Goal: Information Seeking & Learning: Find specific fact

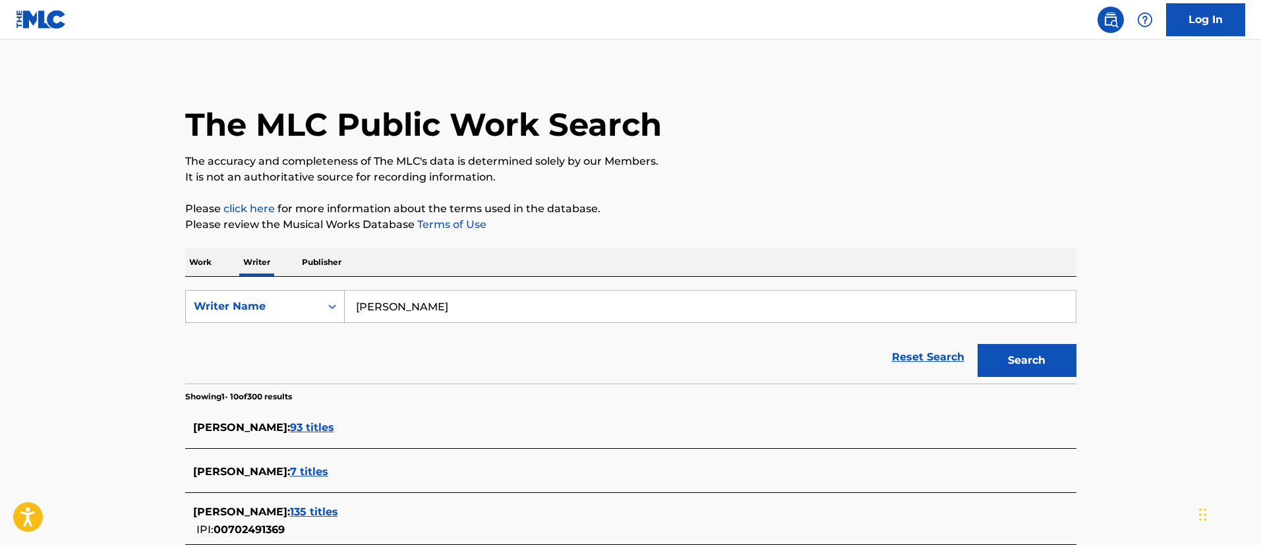
drag, startPoint x: 543, startPoint y: 311, endPoint x: 327, endPoint y: 301, distance: 215.8
click at [323, 301] on div "SearchWithCriteriacfd0b82d-6f0b-4133-8fc5-db1ffc4a86d0 Writer Name [PERSON_NAME]" at bounding box center [630, 306] width 891 height 33
paste input "[PERSON_NAME]:"
type input "[PERSON_NAME]"
click at [978, 344] on button "Search" at bounding box center [1027, 360] width 99 height 33
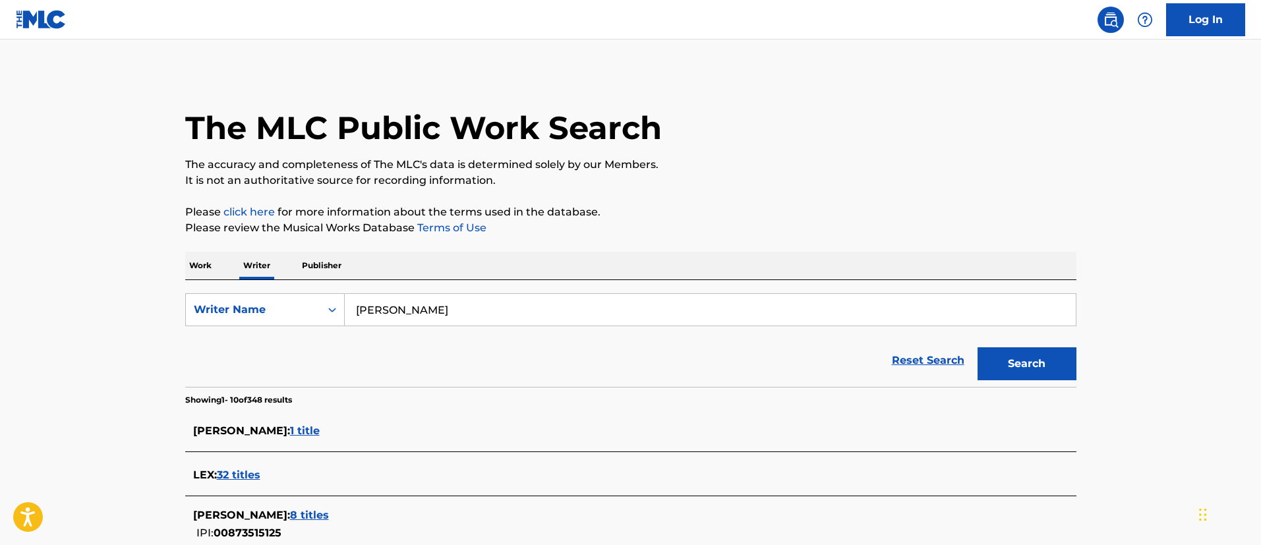
click at [207, 268] on p "Work" at bounding box center [200, 266] width 30 height 28
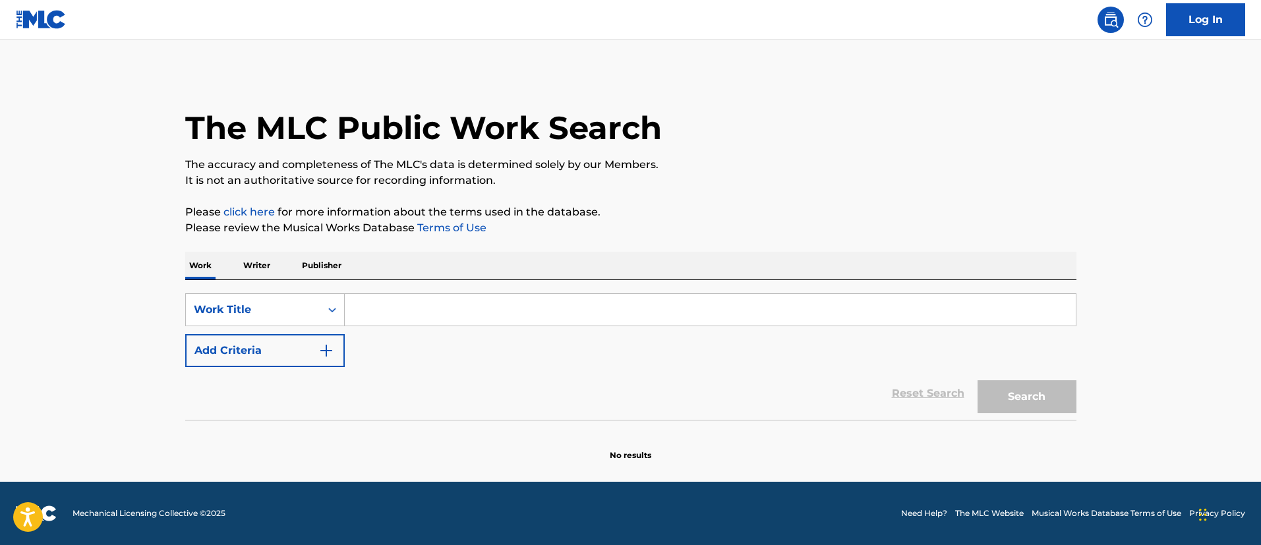
click at [369, 301] on input "Search Form" at bounding box center [710, 310] width 731 height 32
type input "Receipts"
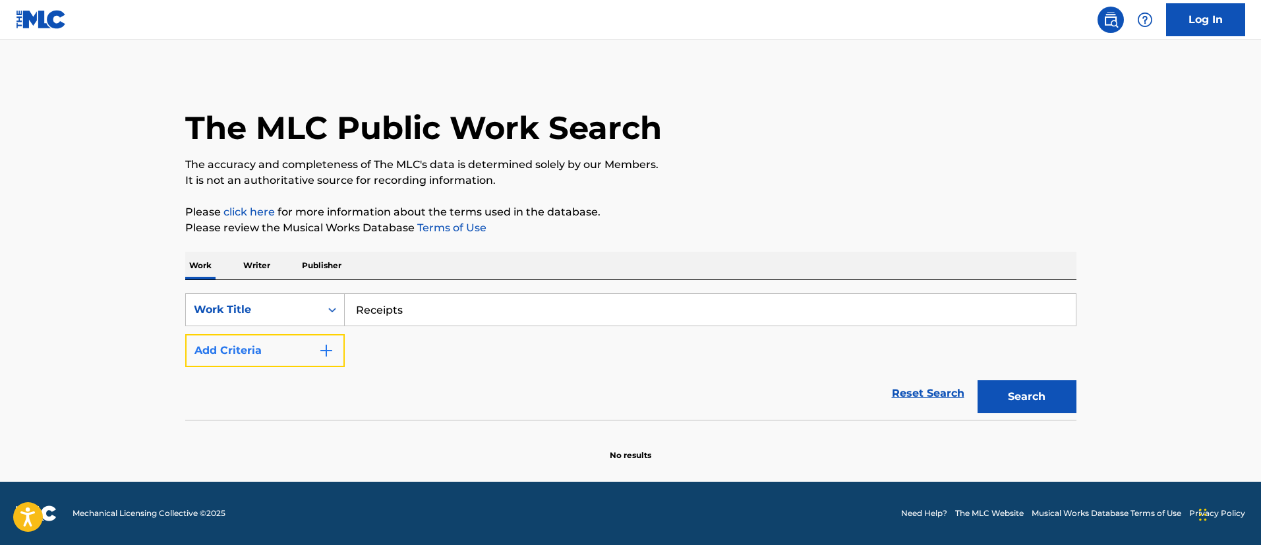
click at [290, 353] on button "Add Criteria" at bounding box center [265, 350] width 160 height 33
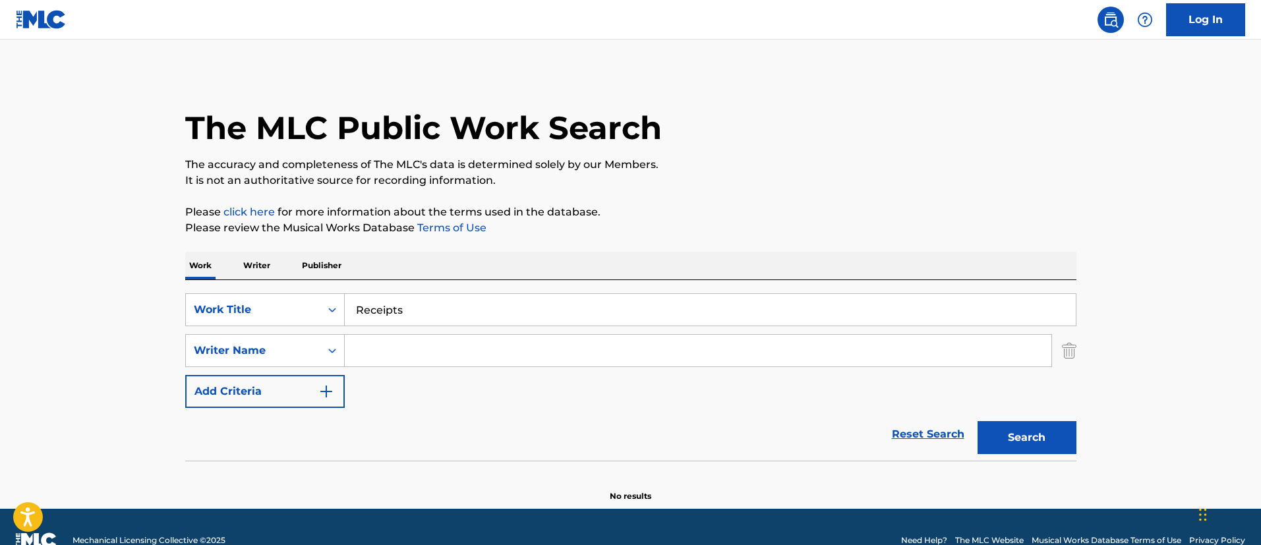
click at [487, 347] on input "Search Form" at bounding box center [698, 351] width 707 height 32
paste input "[PERSON_NAME]:"
type input "[PERSON_NAME]"
click at [1018, 447] on button "Search" at bounding box center [1027, 437] width 99 height 33
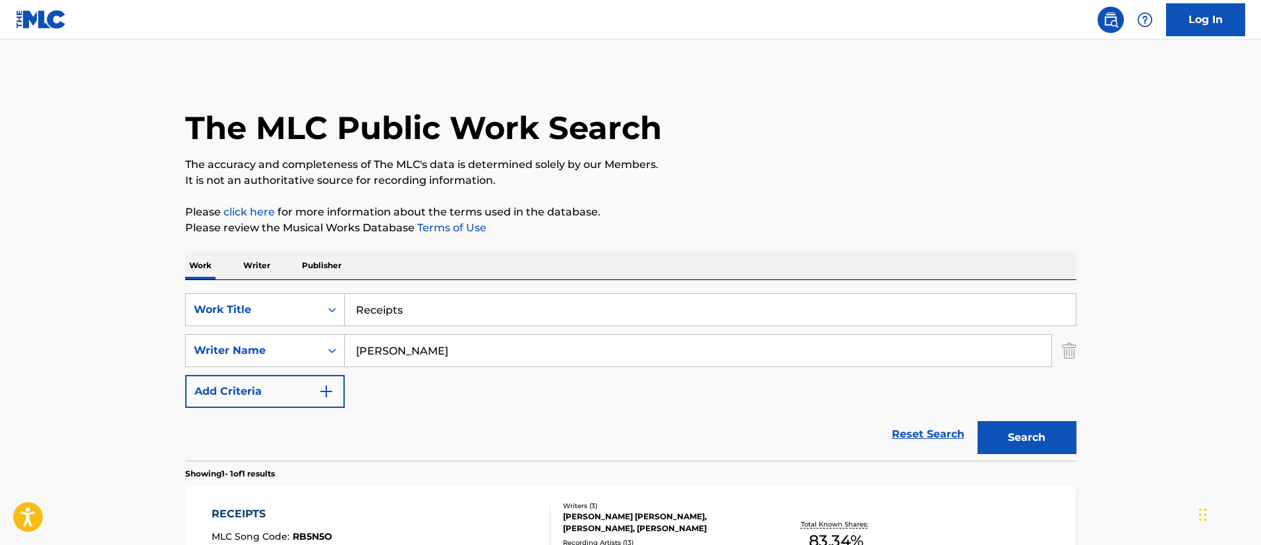
scroll to position [99, 0]
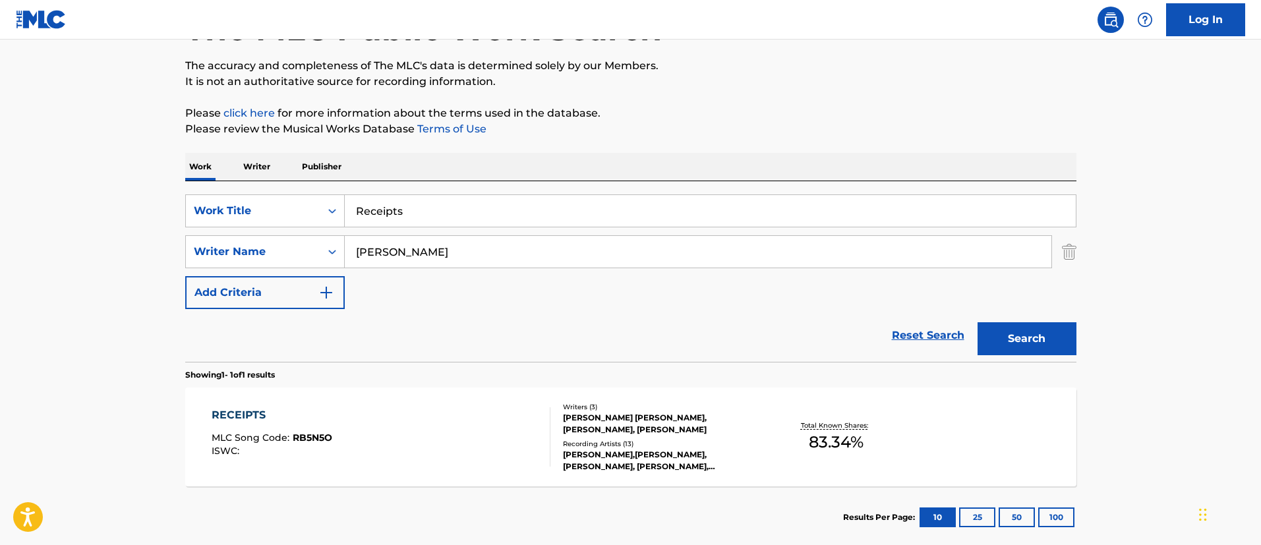
click at [630, 424] on div "MATTHEW GERARD JR BATHON, LEX BRATCHER, CONNOR PRICE" at bounding box center [662, 424] width 199 height 24
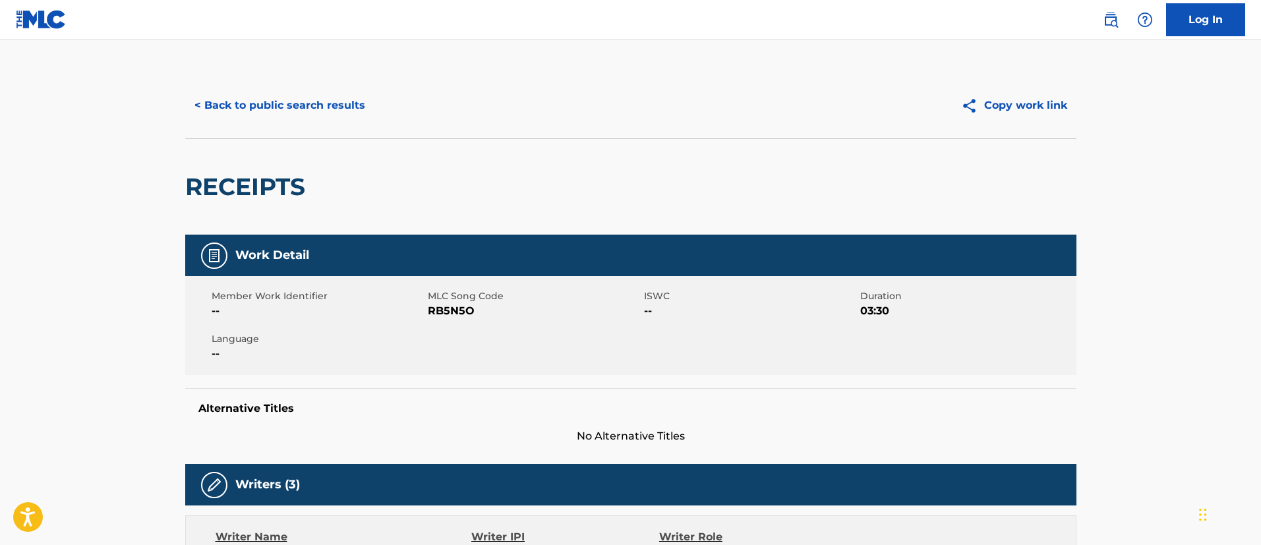
scroll to position [198, 0]
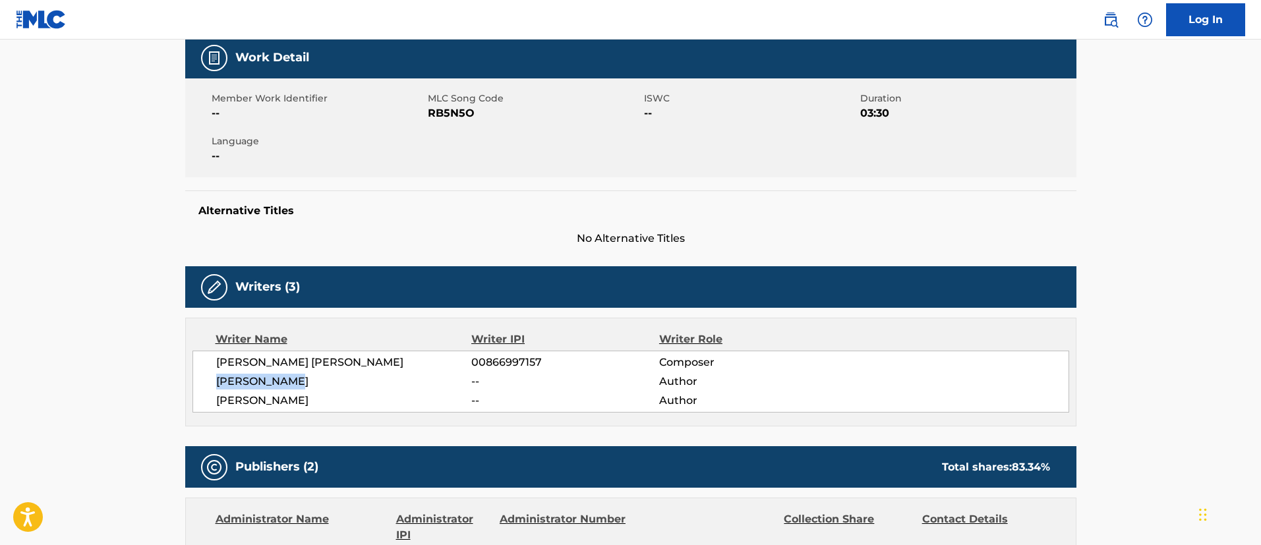
drag, startPoint x: 311, startPoint y: 383, endPoint x: 216, endPoint y: 383, distance: 94.9
click at [216, 383] on span "[PERSON_NAME]" at bounding box center [344, 382] width 256 height 16
copy span "[PERSON_NAME]"
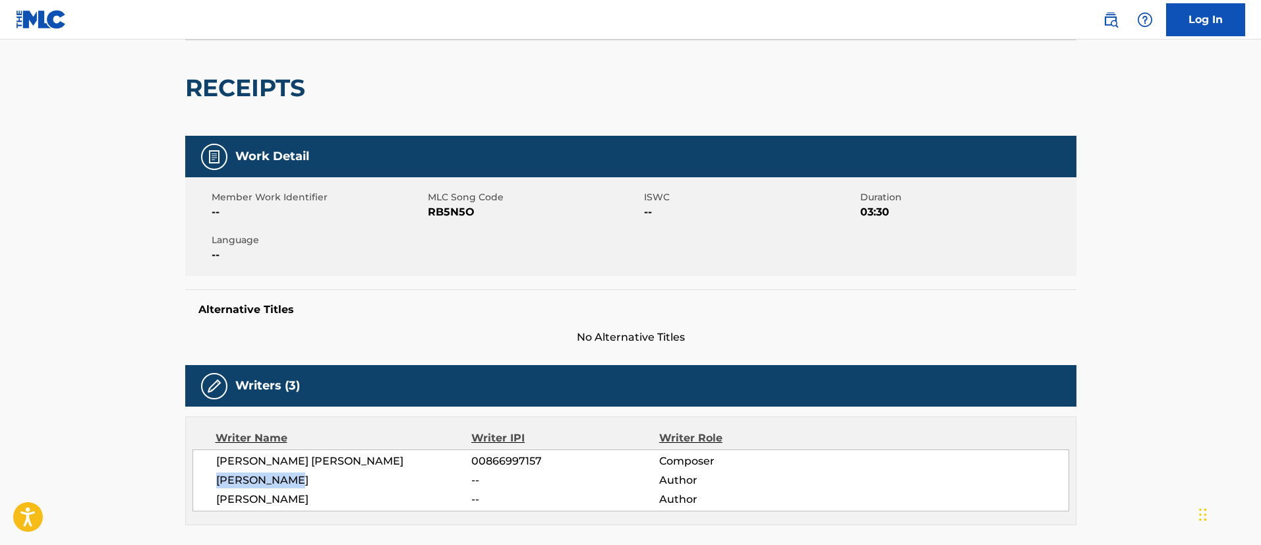
click at [338, 474] on span "[PERSON_NAME]" at bounding box center [344, 481] width 256 height 16
drag, startPoint x: 319, startPoint y: 479, endPoint x: 217, endPoint y: 481, distance: 102.2
click at [217, 481] on span "[PERSON_NAME]" at bounding box center [344, 481] width 256 height 16
copy span "[PERSON_NAME]"
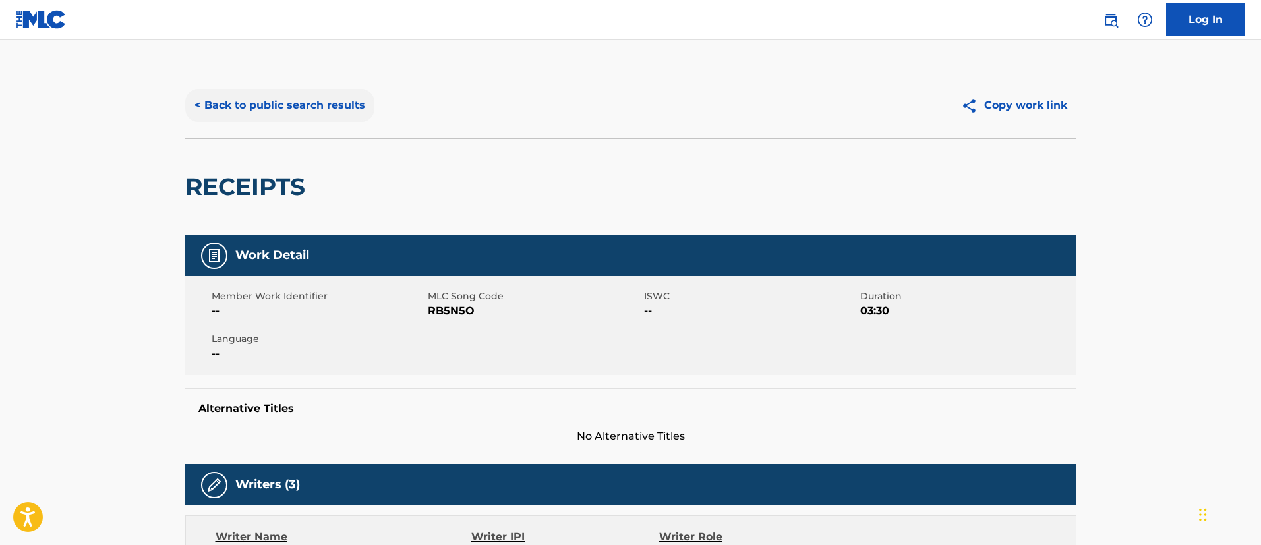
click at [247, 107] on button "< Back to public search results" at bounding box center [279, 105] width 189 height 33
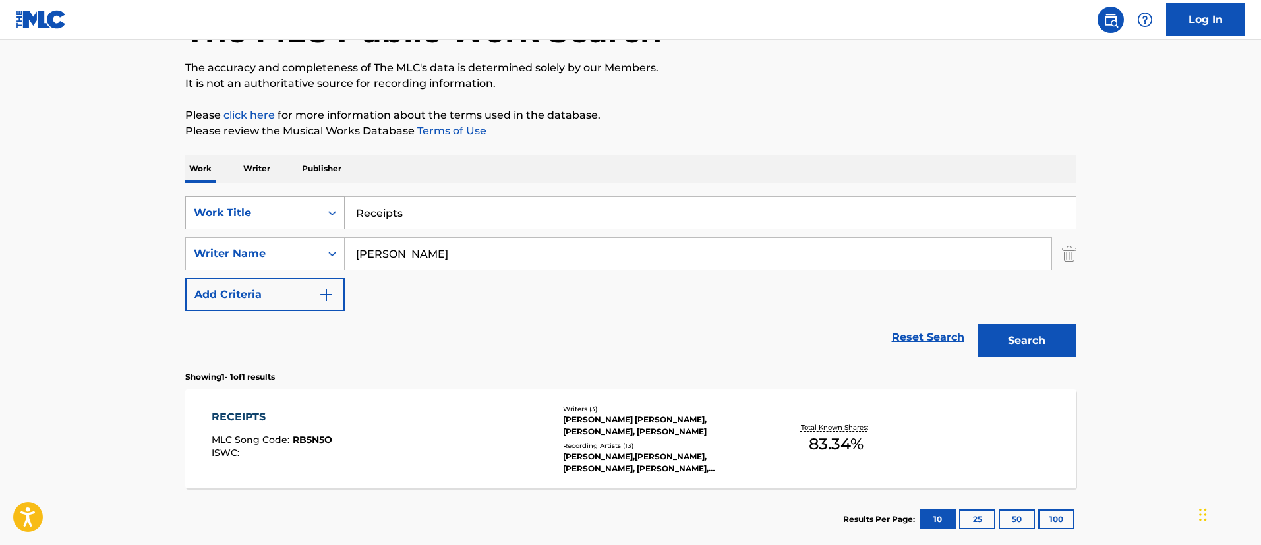
drag, startPoint x: 428, startPoint y: 217, endPoint x: 336, endPoint y: 214, distance: 91.7
click at [336, 214] on div "SearchWithCriteria87bcebf1-37db-4f48-b658-2a35d9f53432 Work Title Receipts" at bounding box center [630, 212] width 891 height 33
type input "Thrillin"
drag, startPoint x: 377, startPoint y: 253, endPoint x: 325, endPoint y: 253, distance: 52.1
click at [330, 253] on div "SearchWithCriteria3ed59bb5-c7f5-4698-a87d-1a51a650abc2 Writer Name Lex Bratcher" at bounding box center [630, 253] width 891 height 33
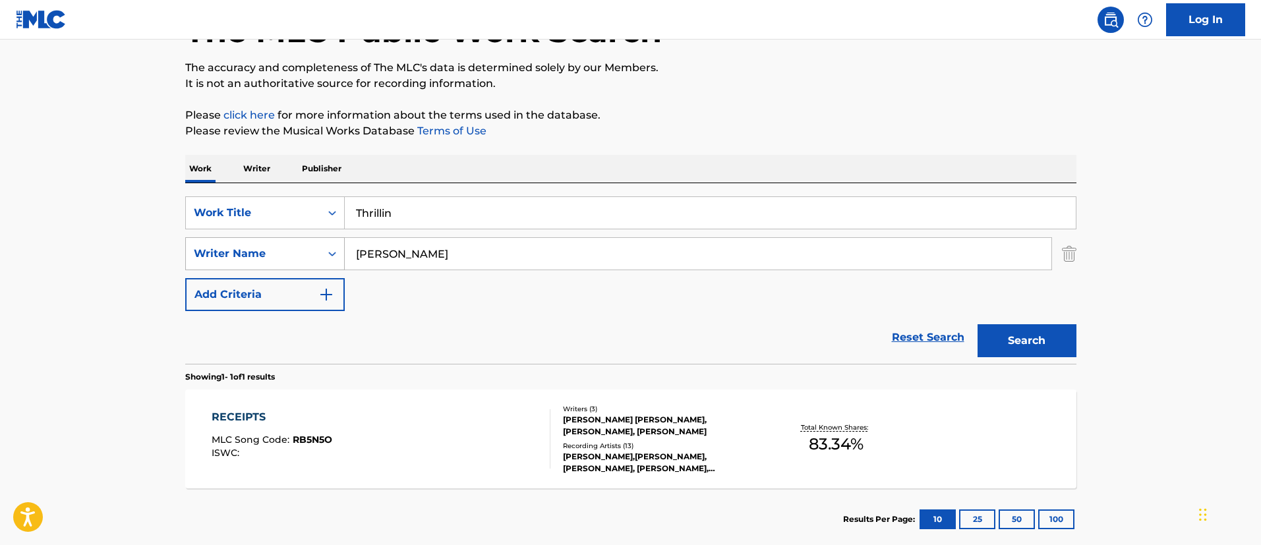
click at [324, 253] on div "Search Form" at bounding box center [332, 254] width 24 height 24
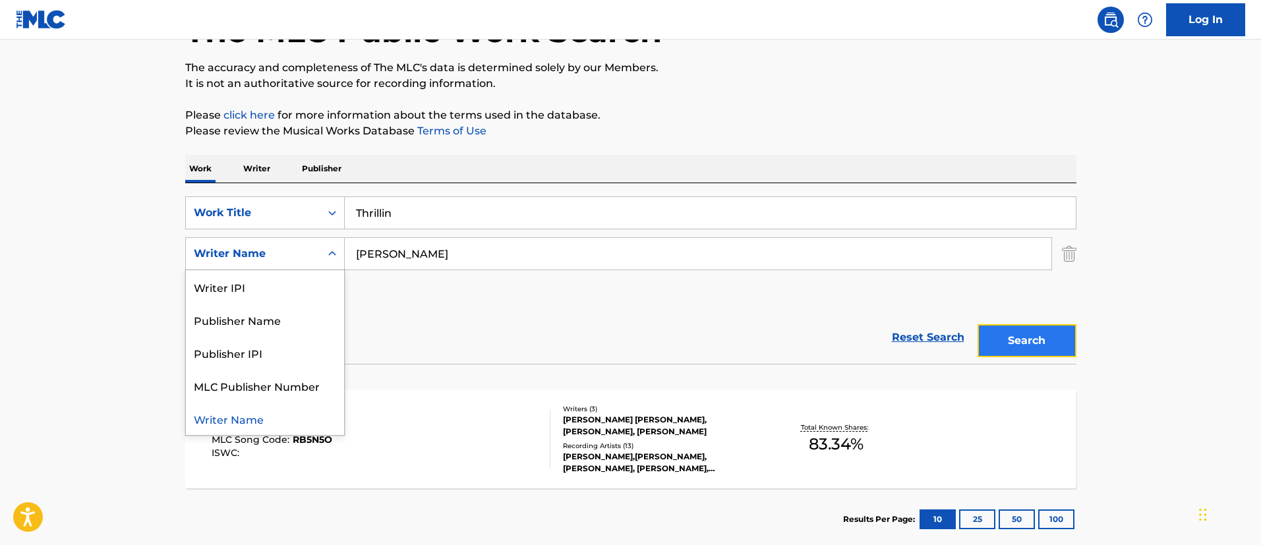
click at [1046, 324] on button "Search" at bounding box center [1027, 340] width 99 height 33
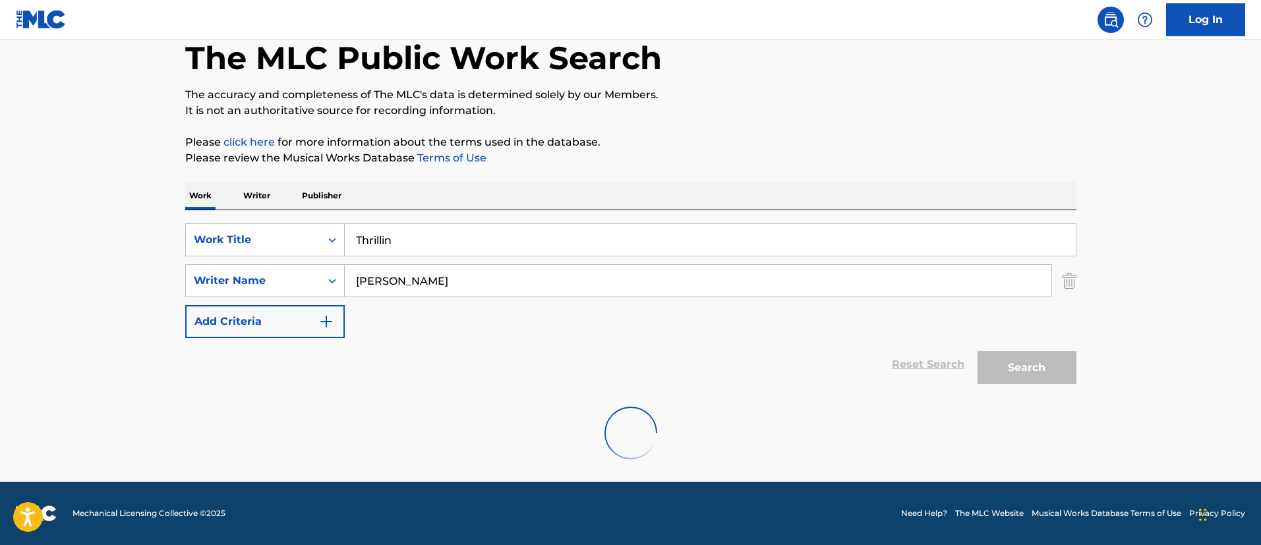
scroll to position [27, 0]
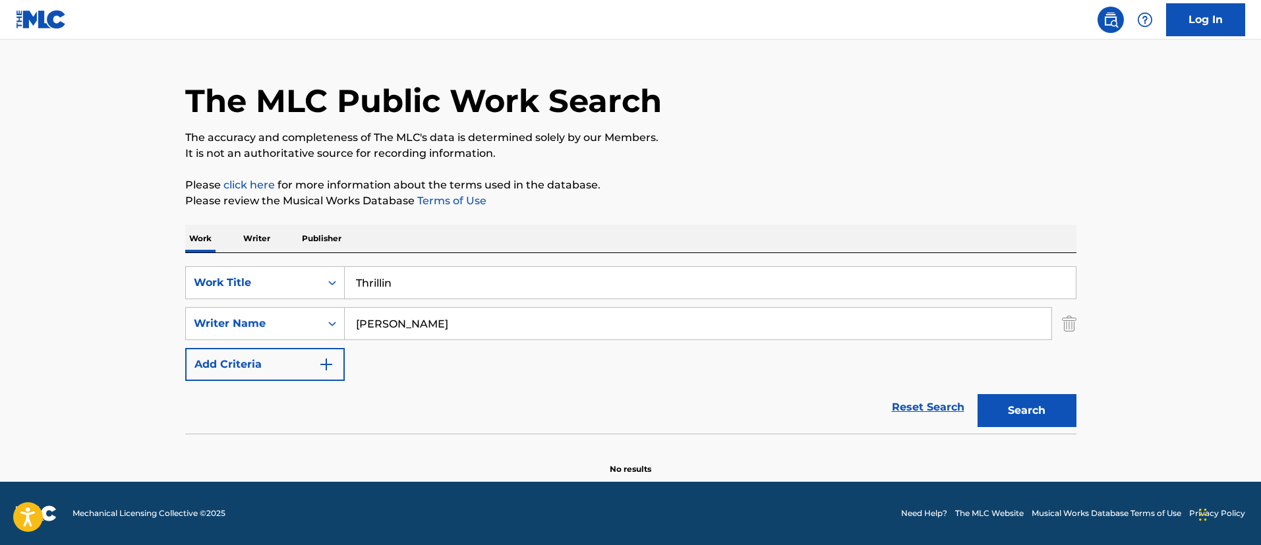
click at [374, 322] on input "Lex Bratcher" at bounding box center [698, 324] width 707 height 32
type input "Bratcher"
click at [978, 394] on button "Search" at bounding box center [1027, 410] width 99 height 33
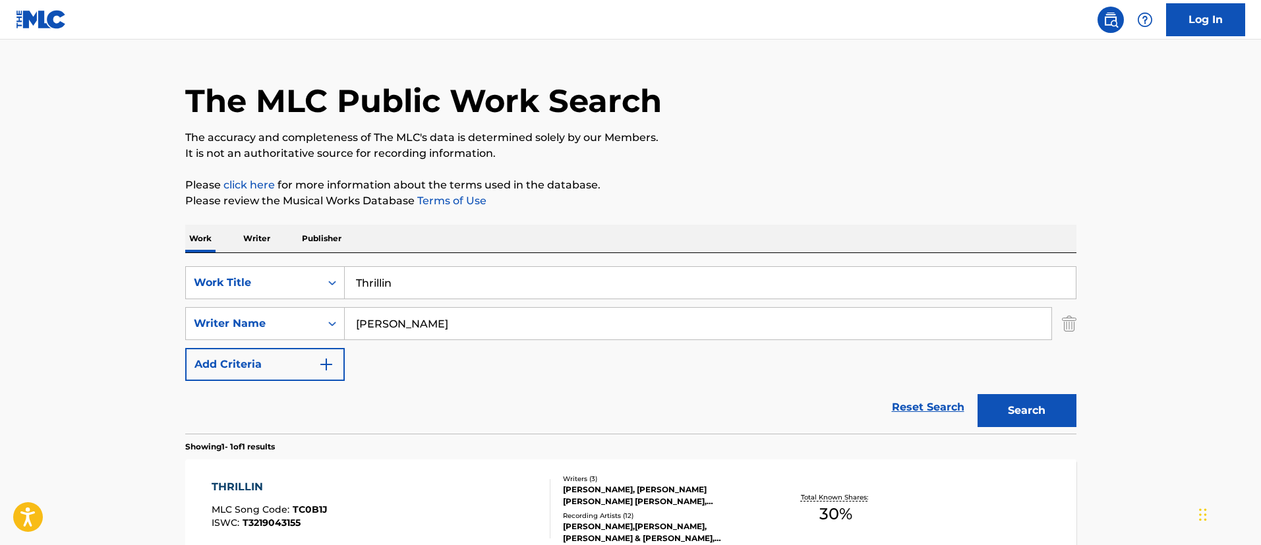
scroll to position [126, 0]
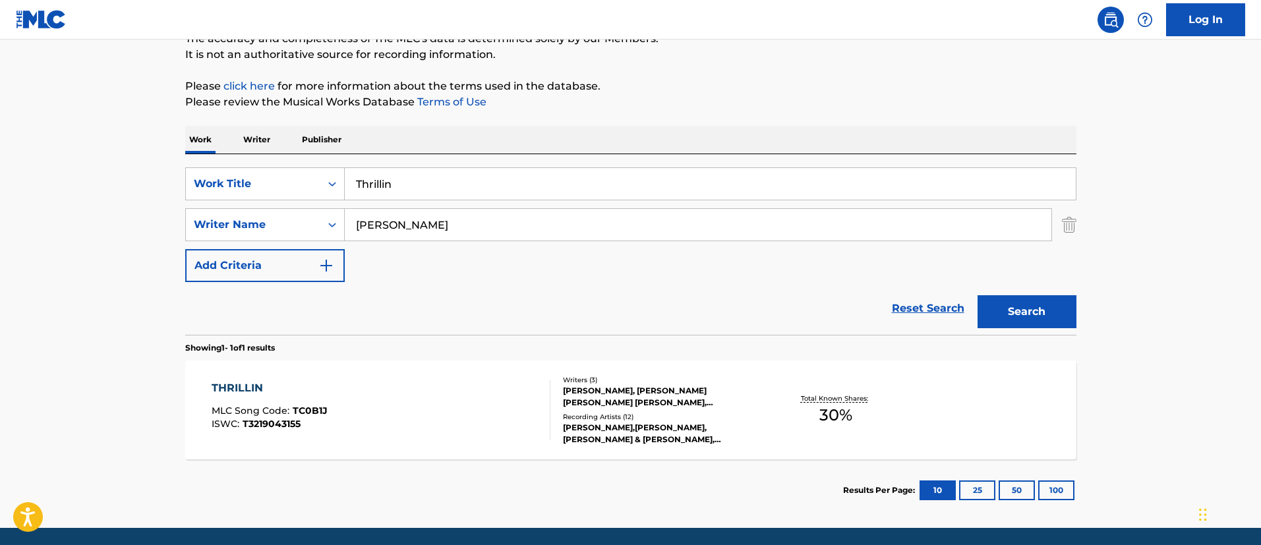
click at [248, 398] on div "THRILLIN MLC Song Code : TC0B1J ISWC : T3219043155" at bounding box center [270, 409] width 116 height 59
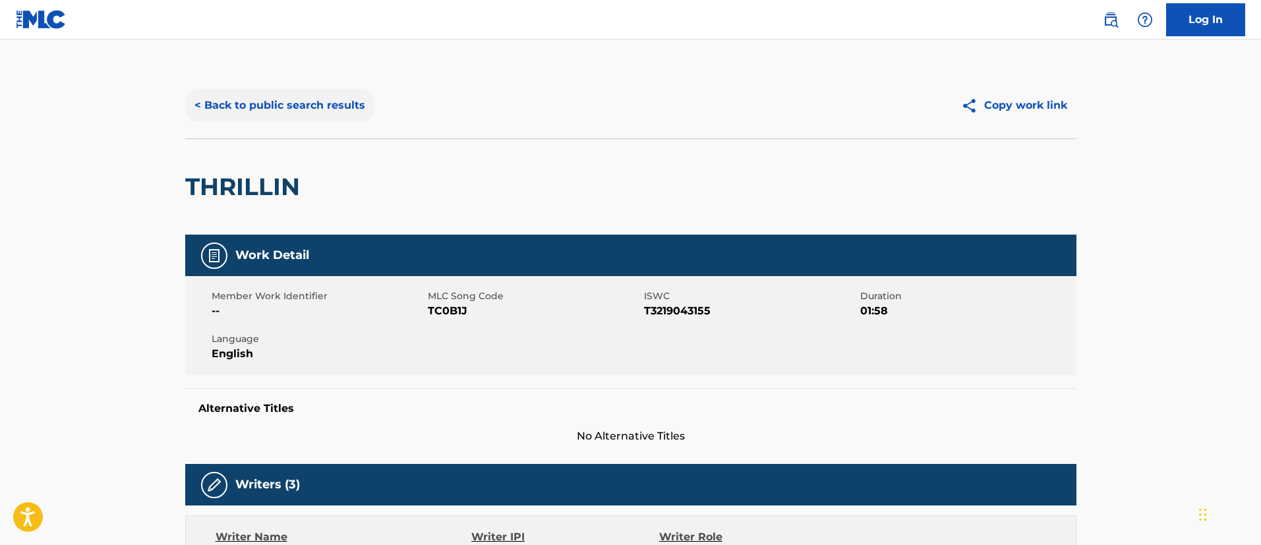
click at [247, 106] on button "< Back to public search results" at bounding box center [279, 105] width 189 height 33
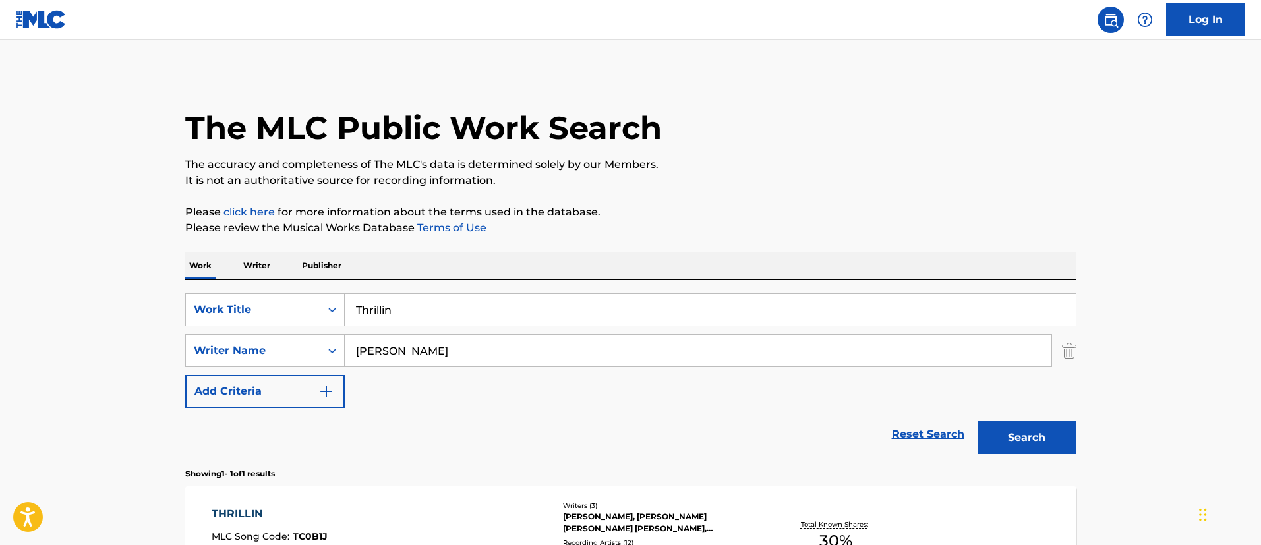
scroll to position [97, 0]
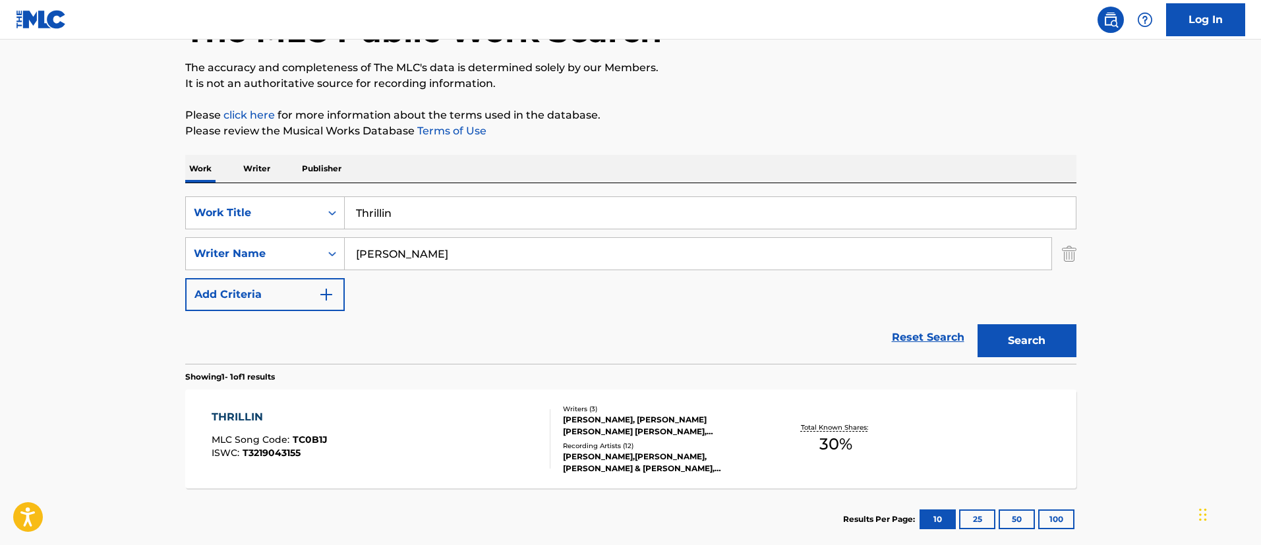
drag, startPoint x: 463, startPoint y: 260, endPoint x: 434, endPoint y: 253, distance: 29.4
click at [435, 253] on input "Bratcher" at bounding box center [698, 254] width 707 height 32
drag, startPoint x: 419, startPoint y: 211, endPoint x: 330, endPoint y: 200, distance: 90.4
click at [330, 200] on div "SearchWithCriteria87bcebf1-37db-4f48-b658-2a35d9f53432 Work Title Thrillin" at bounding box center [630, 212] width 891 height 33
type input "Smash"
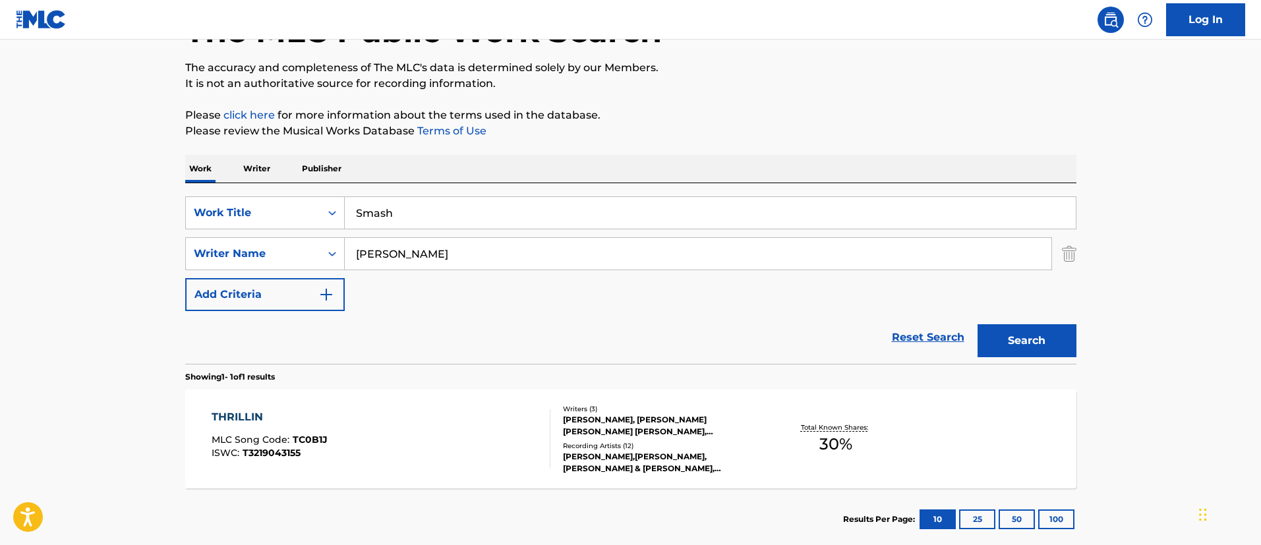
click at [978, 324] on button "Search" at bounding box center [1027, 340] width 99 height 33
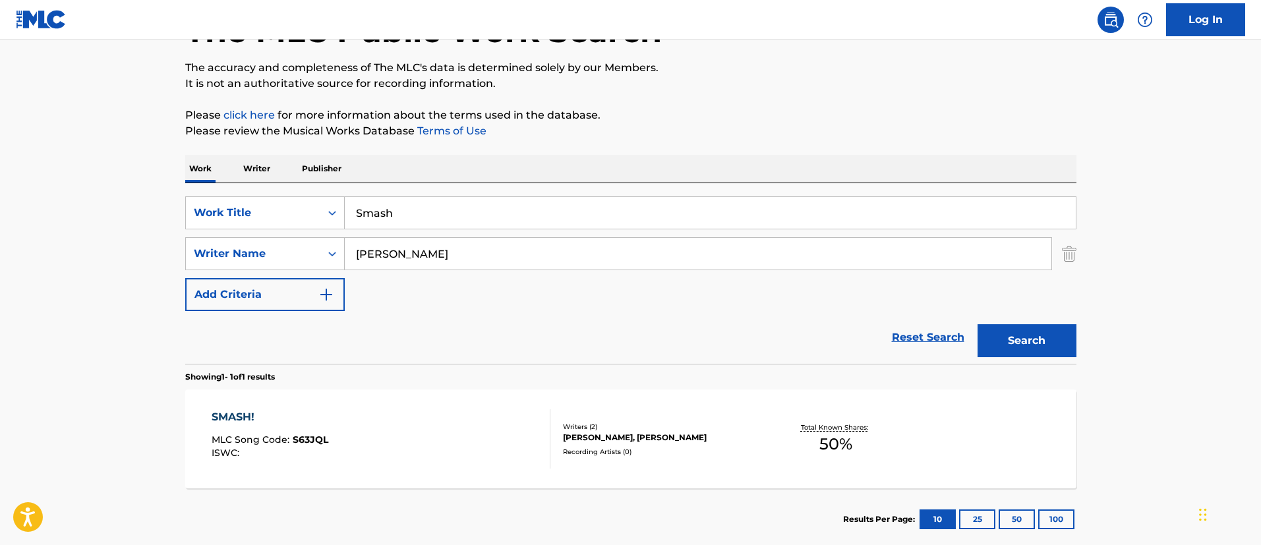
scroll to position [172, 0]
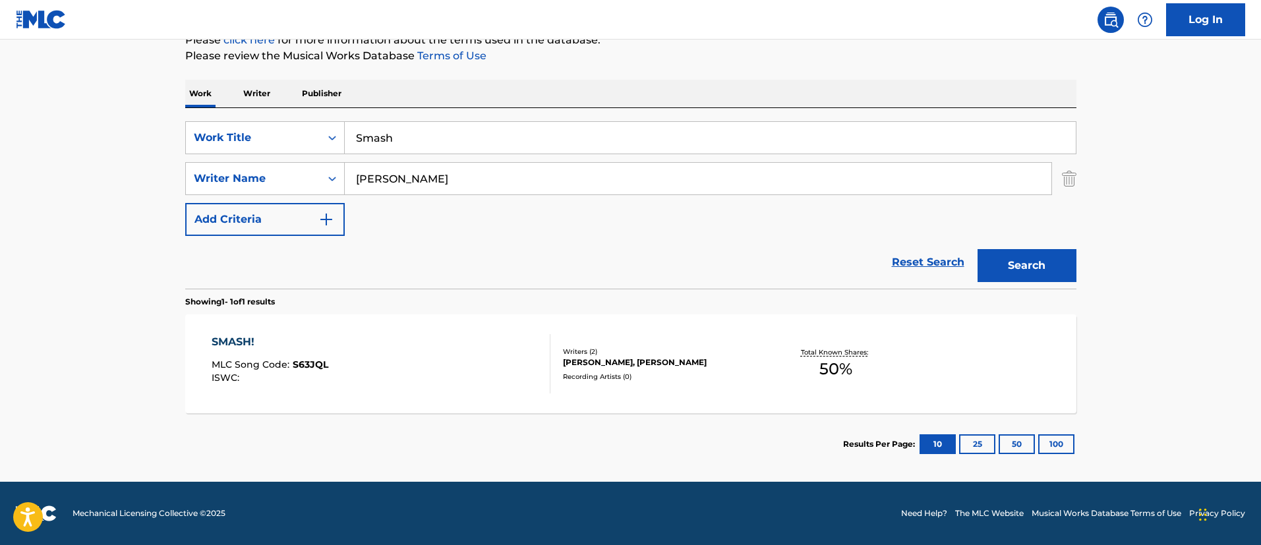
click at [373, 343] on div "SMASH! MLC Song Code : S63JQL ISWC :" at bounding box center [381, 363] width 339 height 59
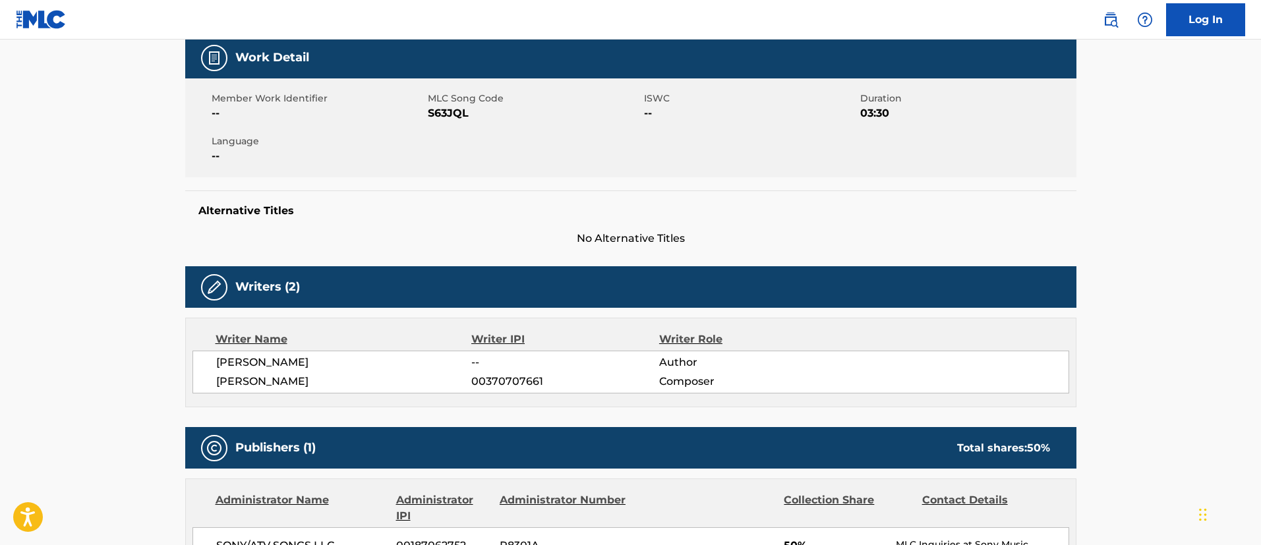
scroll to position [297, 0]
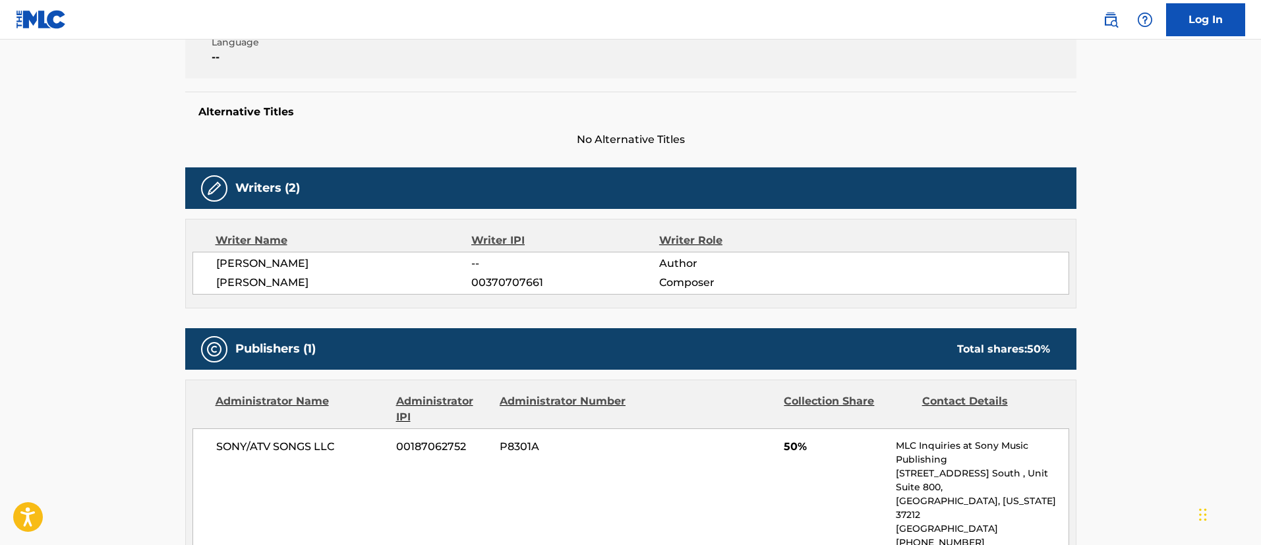
drag, startPoint x: 333, startPoint y: 260, endPoint x: 216, endPoint y: 262, distance: 117.4
click at [216, 262] on span "[PERSON_NAME]" at bounding box center [344, 264] width 256 height 16
copy span "[PERSON_NAME]"
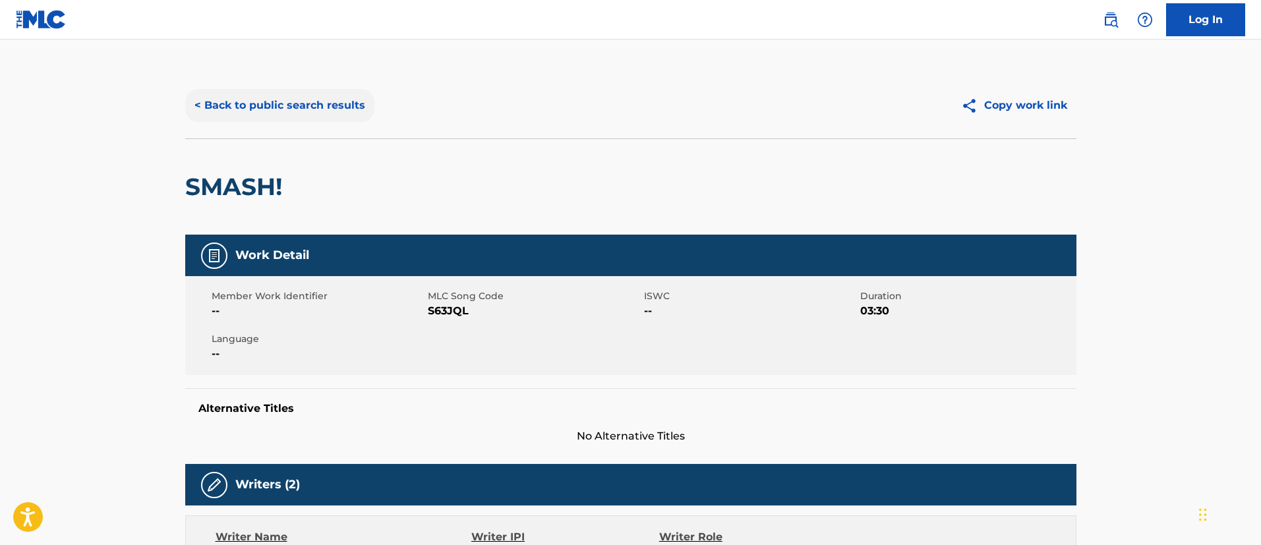
click at [324, 106] on button "< Back to public search results" at bounding box center [279, 105] width 189 height 33
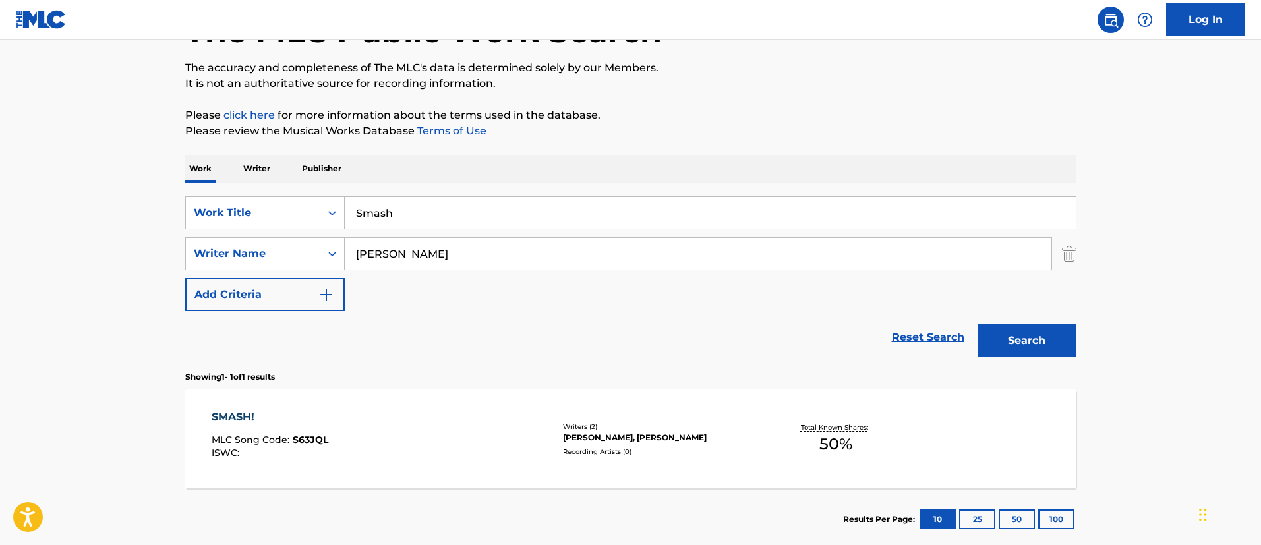
scroll to position [172, 0]
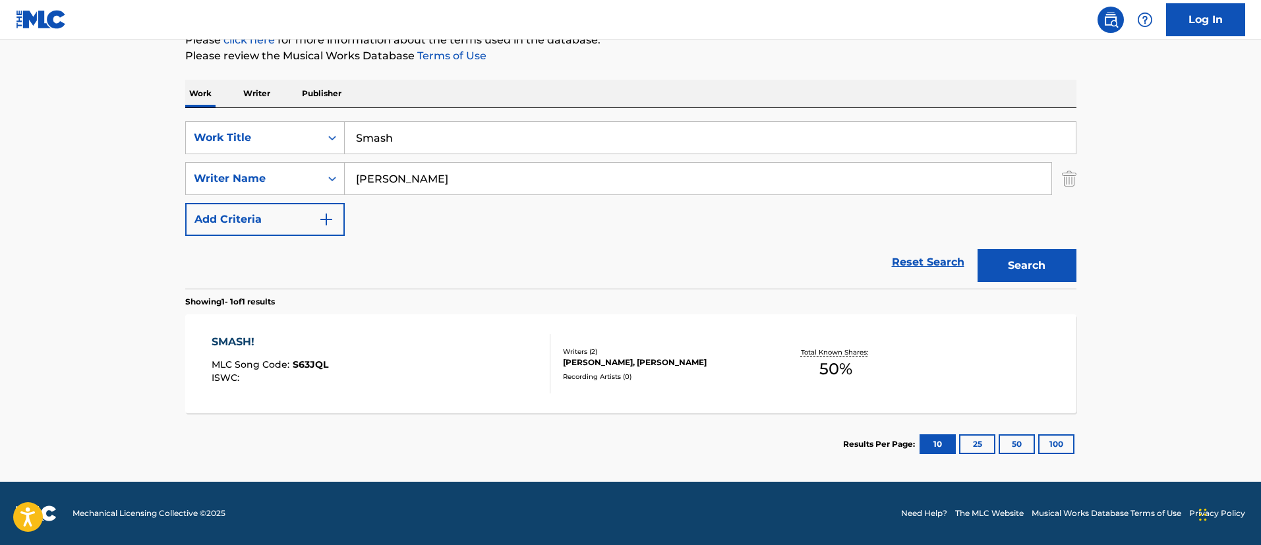
click at [614, 363] on div "[PERSON_NAME], [PERSON_NAME]" at bounding box center [662, 363] width 199 height 12
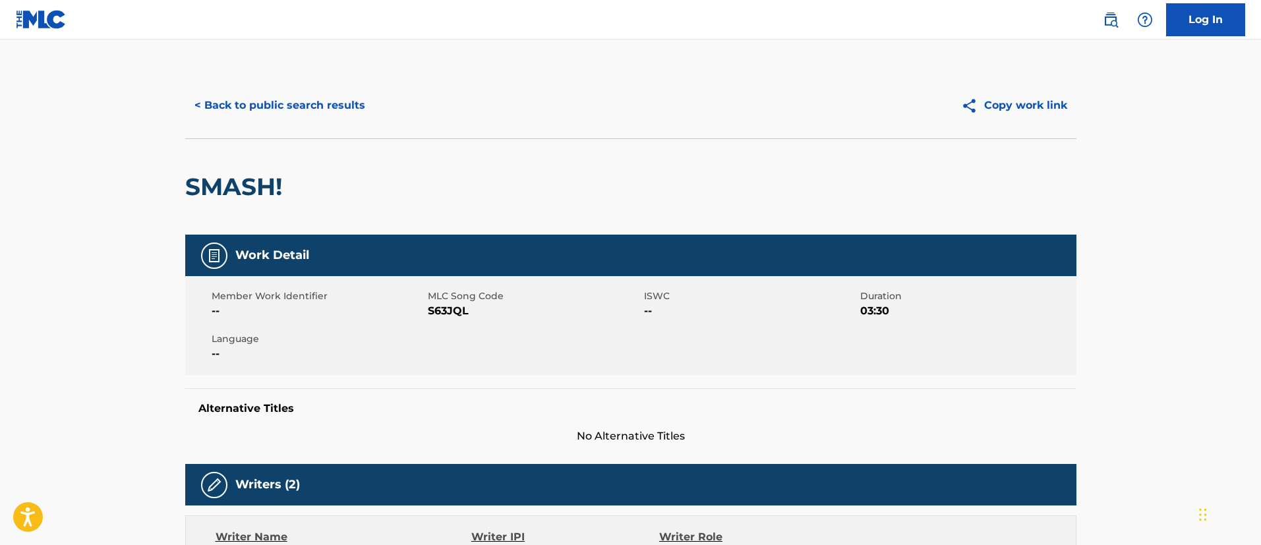
scroll to position [198, 0]
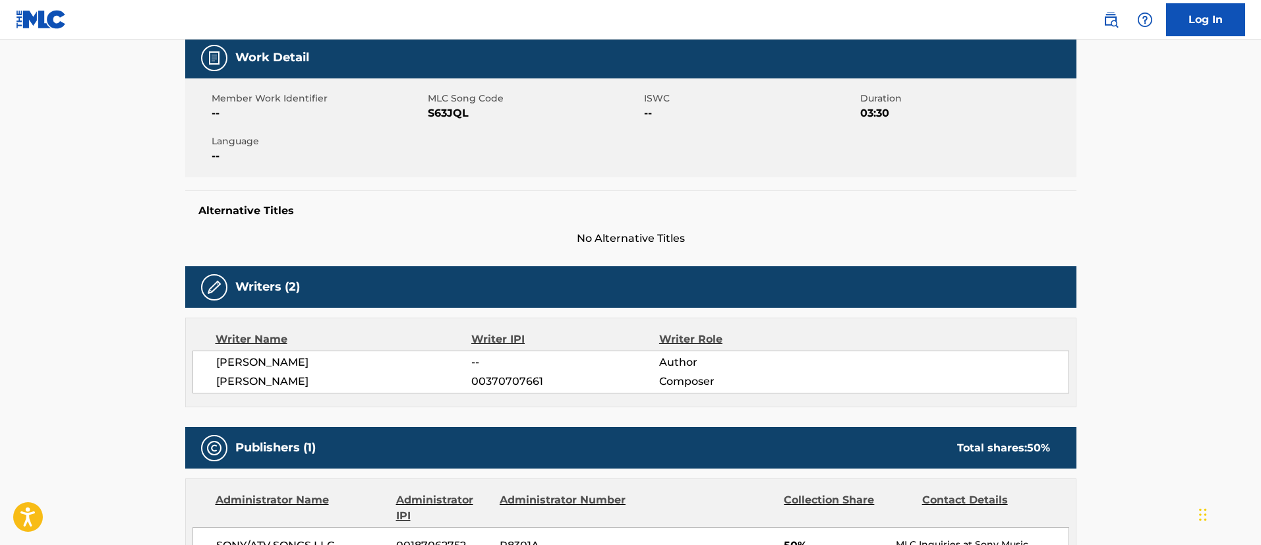
drag, startPoint x: 335, startPoint y: 365, endPoint x: 202, endPoint y: 357, distance: 133.4
click at [202, 357] on div "ALEXIS BRATCHER -- Author DEBOR MARTTILA 00370707661 Composer" at bounding box center [631, 372] width 877 height 43
copy span "[PERSON_NAME]"
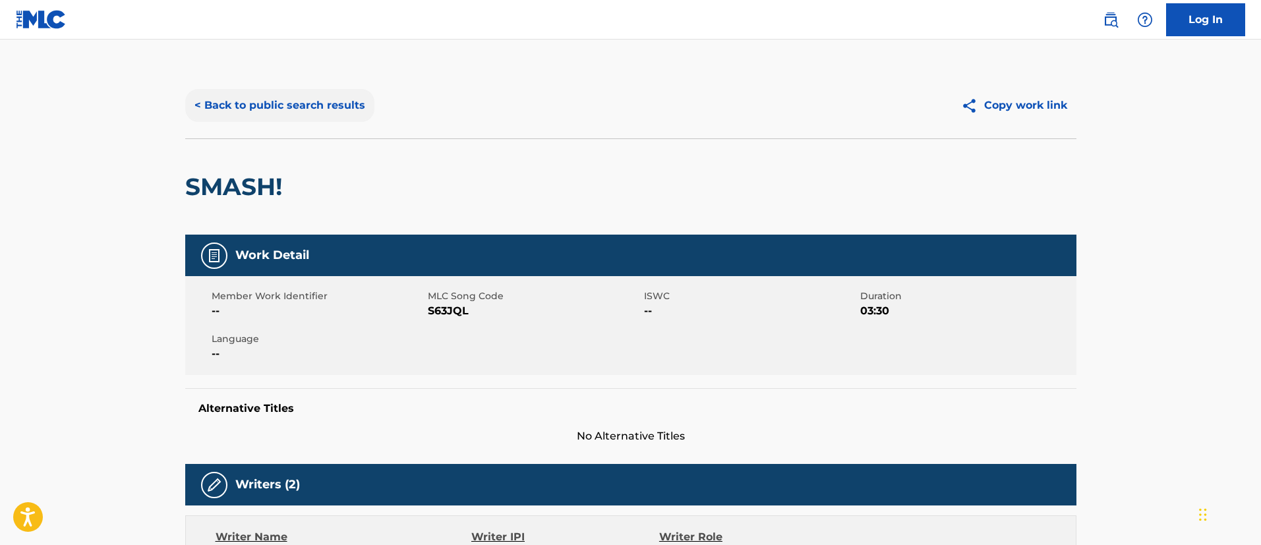
click at [241, 109] on button "< Back to public search results" at bounding box center [279, 105] width 189 height 33
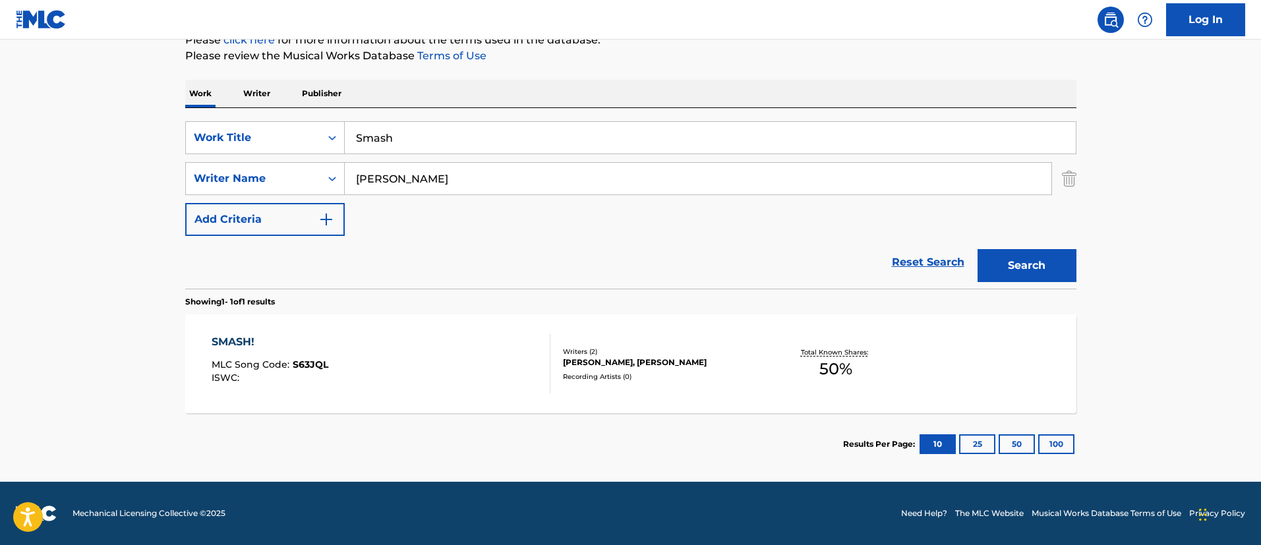
scroll to position [73, 0]
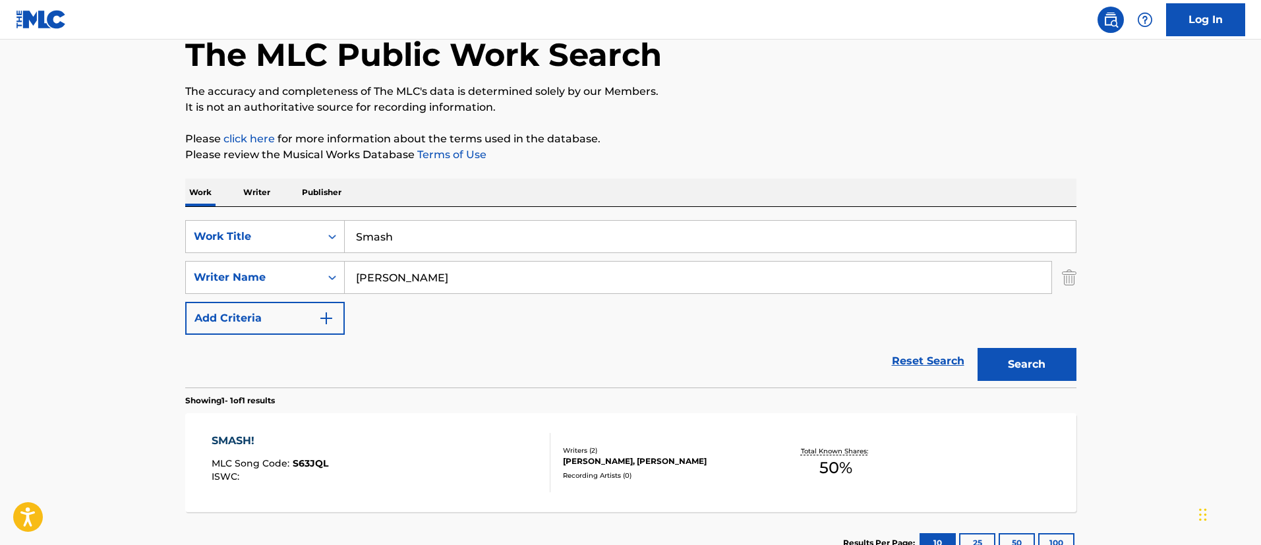
click at [250, 190] on p "Writer" at bounding box center [256, 193] width 35 height 28
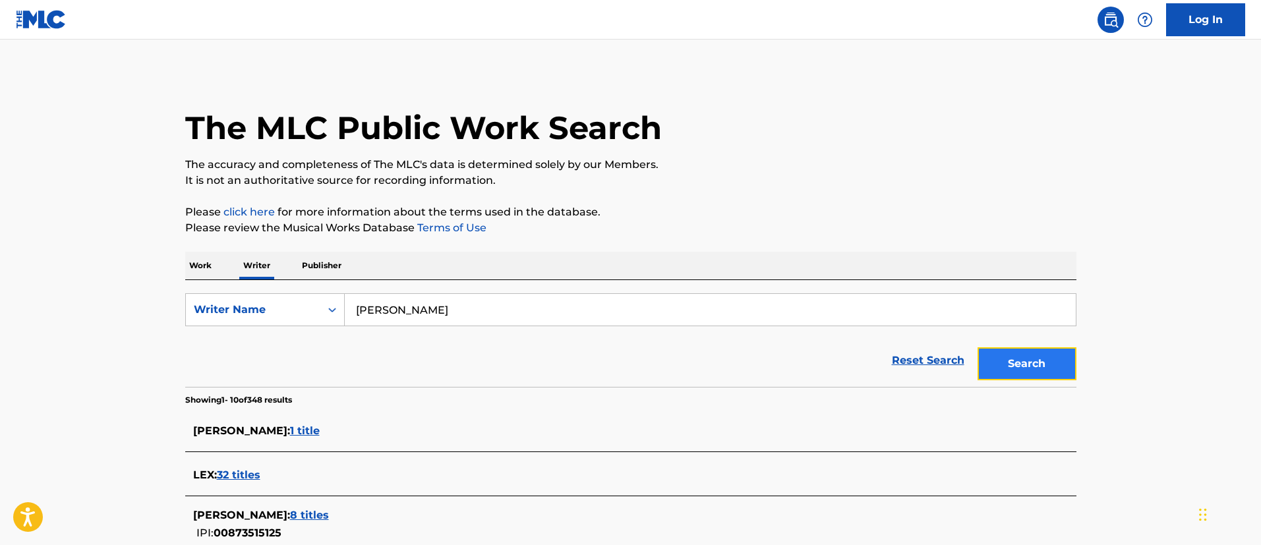
click at [1004, 369] on button "Search" at bounding box center [1027, 363] width 99 height 33
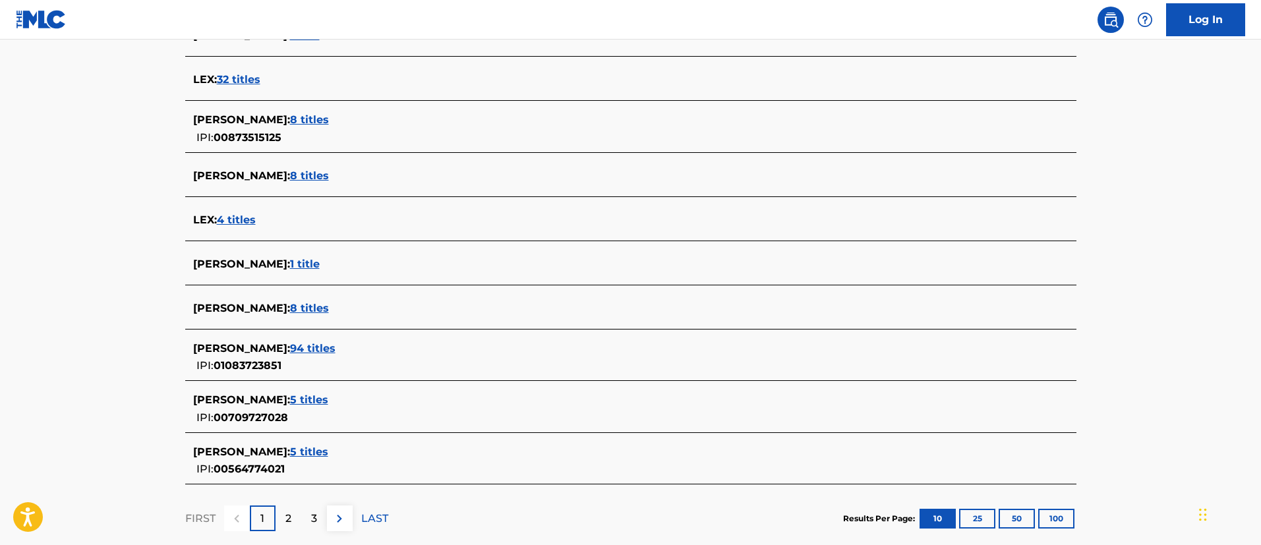
scroll to position [473, 0]
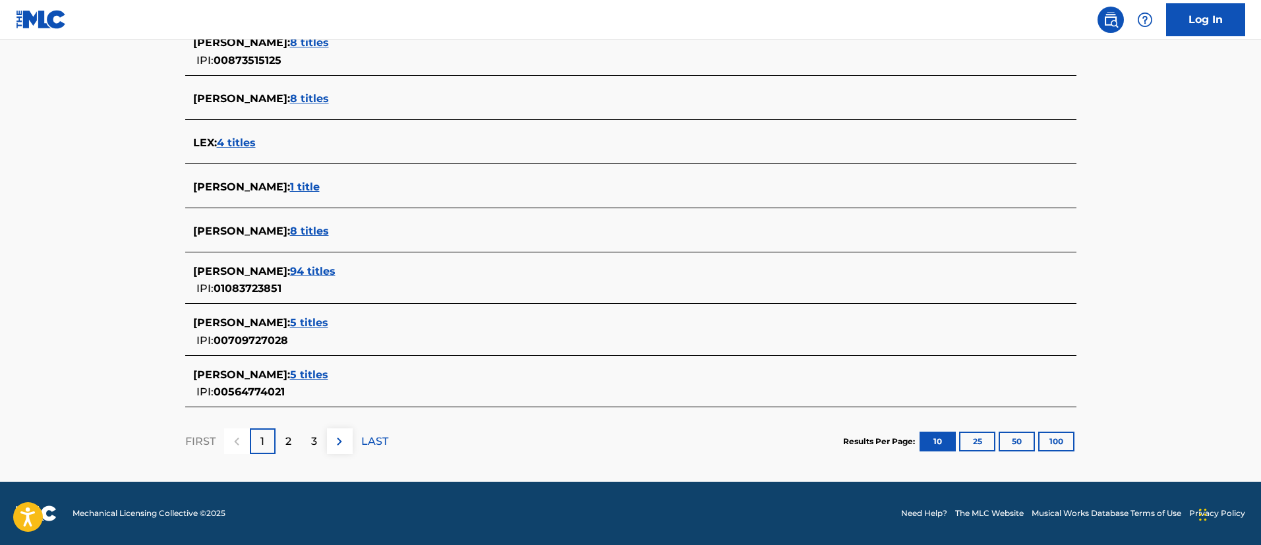
click at [305, 231] on span "8 titles" at bounding box center [309, 231] width 39 height 13
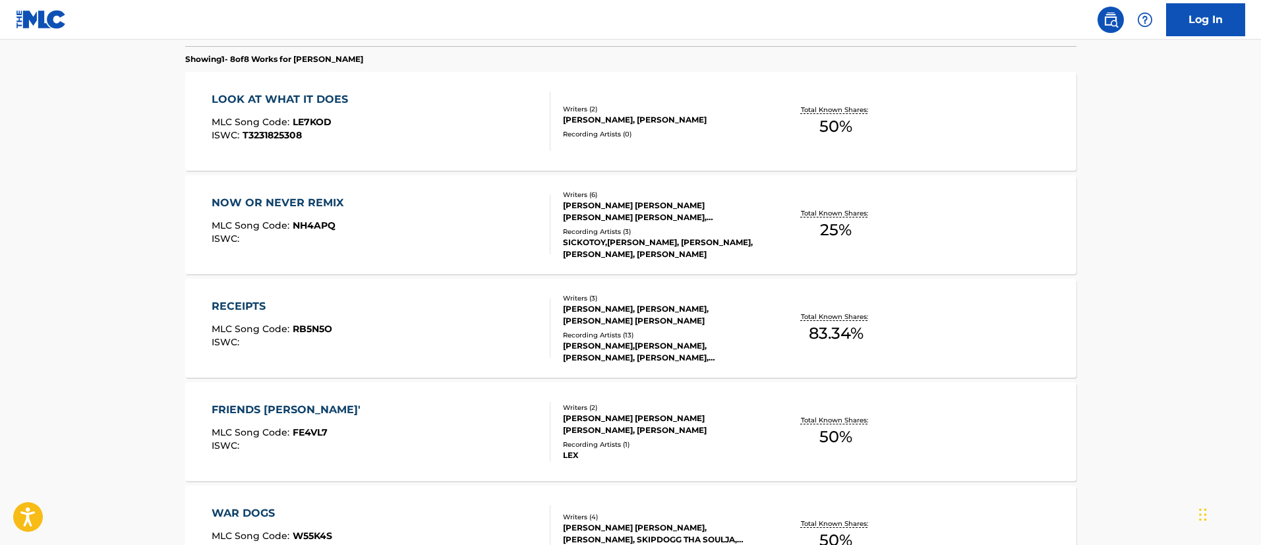
scroll to position [275, 0]
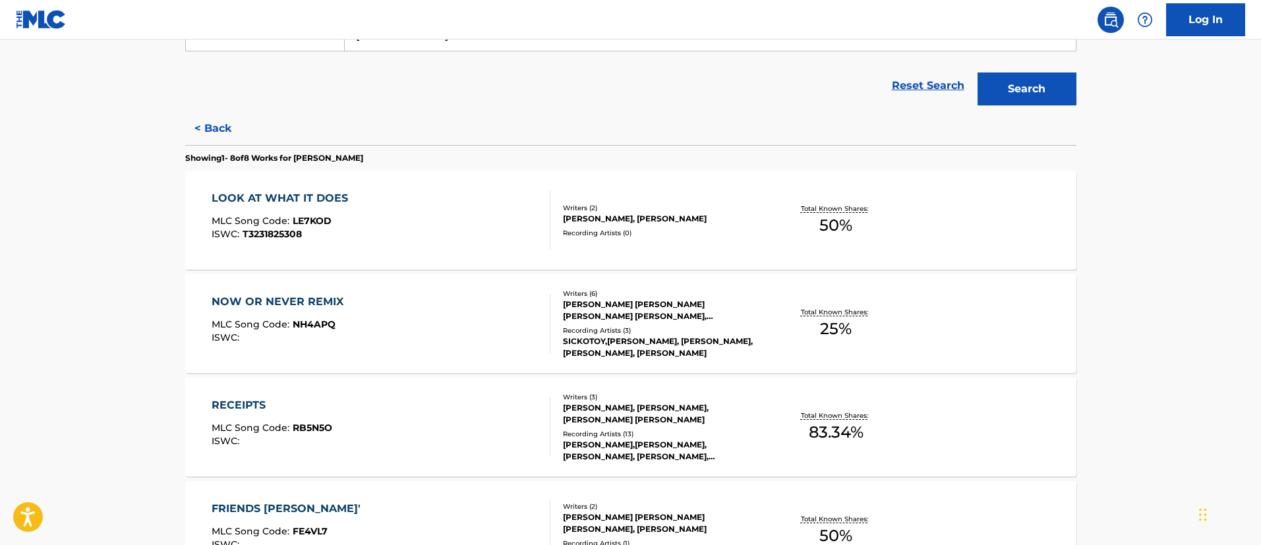
click at [460, 225] on div "LOOK AT WHAT IT DOES MLC Song Code : LE7KOD ISWC : T3231825308" at bounding box center [381, 220] width 339 height 59
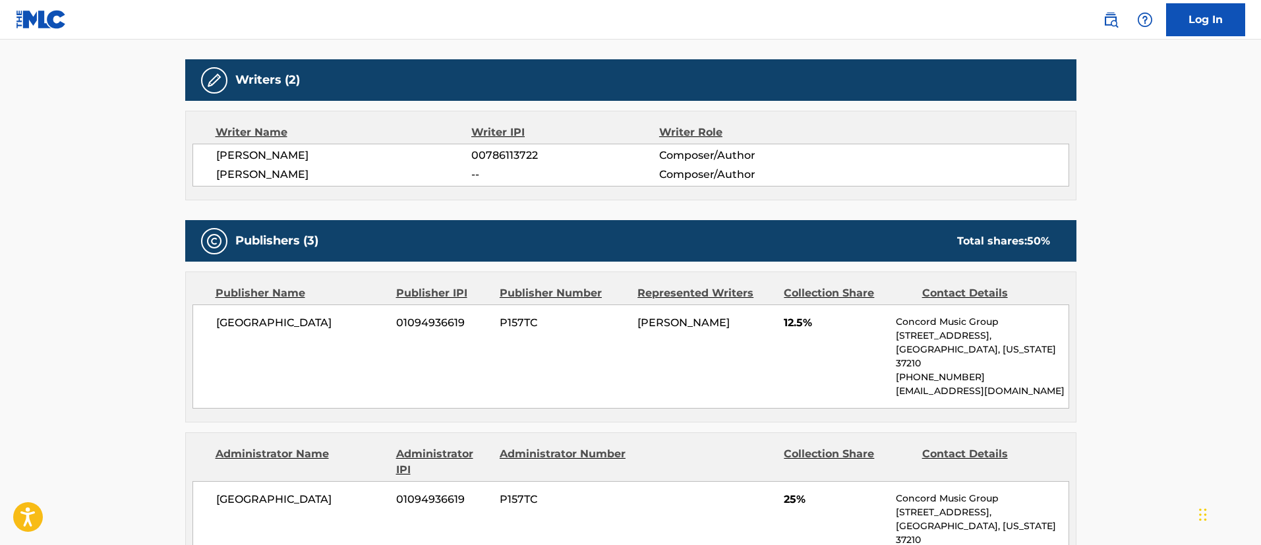
scroll to position [9, 0]
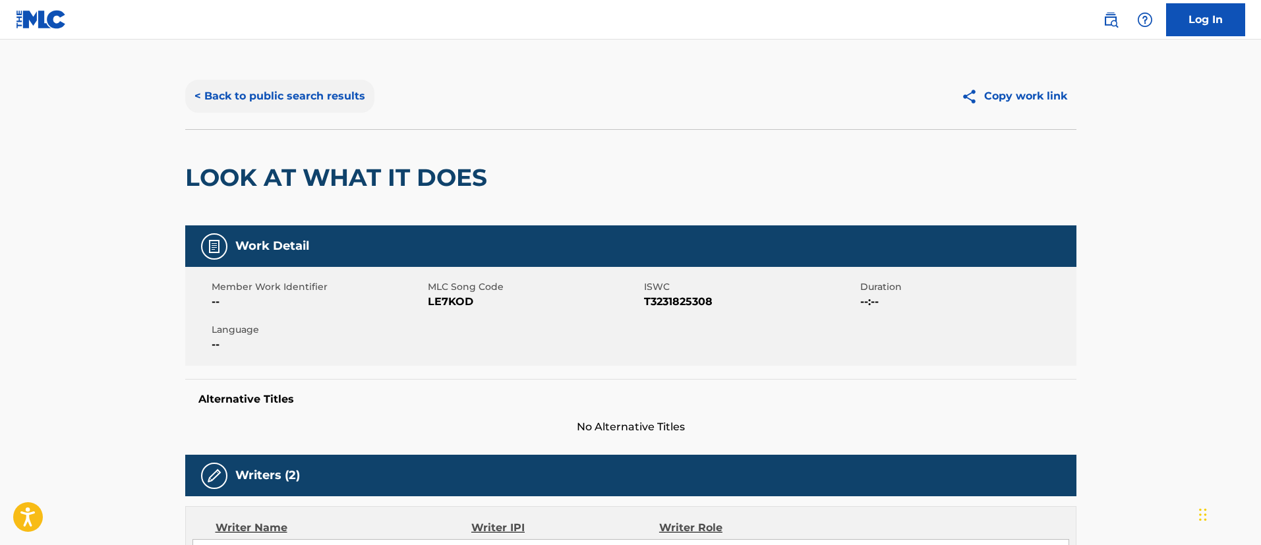
click at [256, 84] on button "< Back to public search results" at bounding box center [279, 96] width 189 height 33
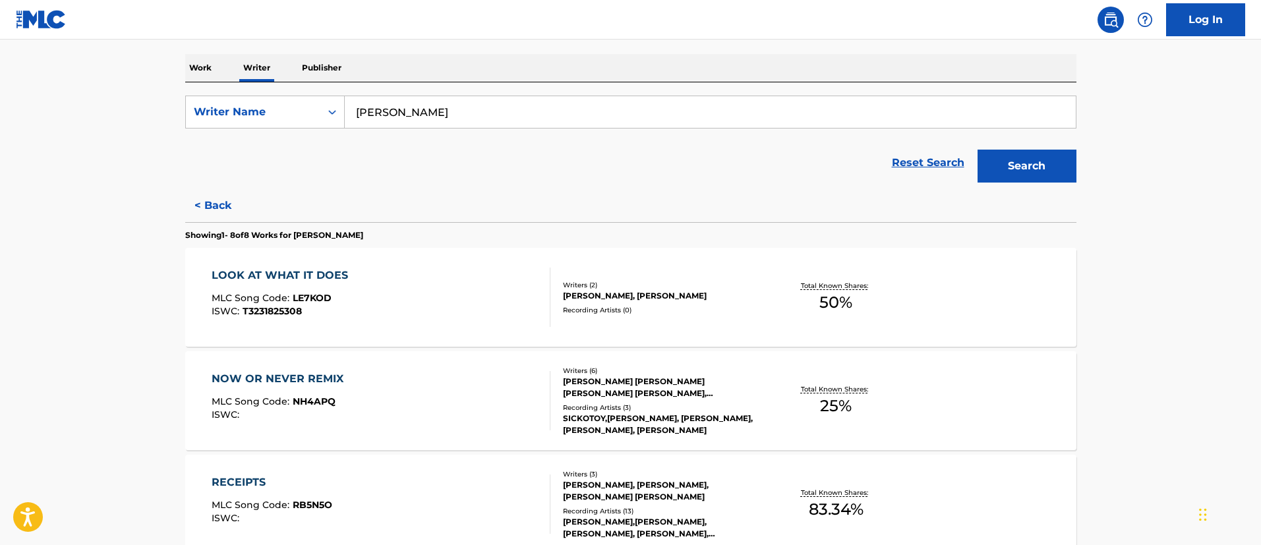
scroll to position [297, 0]
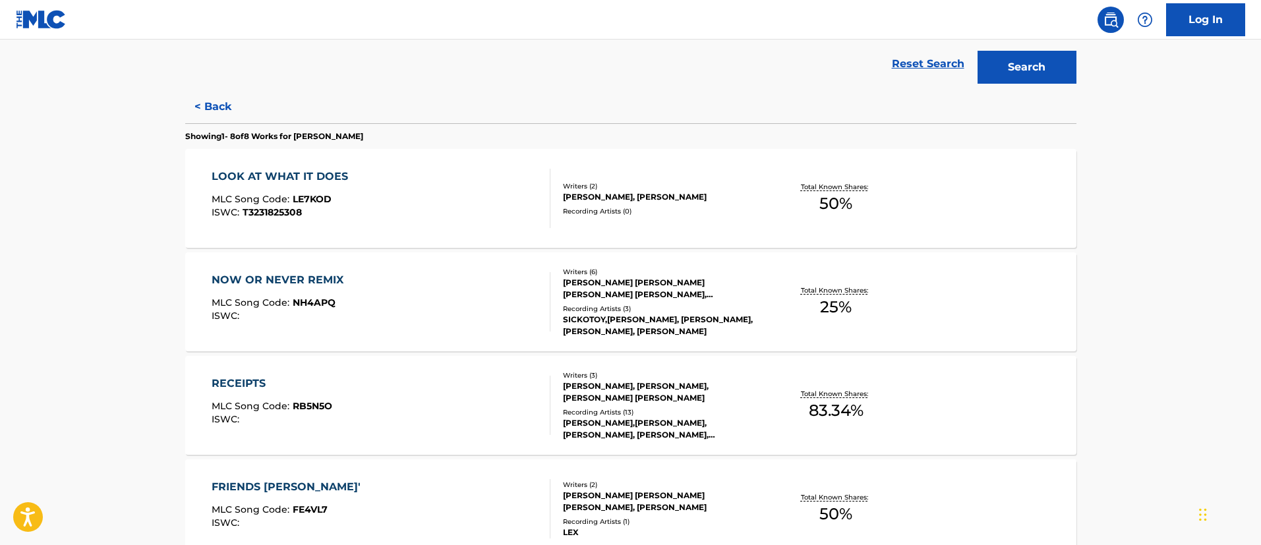
click at [428, 288] on div "NOW OR NEVER REMIX MLC Song Code : NH4APQ ISWC :" at bounding box center [381, 301] width 339 height 59
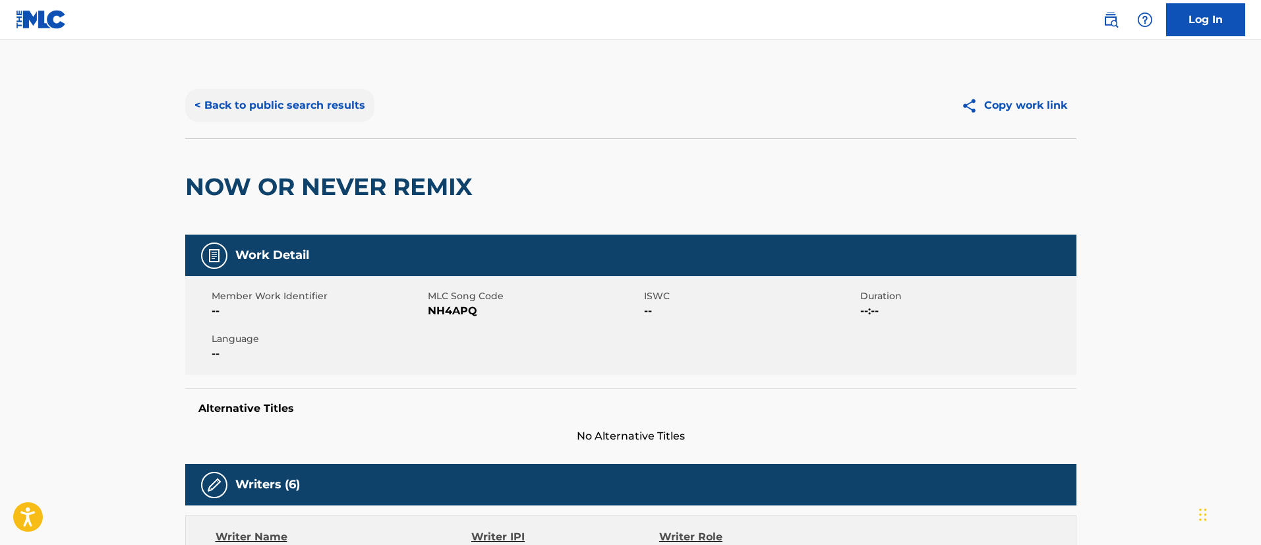
click at [317, 105] on button "< Back to public search results" at bounding box center [279, 105] width 189 height 33
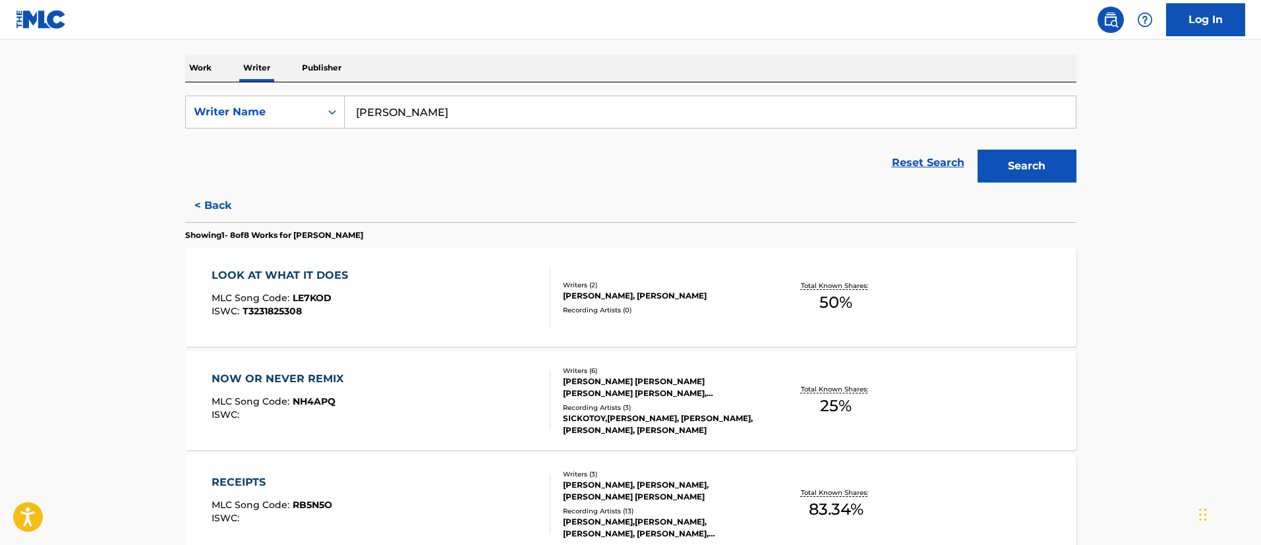
scroll to position [396, 0]
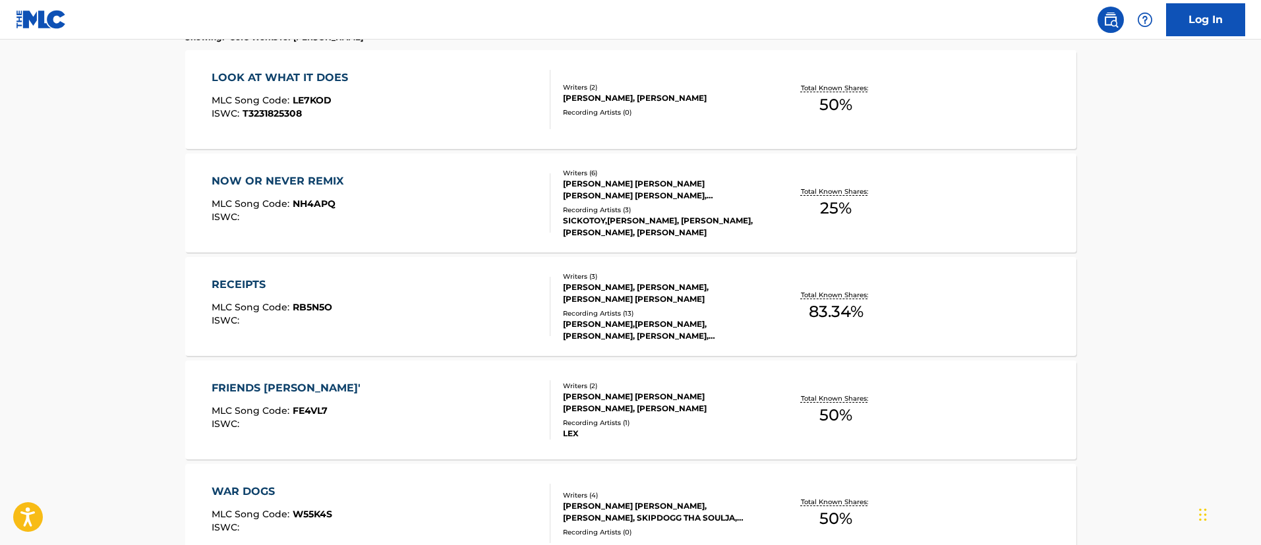
click at [366, 375] on div "FRIENDS VIBIN' MLC Song Code : FE4VL7 ISWC : Writers ( 2 ) NASH MILLER OVERSTRE…" at bounding box center [630, 410] width 891 height 99
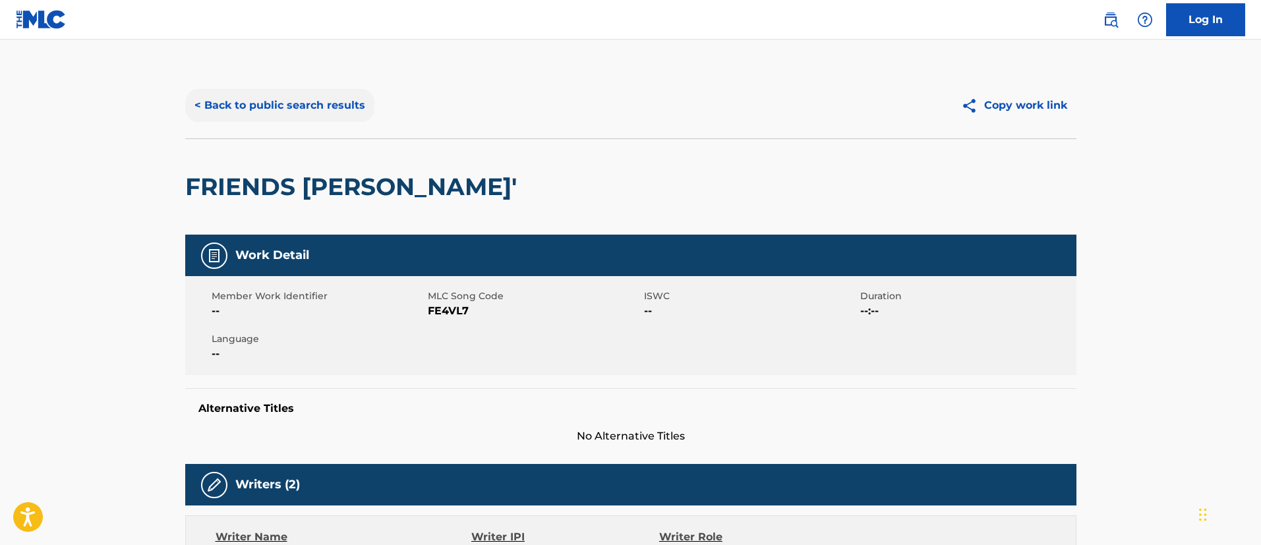
click at [314, 106] on button "< Back to public search results" at bounding box center [279, 105] width 189 height 33
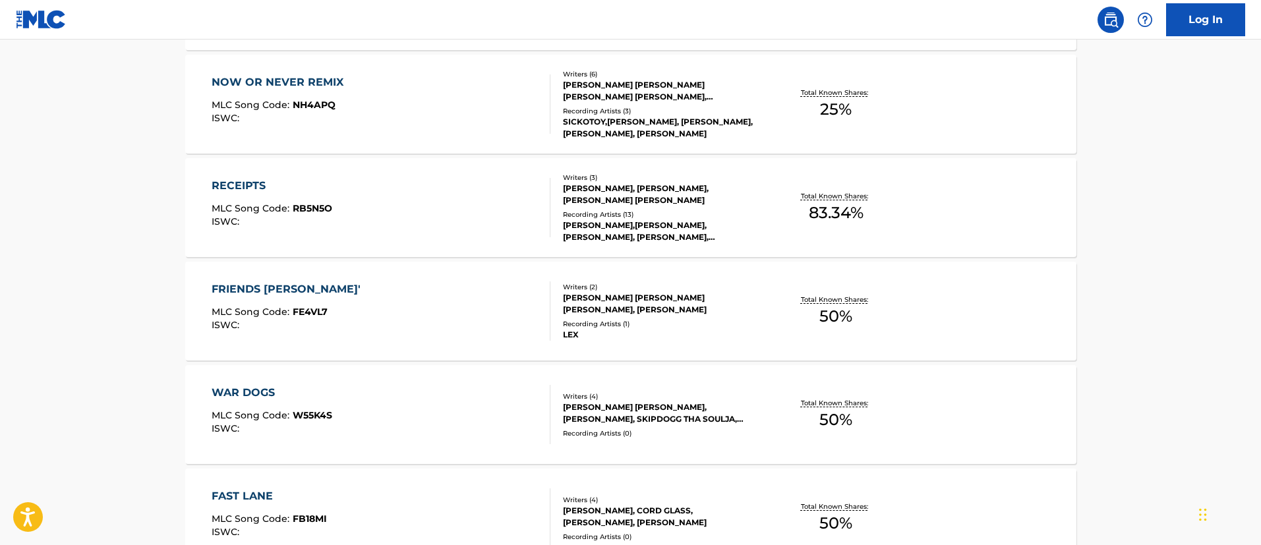
scroll to position [593, 0]
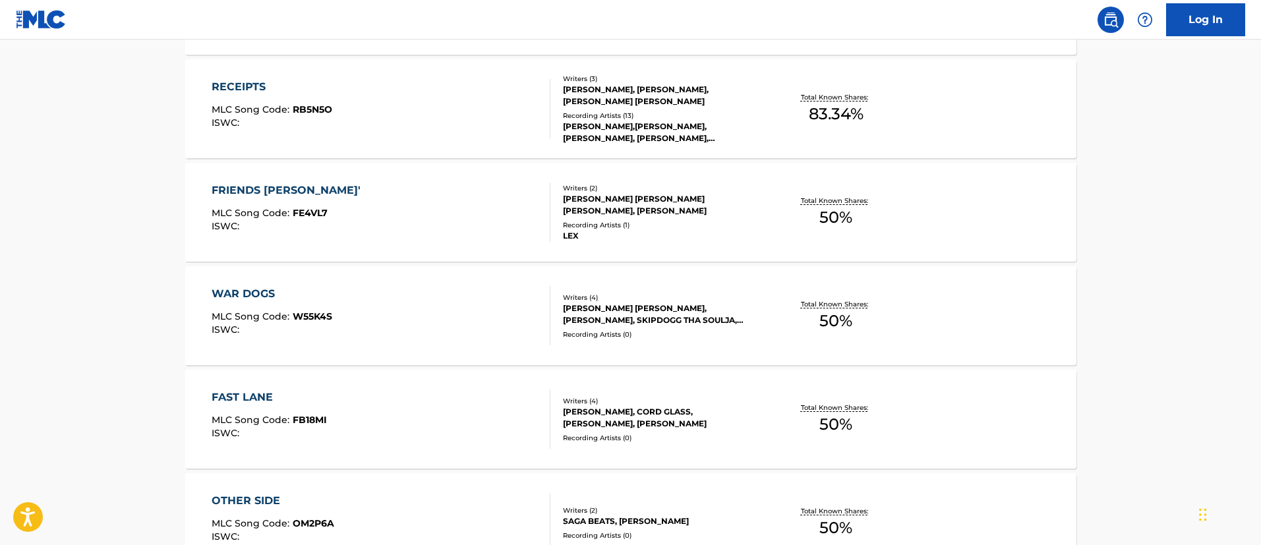
click at [354, 309] on div "WAR DOGS MLC Song Code : W55K4S ISWC :" at bounding box center [381, 315] width 339 height 59
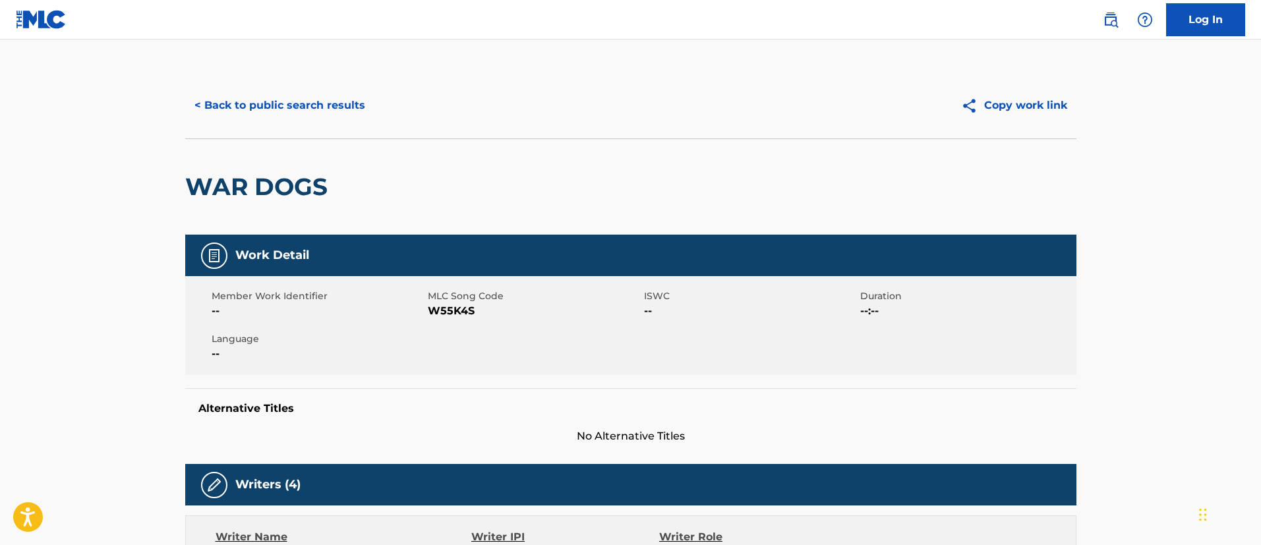
click at [257, 86] on div "< Back to public search results Copy work link" at bounding box center [630, 106] width 891 height 66
click at [260, 109] on button "< Back to public search results" at bounding box center [279, 105] width 189 height 33
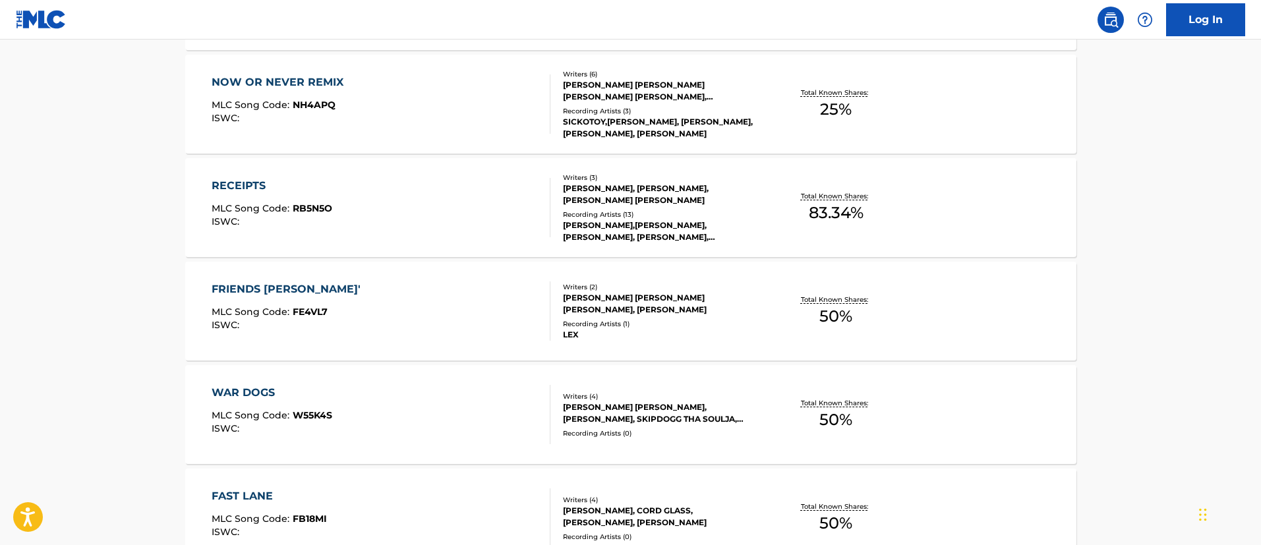
scroll to position [593, 0]
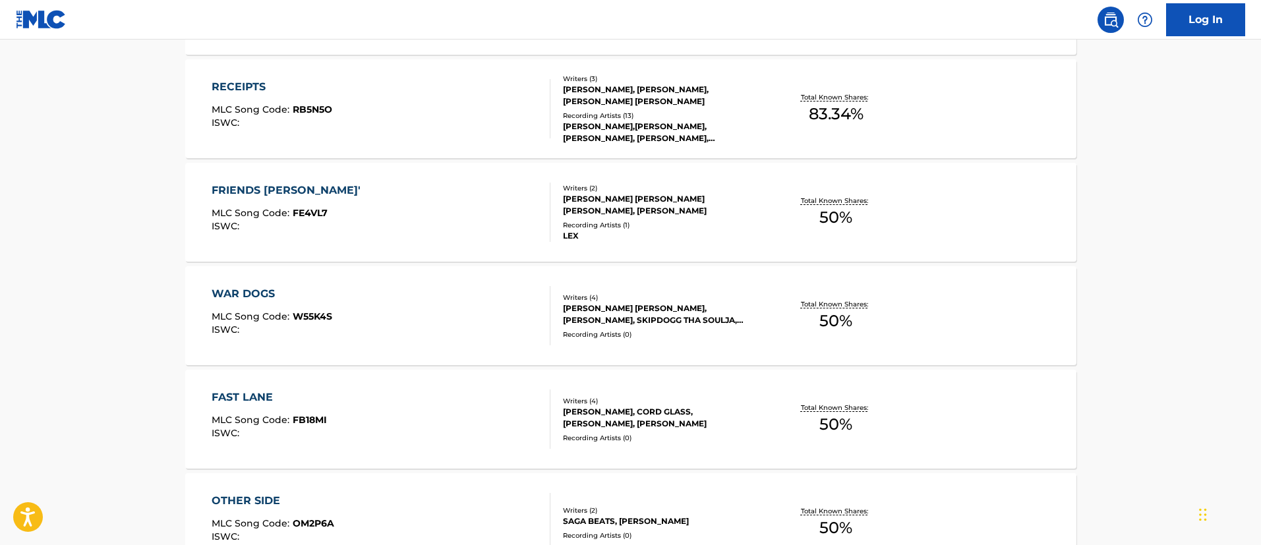
click at [396, 392] on div "FAST LANE MLC Song Code : FB18MI ISWC :" at bounding box center [381, 419] width 339 height 59
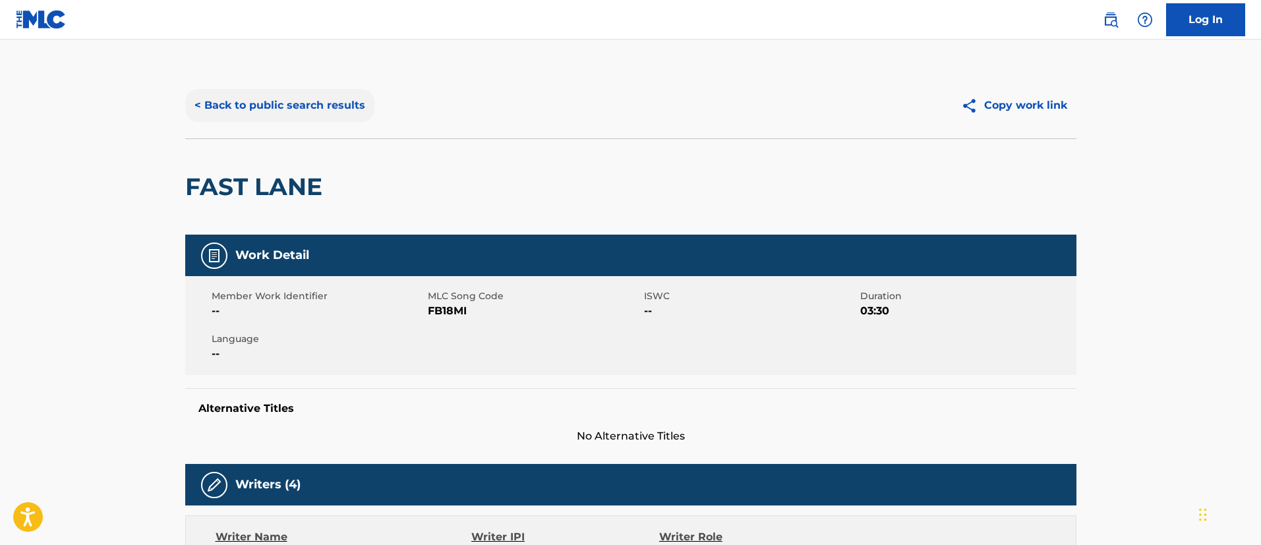
click at [307, 113] on button "< Back to public search results" at bounding box center [279, 105] width 189 height 33
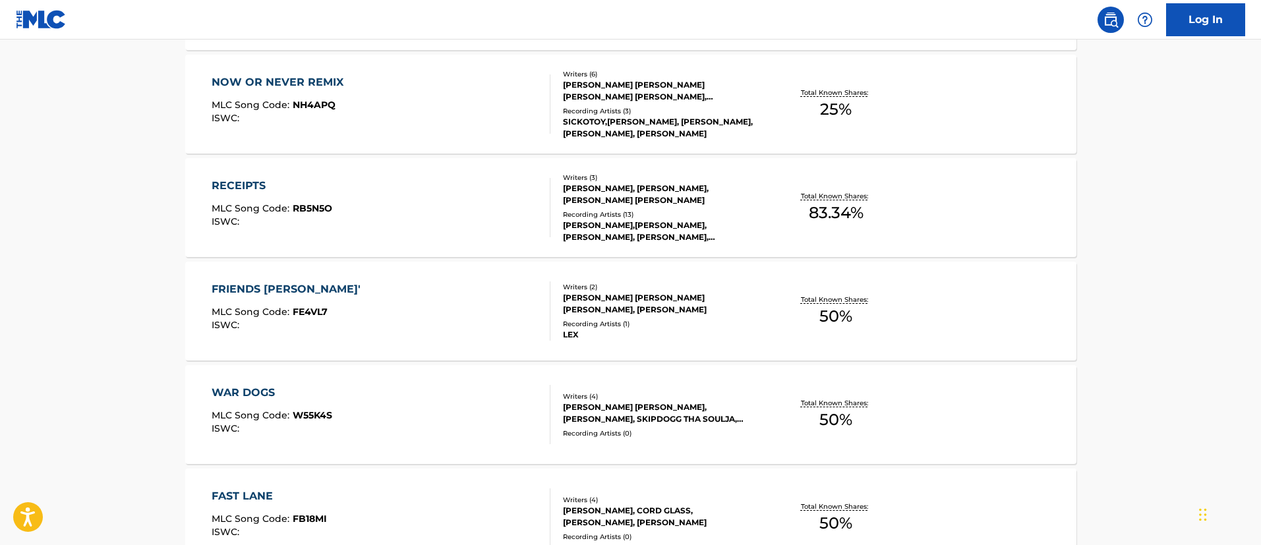
scroll to position [856, 0]
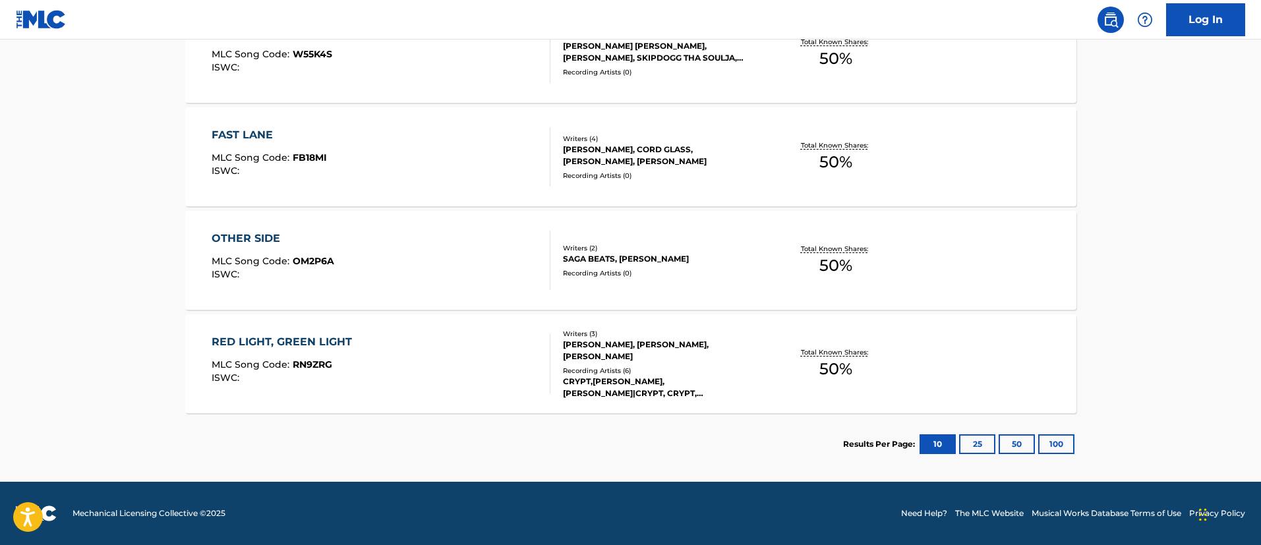
click at [367, 345] on div "RED LIGHT, GREEN LIGHT MLC Song Code : RN9ZRG ISWC :" at bounding box center [381, 363] width 339 height 59
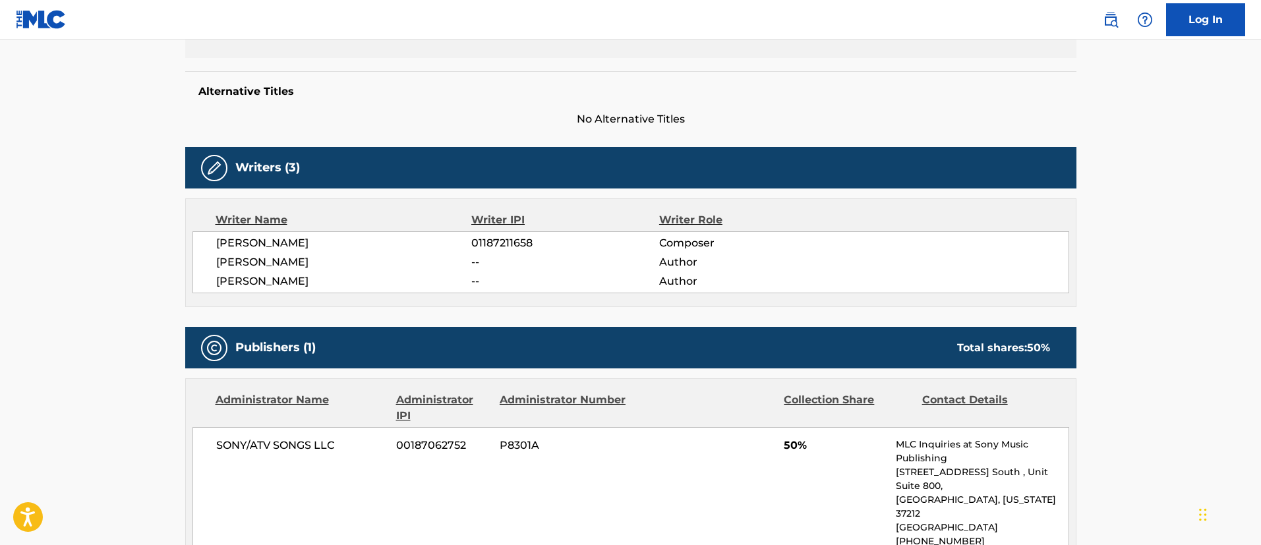
scroll to position [20, 0]
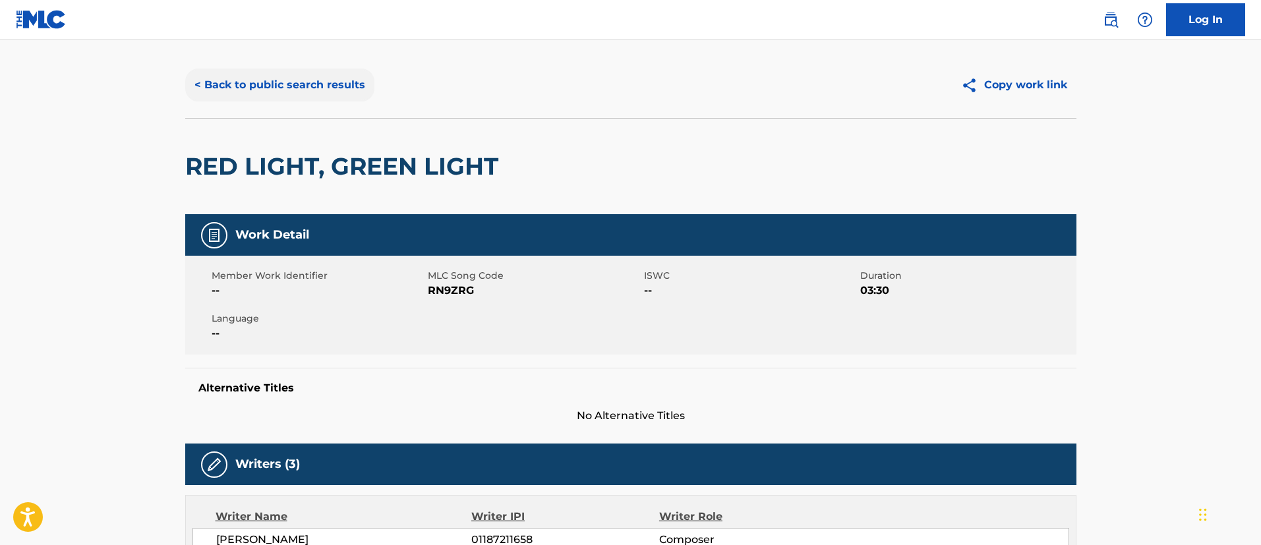
click at [340, 86] on button "< Back to public search results" at bounding box center [279, 85] width 189 height 33
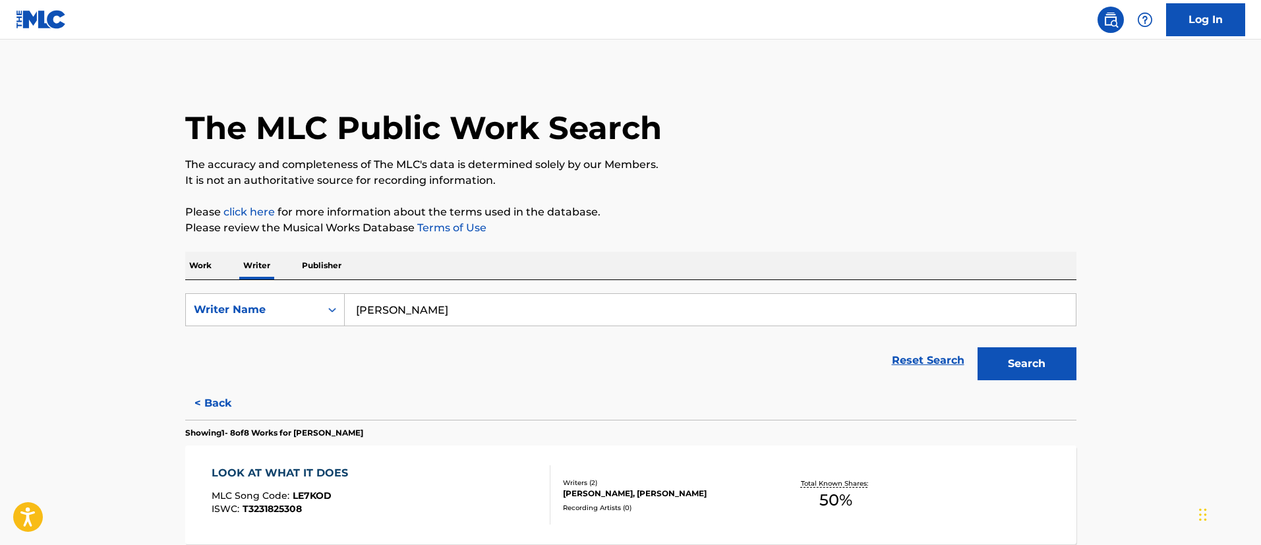
scroll to position [198, 0]
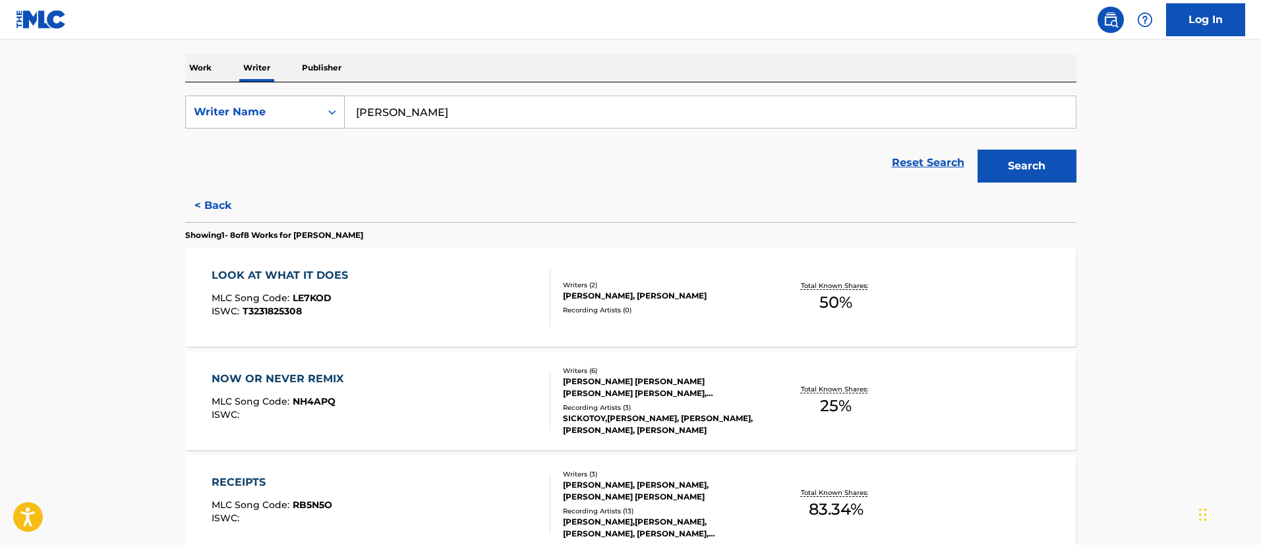
drag, startPoint x: 465, startPoint y: 116, endPoint x: 343, endPoint y: 106, distance: 122.4
click at [343, 106] on div "SearchWithCriteriacfd0b82d-6f0b-4133-8fc5-db1ffc4a86d0 Writer Name Lex Bratcher" at bounding box center [630, 112] width 891 height 33
paste input "[PERSON_NAME]"
type input "[PERSON_NAME]"
click at [1004, 152] on button "Search" at bounding box center [1027, 166] width 99 height 33
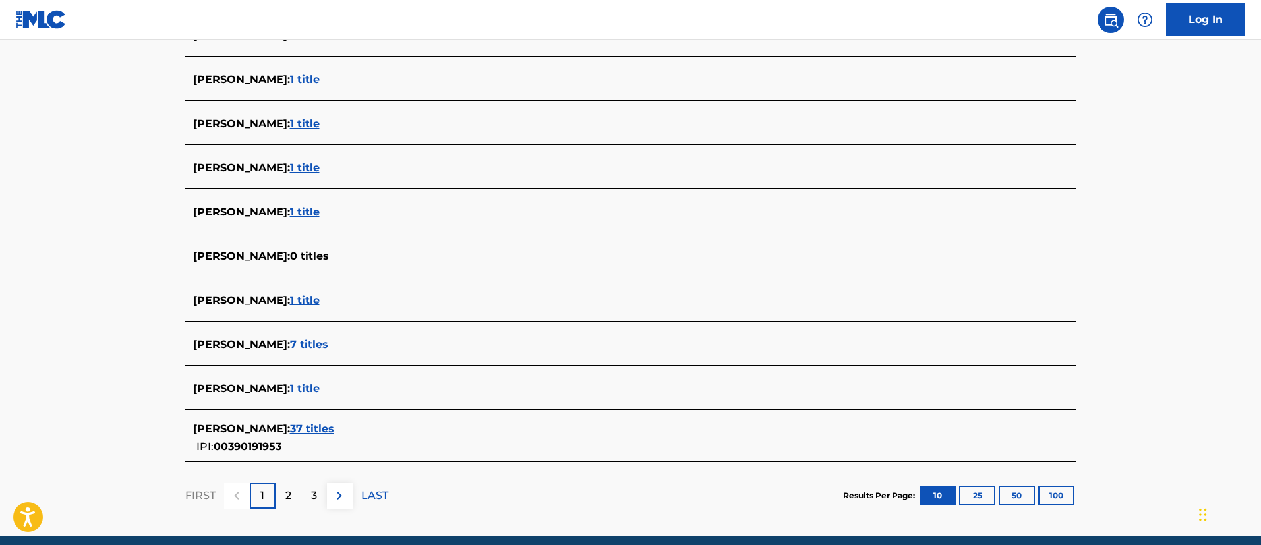
scroll to position [450, 0]
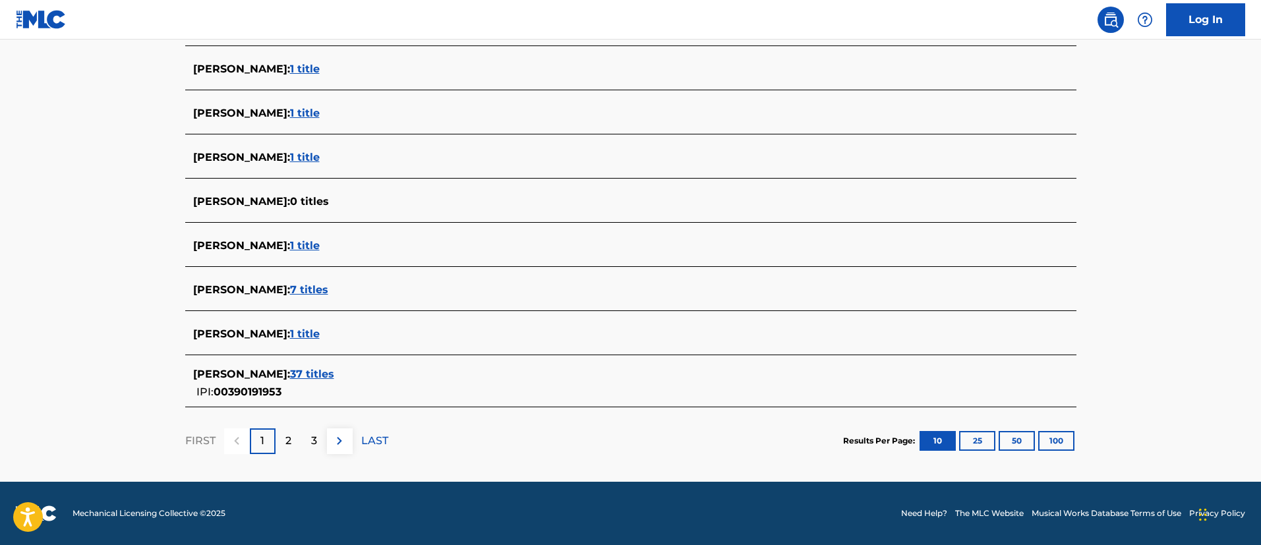
click at [327, 287] on span "7 titles" at bounding box center [309, 289] width 38 height 13
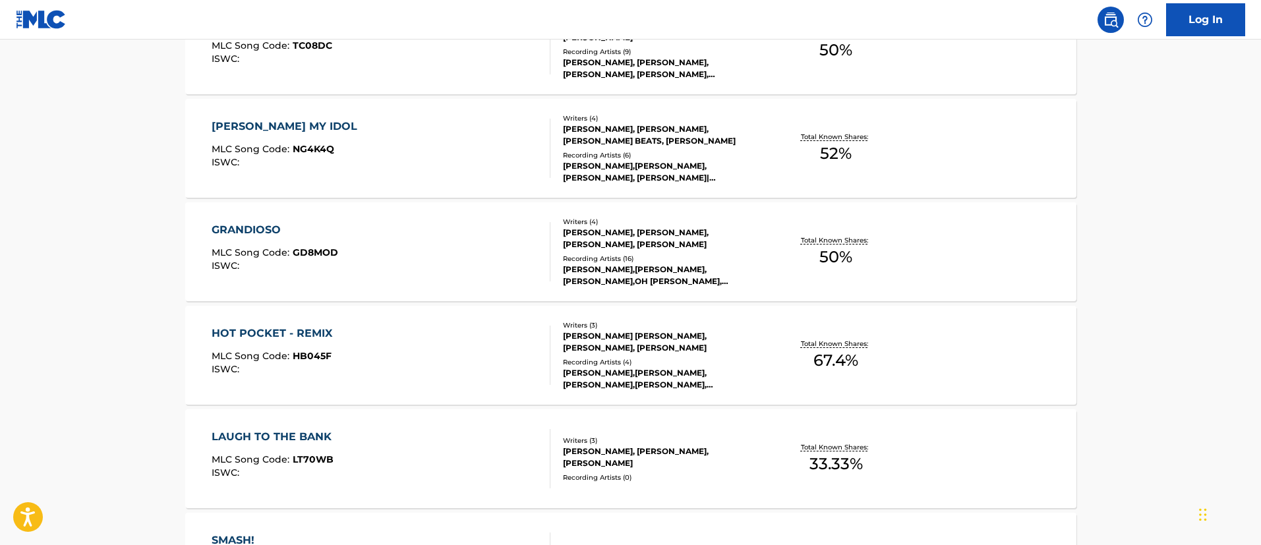
scroll to position [253, 0]
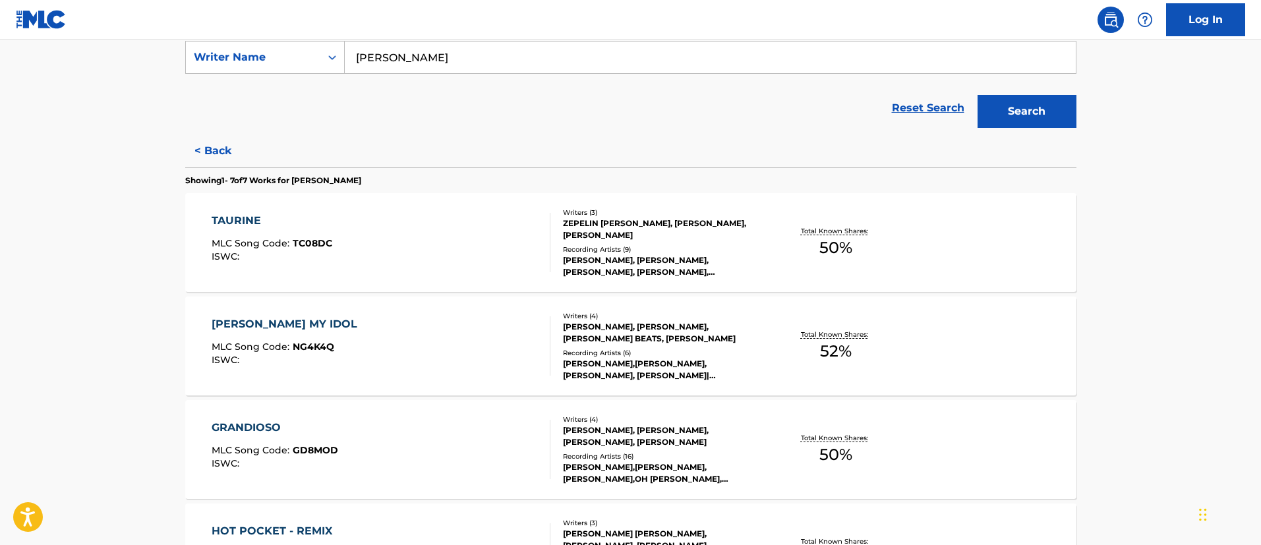
click at [330, 231] on div "TAURINE MLC Song Code : TC08DC ISWC :" at bounding box center [272, 242] width 121 height 59
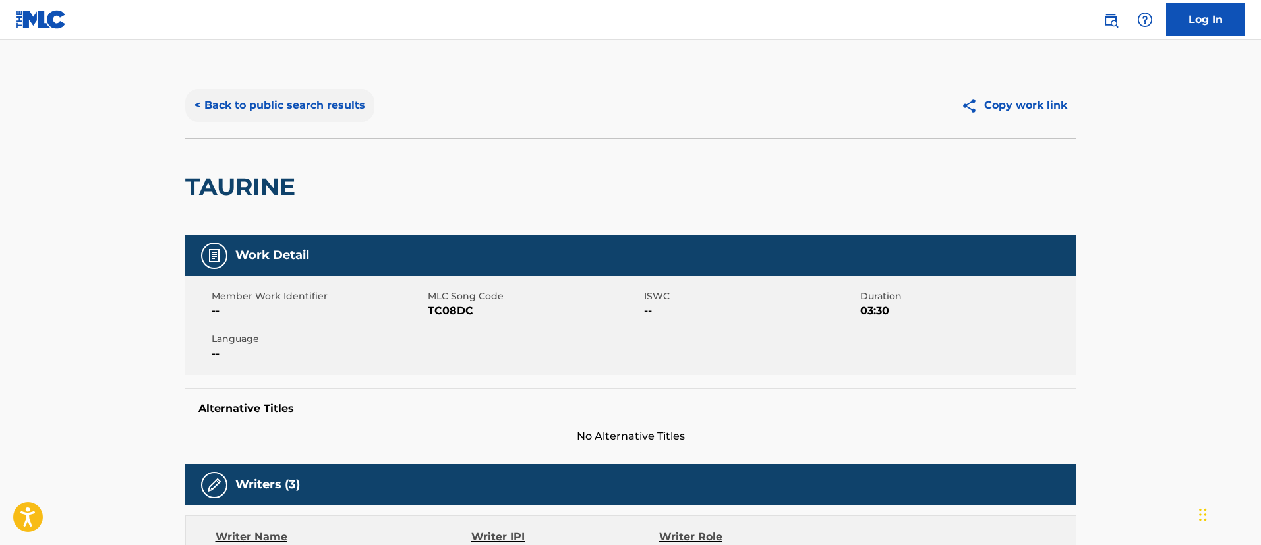
click at [301, 102] on button "< Back to public search results" at bounding box center [279, 105] width 189 height 33
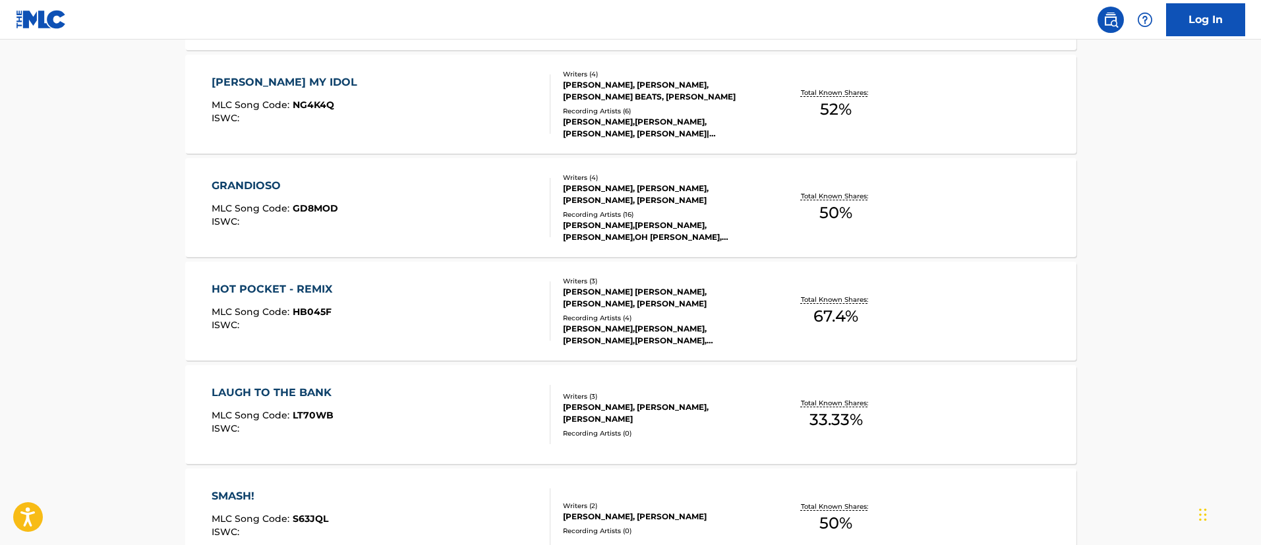
scroll to position [593, 0]
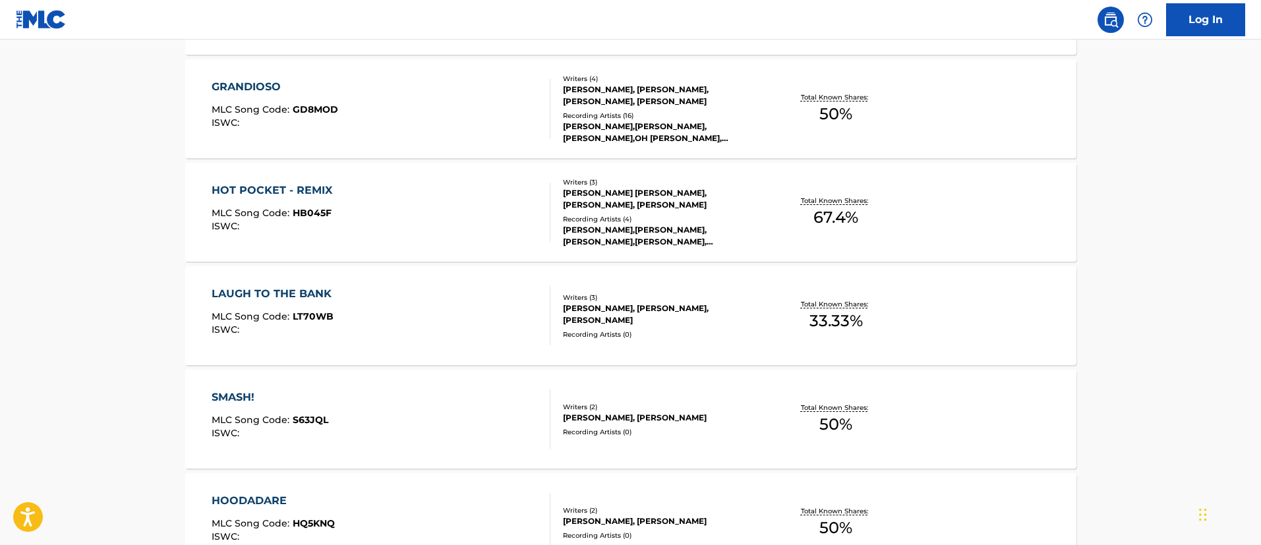
click at [413, 414] on div "SMASH! MLC Song Code : S63JQL ISWC :" at bounding box center [381, 419] width 339 height 59
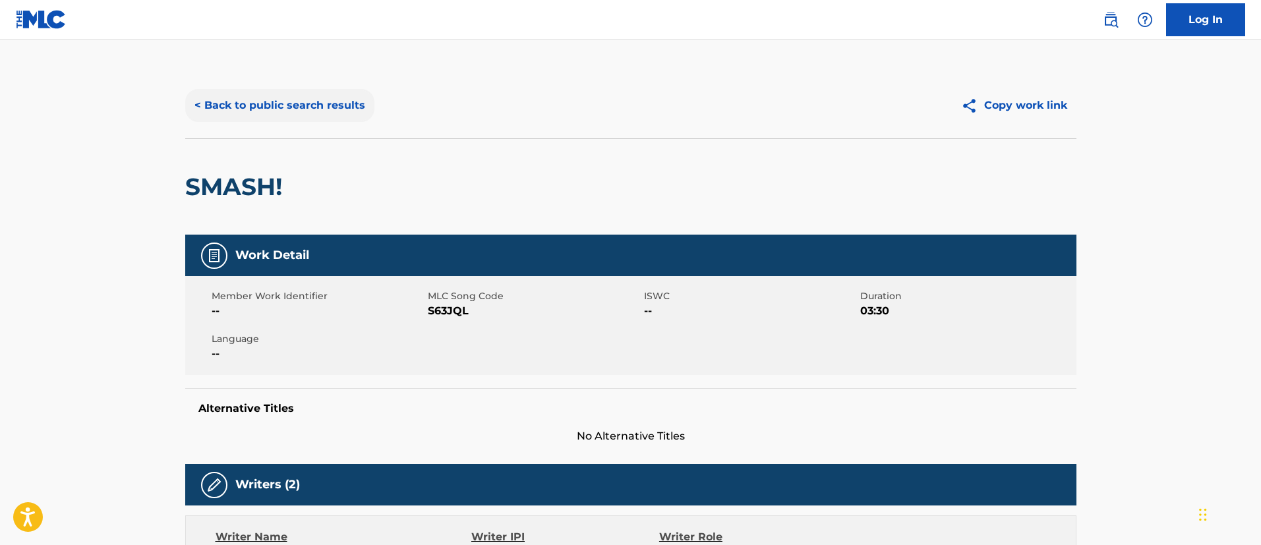
click at [316, 110] on button "< Back to public search results" at bounding box center [279, 105] width 189 height 33
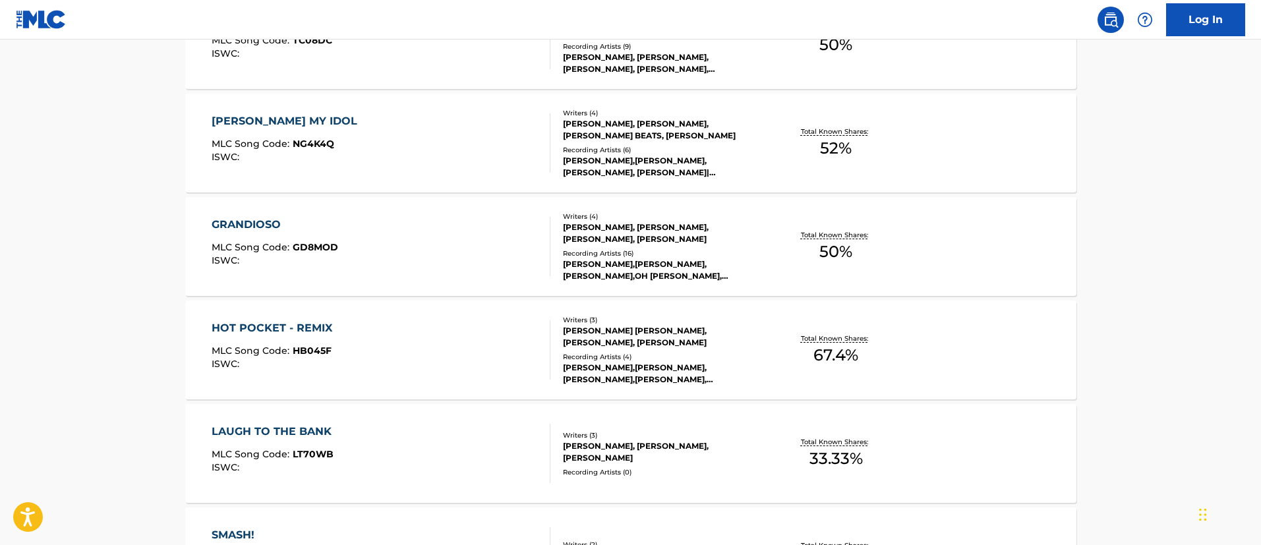
scroll to position [357, 0]
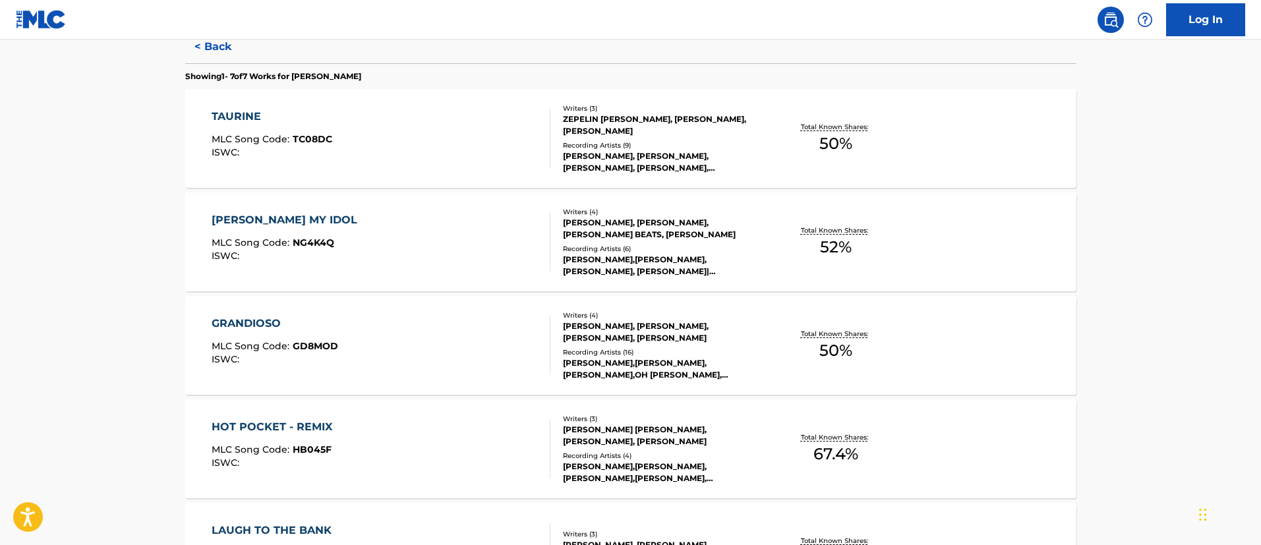
click at [357, 148] on div "TAURINE MLC Song Code : TC08DC ISWC :" at bounding box center [381, 138] width 339 height 59
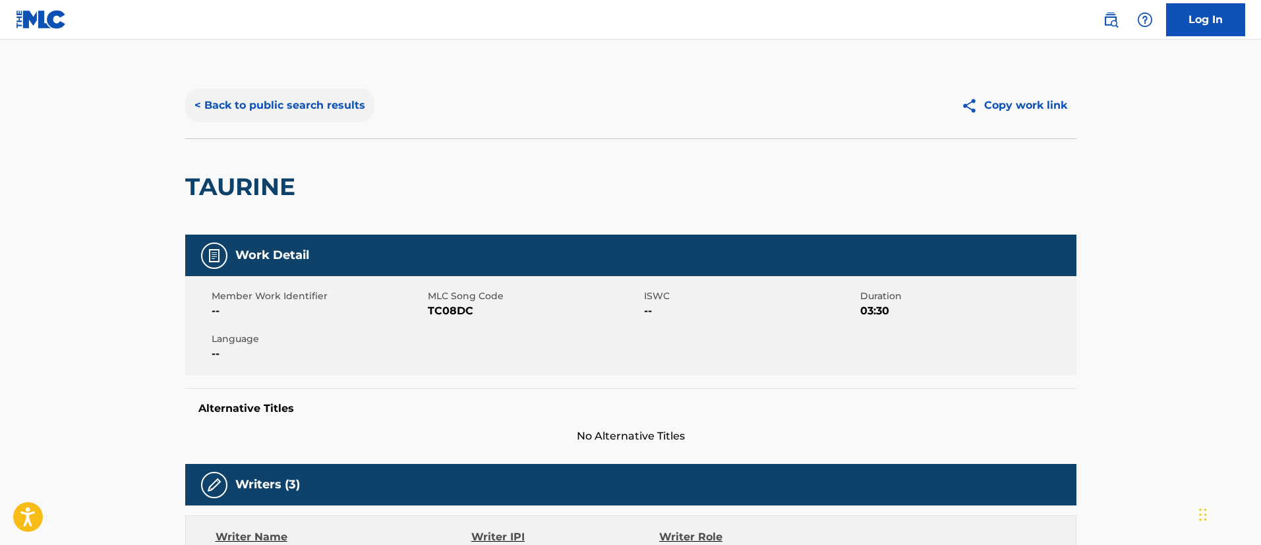
click at [303, 96] on button "< Back to public search results" at bounding box center [279, 105] width 189 height 33
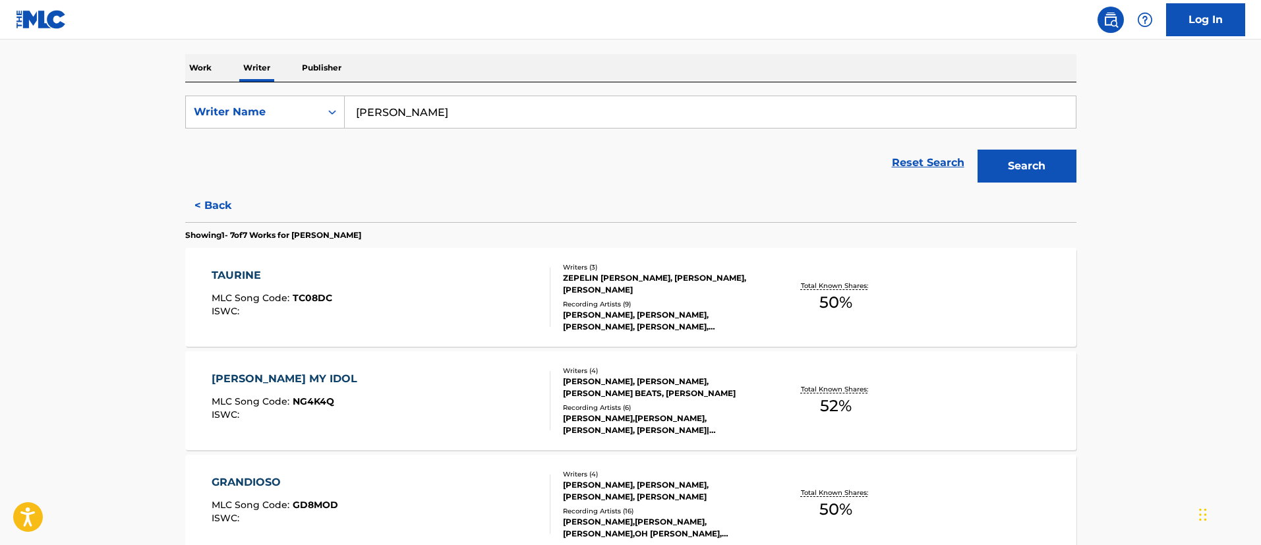
scroll to position [297, 0]
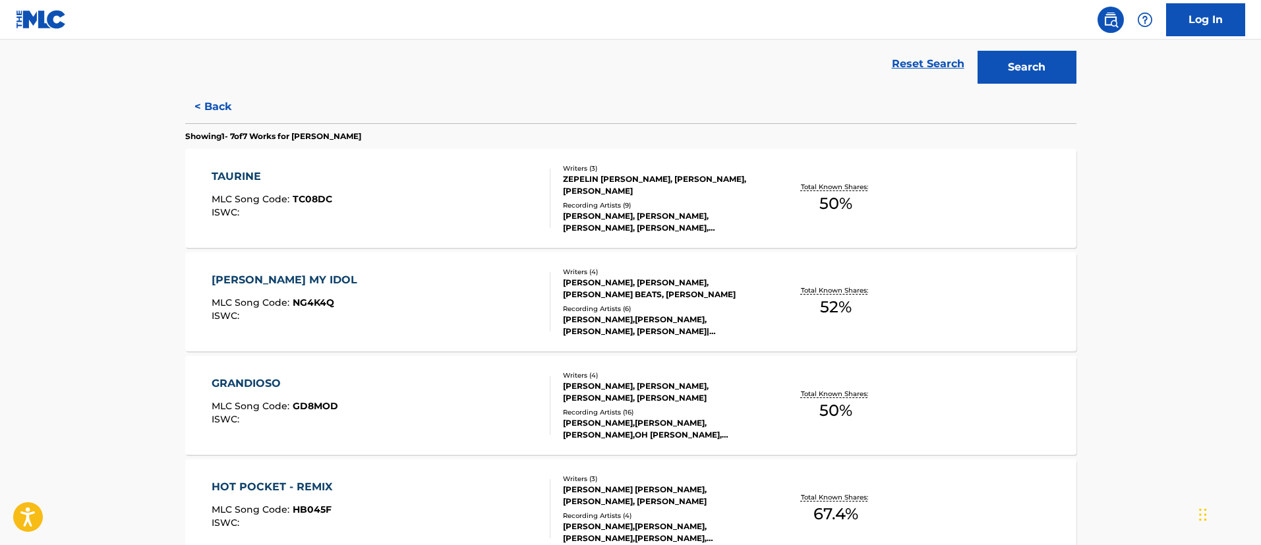
click at [357, 394] on div "GRANDIOSO MLC Song Code : GD8MOD ISWC :" at bounding box center [381, 405] width 339 height 59
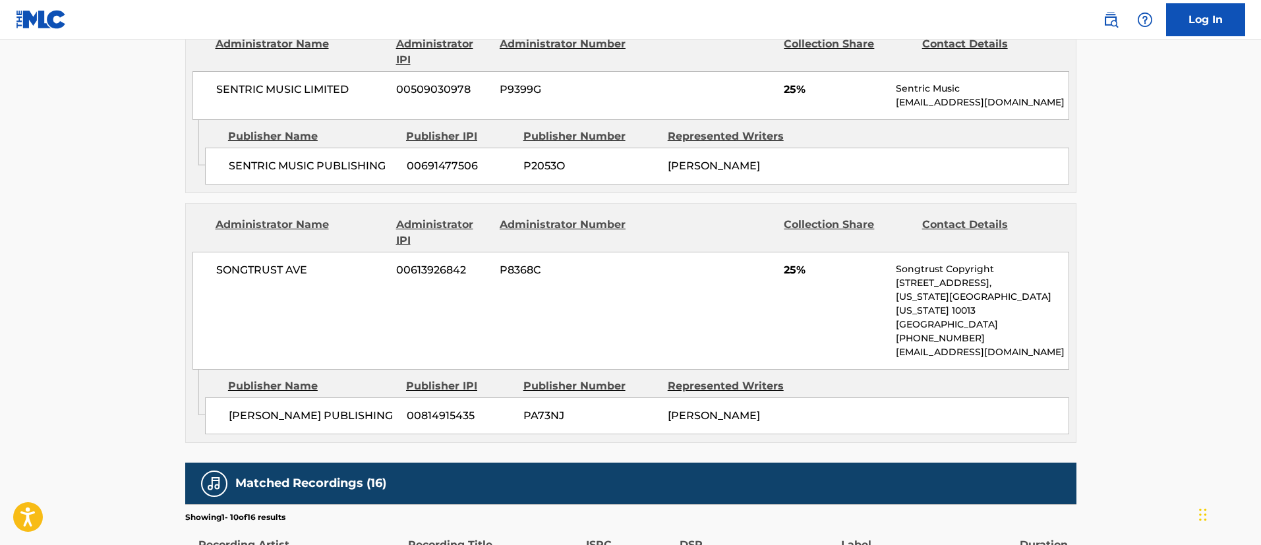
scroll to position [396, 0]
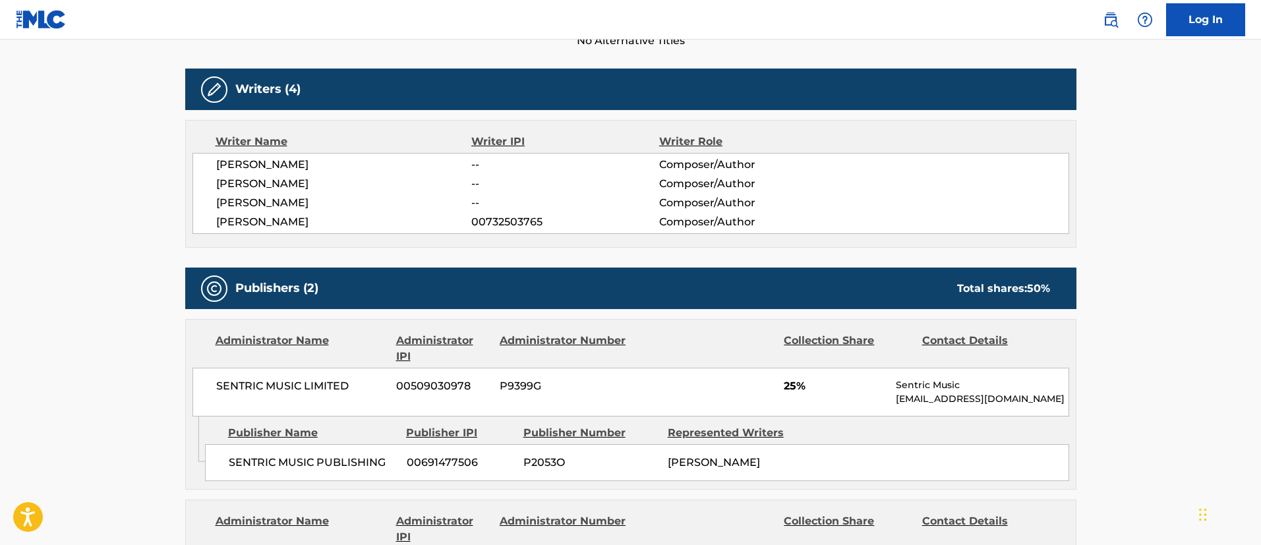
drag, startPoint x: 339, startPoint y: 223, endPoint x: 215, endPoint y: 226, distance: 124.0
click at [215, 226] on div "ALEXANDRIA LEOUSIS -- Composer/Author LEOREN DAVIS -- Composer/Author ALEXIS BR…" at bounding box center [631, 193] width 877 height 81
drag, startPoint x: 332, startPoint y: 203, endPoint x: 218, endPoint y: 202, distance: 114.1
click at [218, 202] on span "[PERSON_NAME]" at bounding box center [344, 203] width 256 height 16
copy span "[PERSON_NAME]"
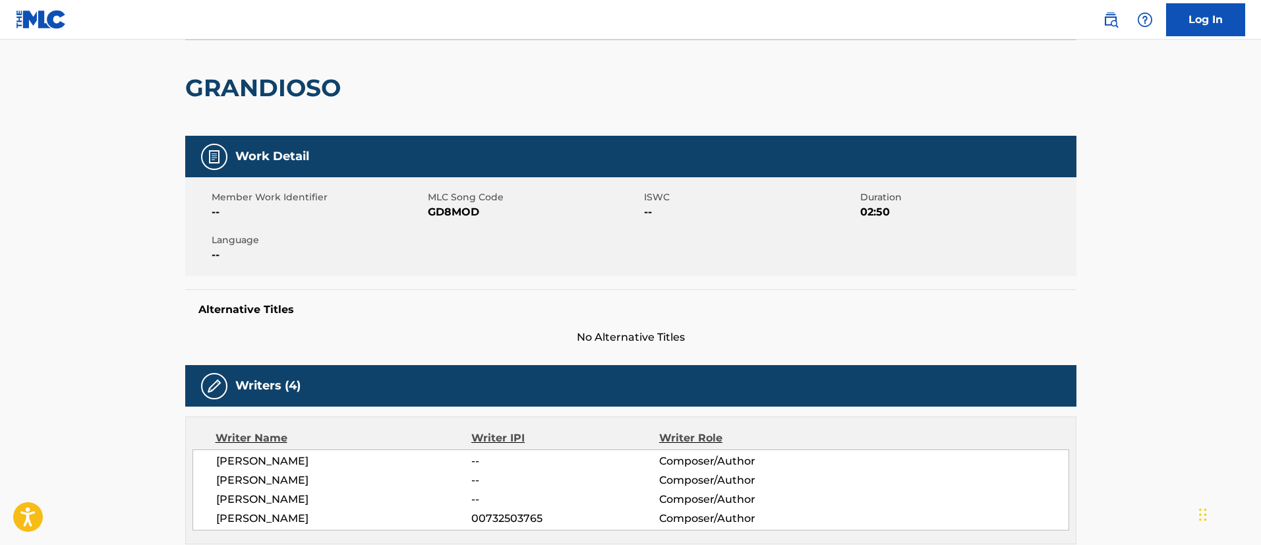
scroll to position [0, 0]
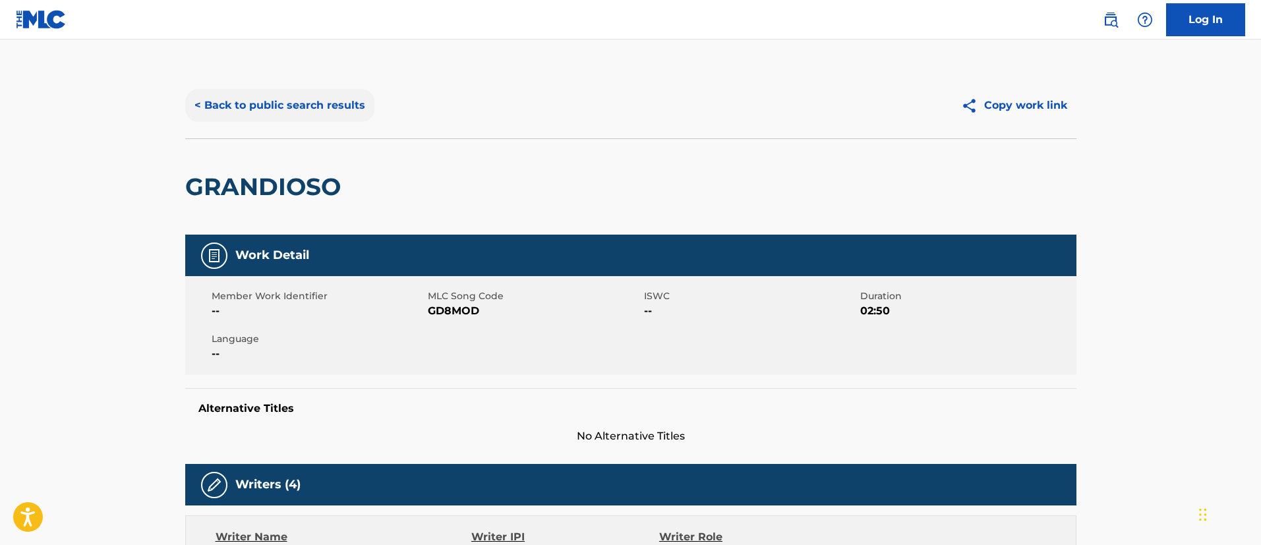
click at [280, 102] on button "< Back to public search results" at bounding box center [279, 105] width 189 height 33
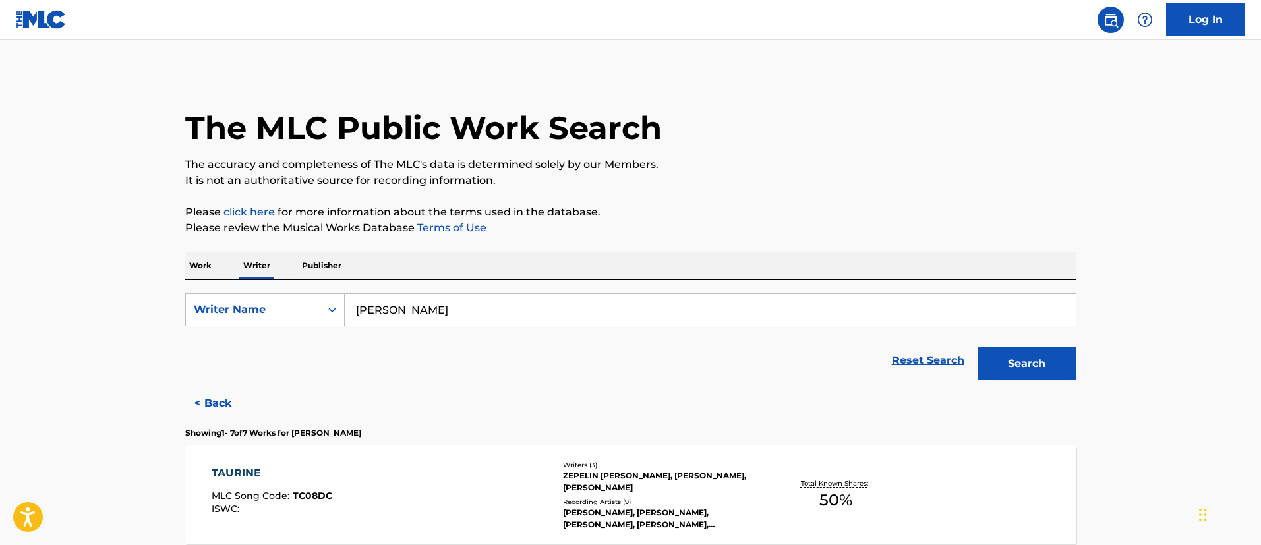
scroll to position [396, 0]
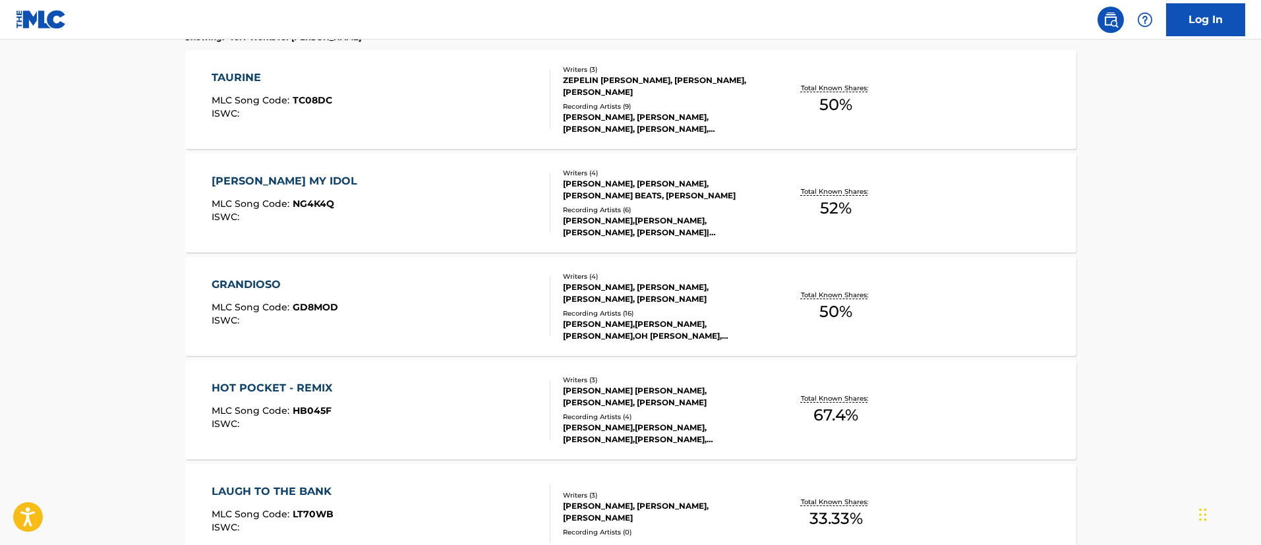
click at [290, 382] on div "HOT POCKET - REMIX" at bounding box center [275, 388] width 127 height 16
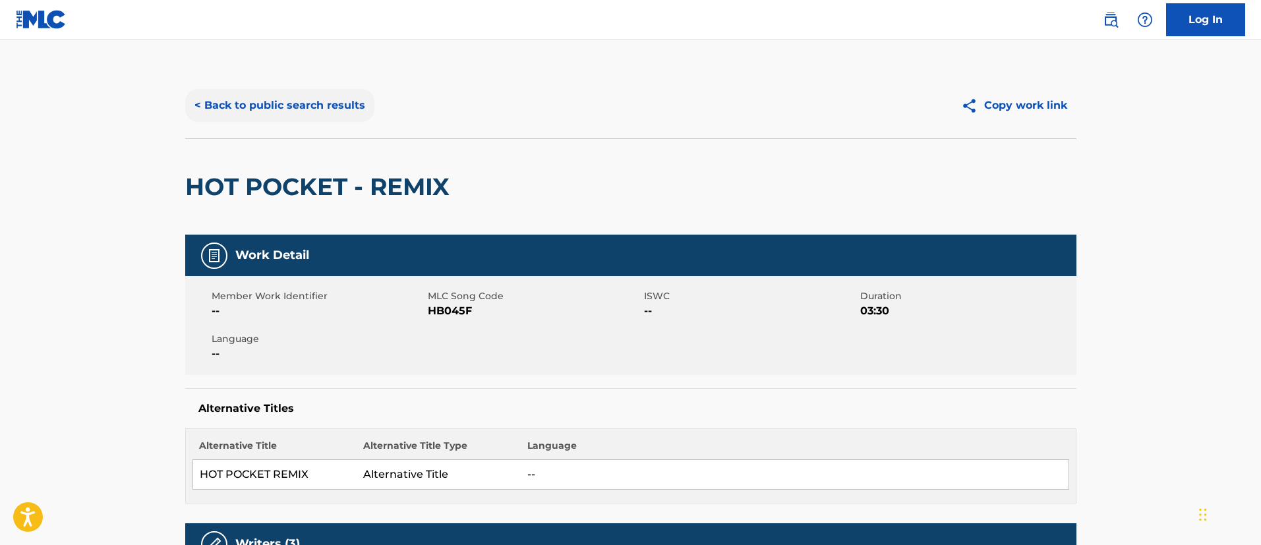
click at [287, 101] on button "< Back to public search results" at bounding box center [279, 105] width 189 height 33
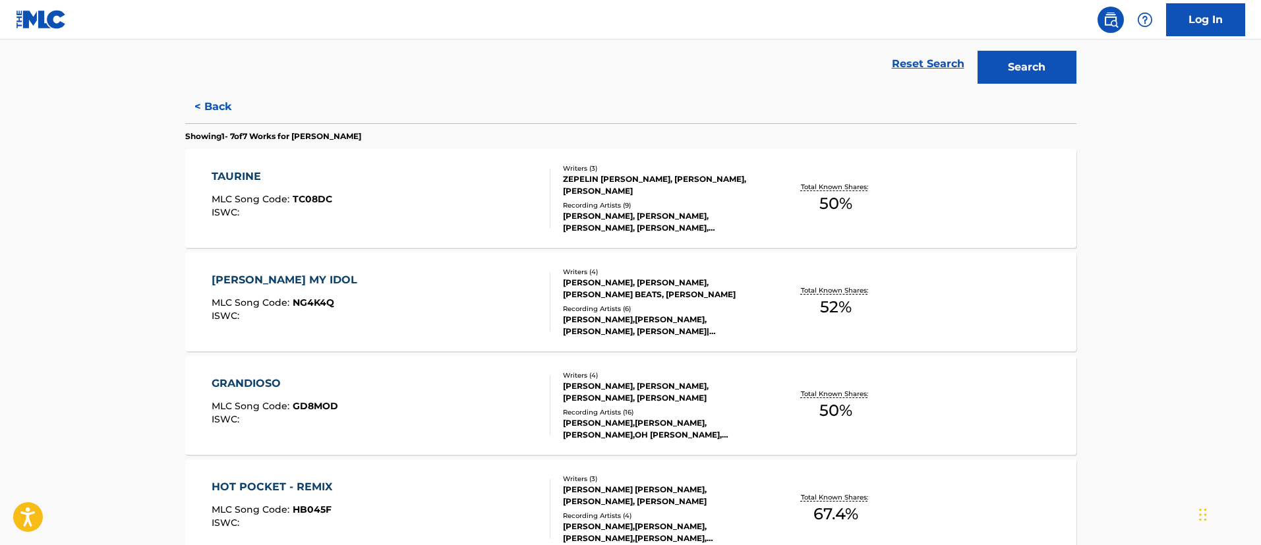
scroll to position [494, 0]
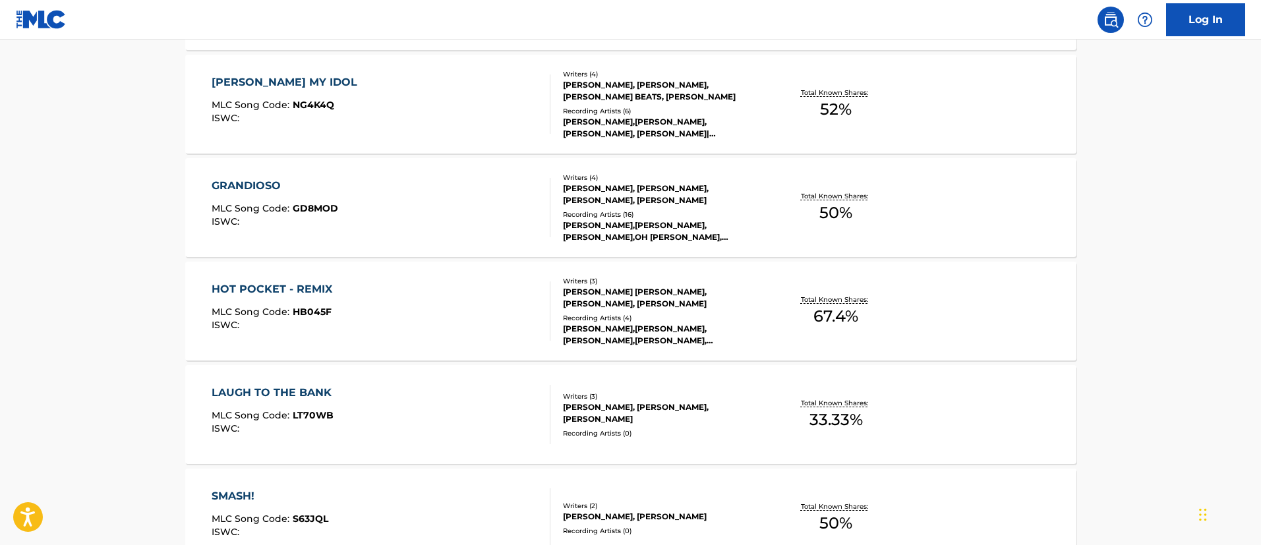
click at [330, 405] on div "LAUGH TO THE BANK MLC Song Code : LT70WB ISWC :" at bounding box center [275, 414] width 127 height 59
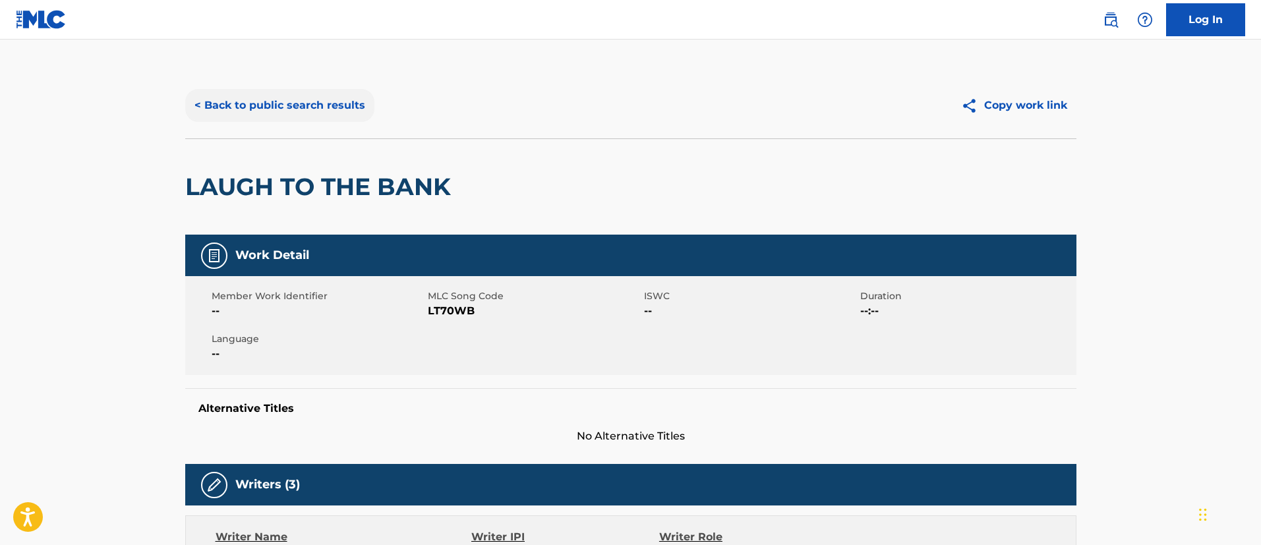
click at [313, 109] on button "< Back to public search results" at bounding box center [279, 105] width 189 height 33
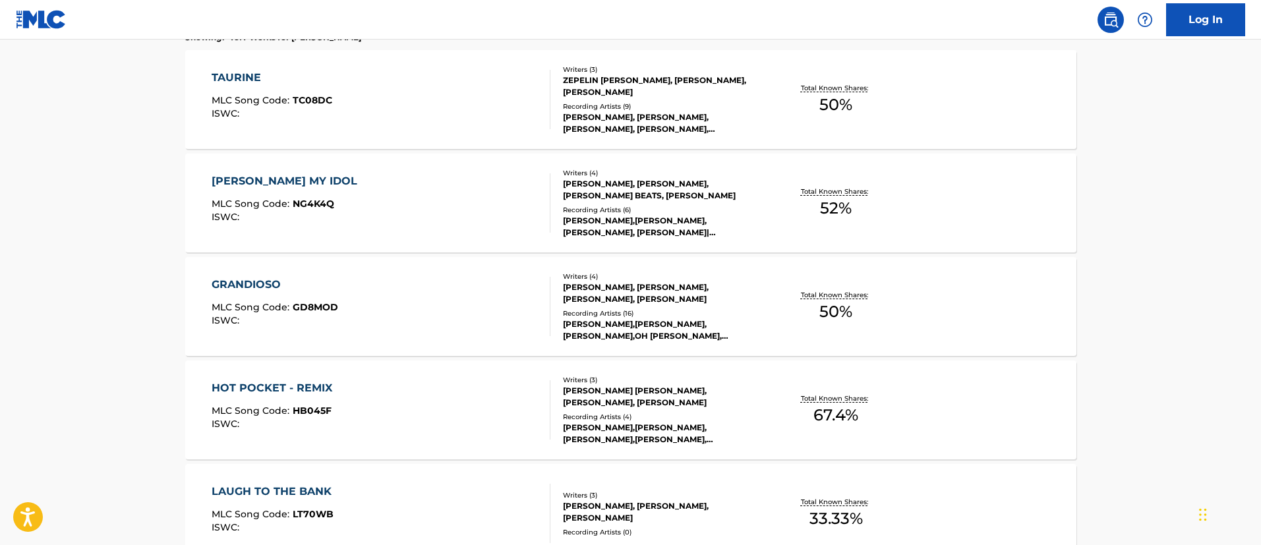
scroll to position [752, 0]
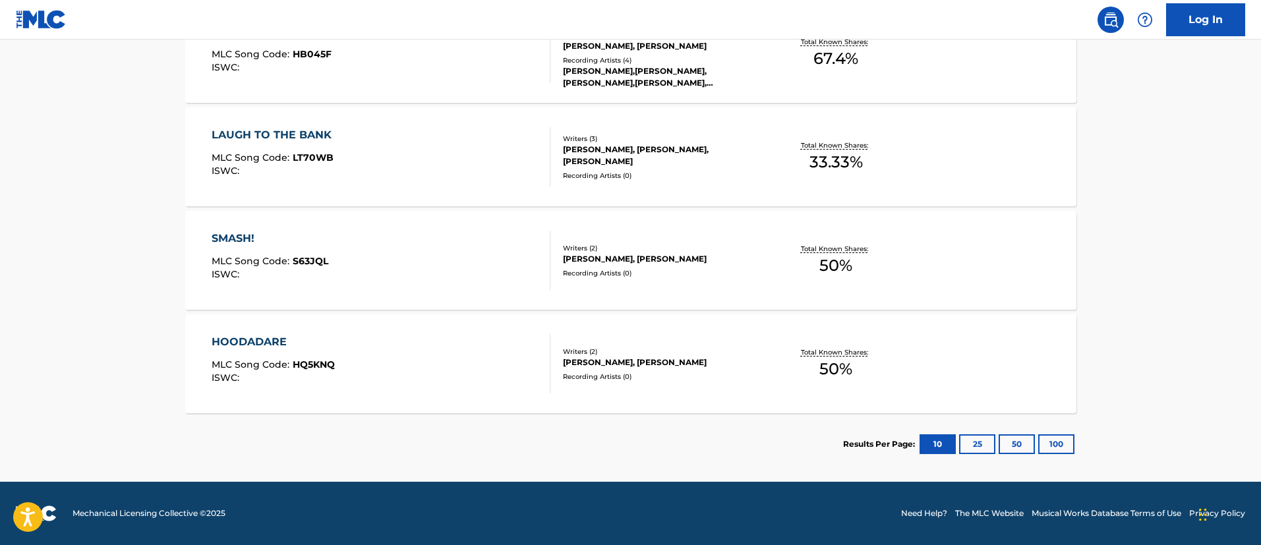
click at [362, 329] on div "HOODADARE MLC Song Code : HQ5KNQ ISWC : Writers ( 2 ) ALEXIS BRATCHER, DEBOR MA…" at bounding box center [630, 363] width 891 height 99
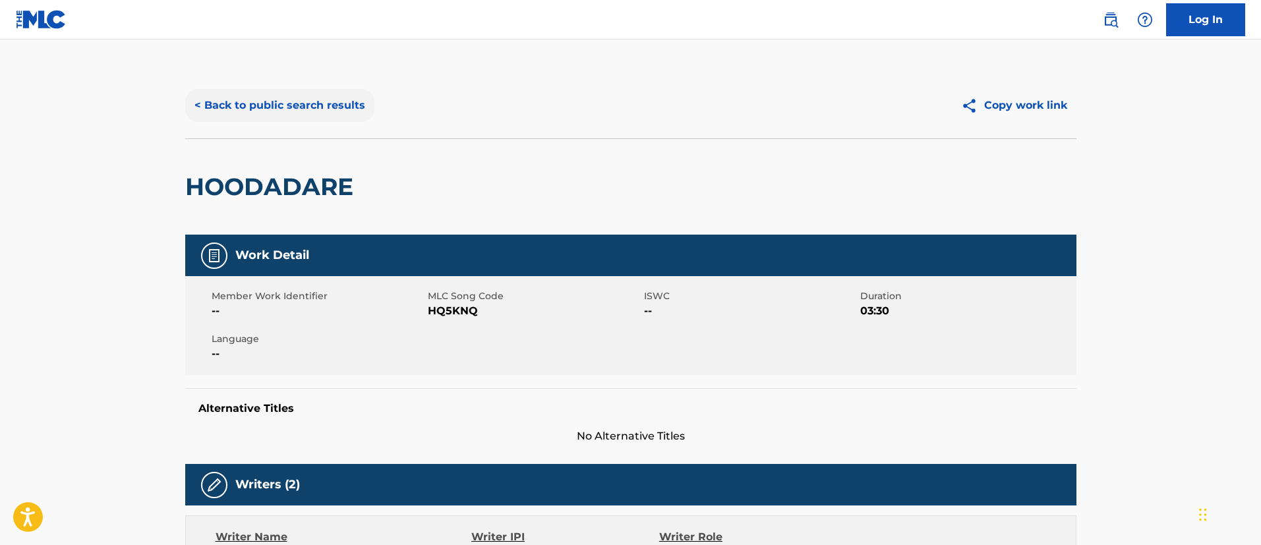
click at [327, 107] on button "< Back to public search results" at bounding box center [279, 105] width 189 height 33
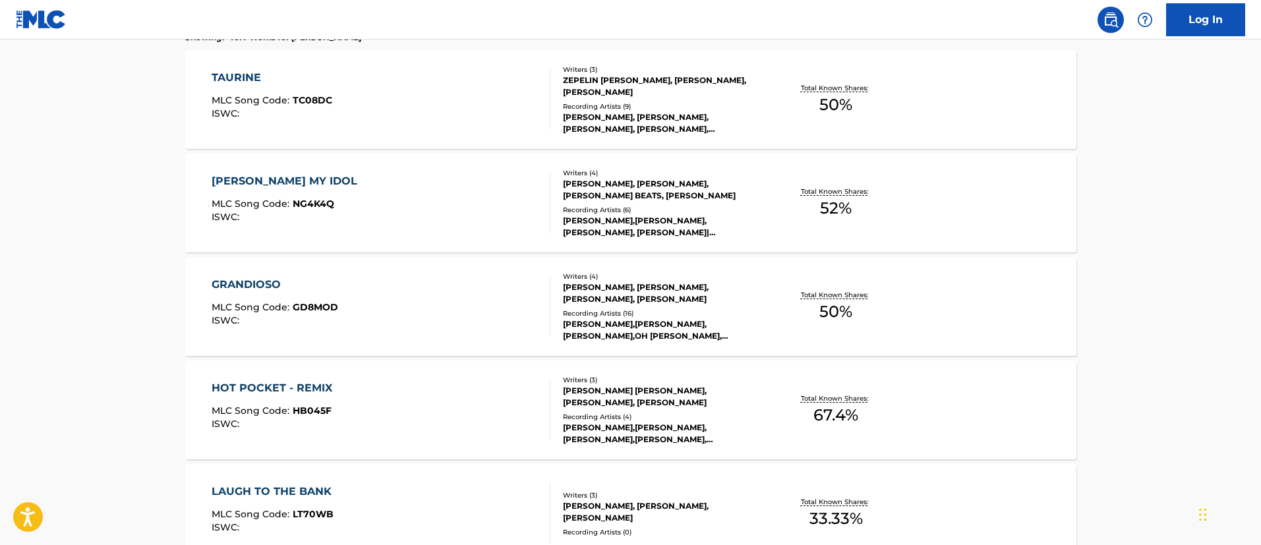
scroll to position [297, 0]
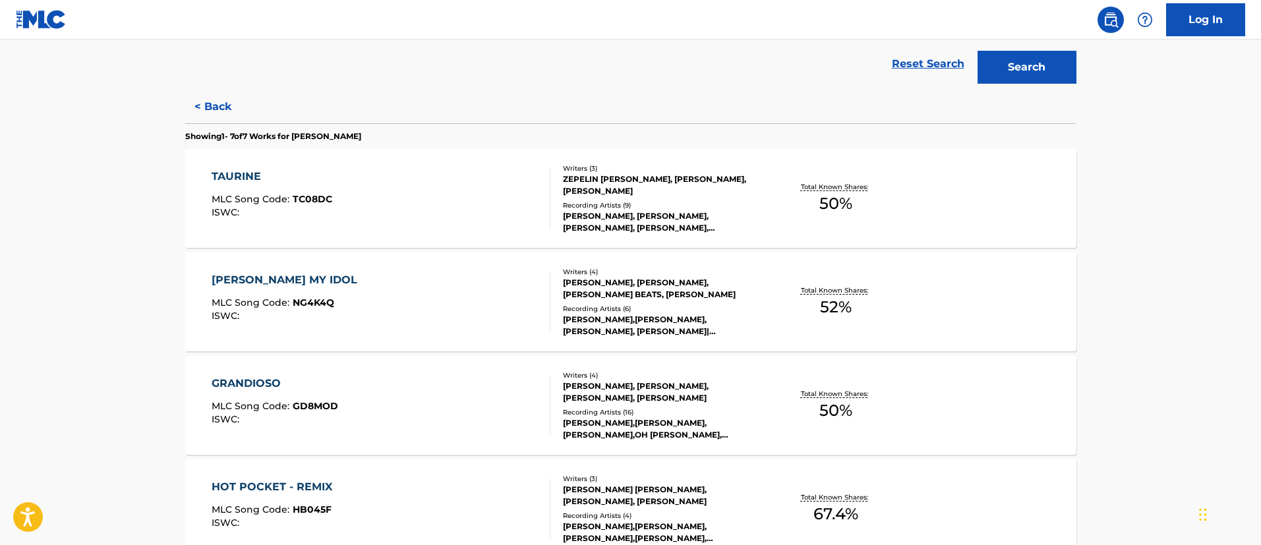
click at [405, 200] on div "TAURINE MLC Song Code : TC08DC ISWC :" at bounding box center [381, 198] width 339 height 59
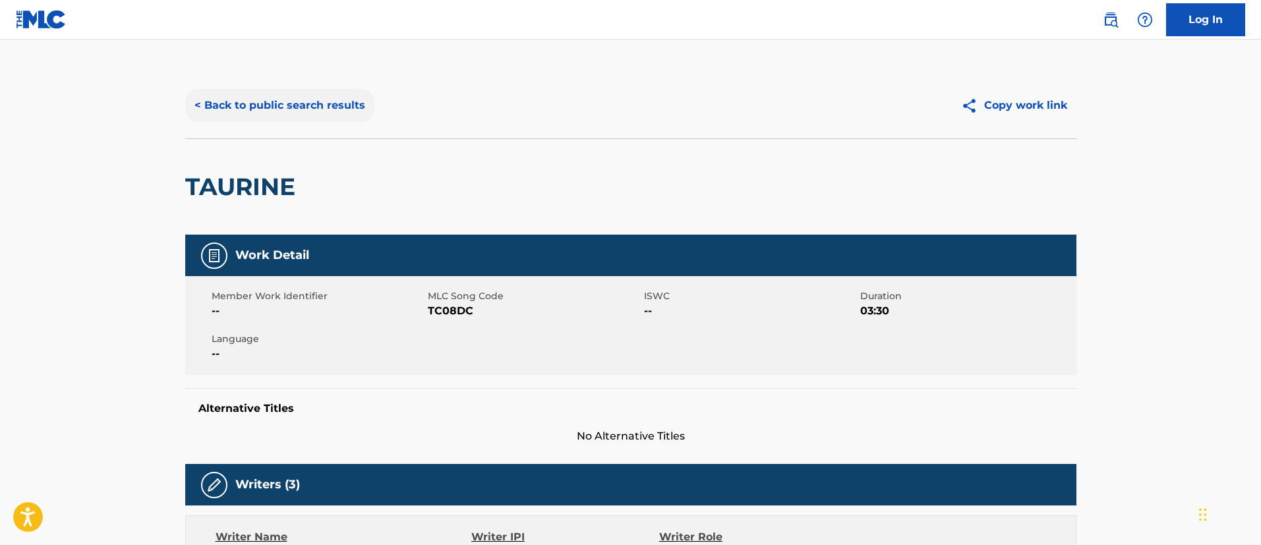
click at [309, 113] on button "< Back to public search results" at bounding box center [279, 105] width 189 height 33
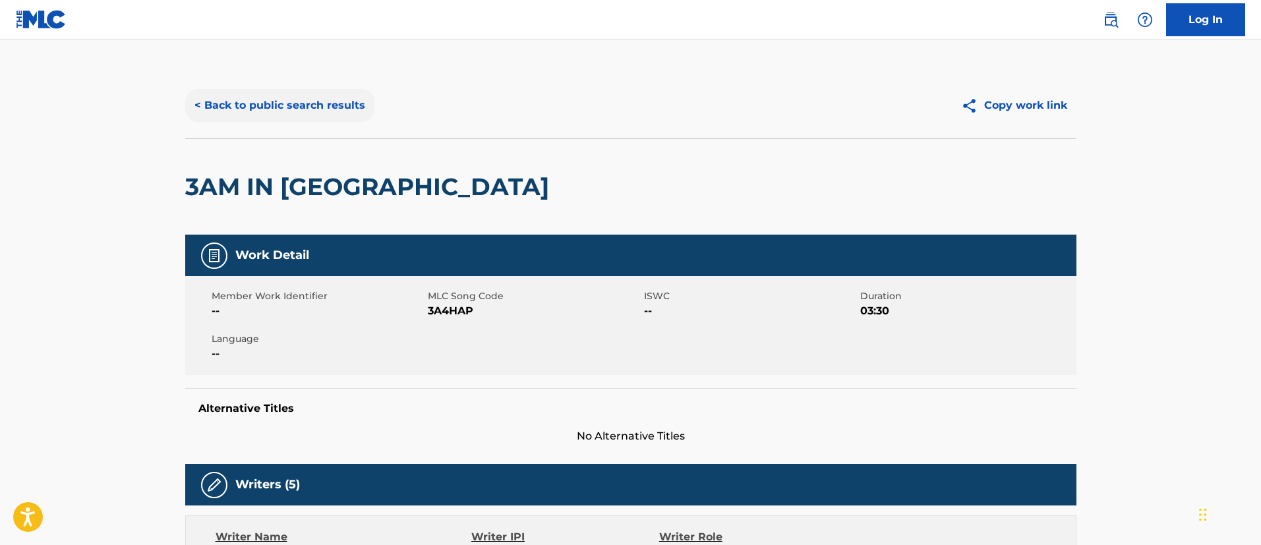
click at [282, 102] on button "< Back to public search results" at bounding box center [279, 105] width 189 height 33
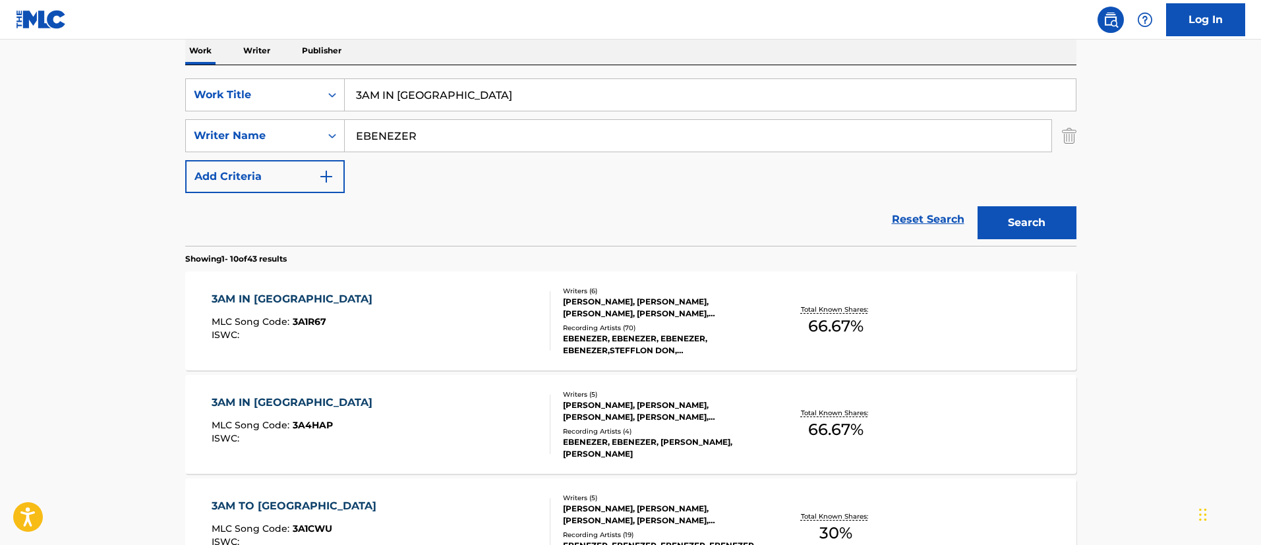
scroll to position [17, 0]
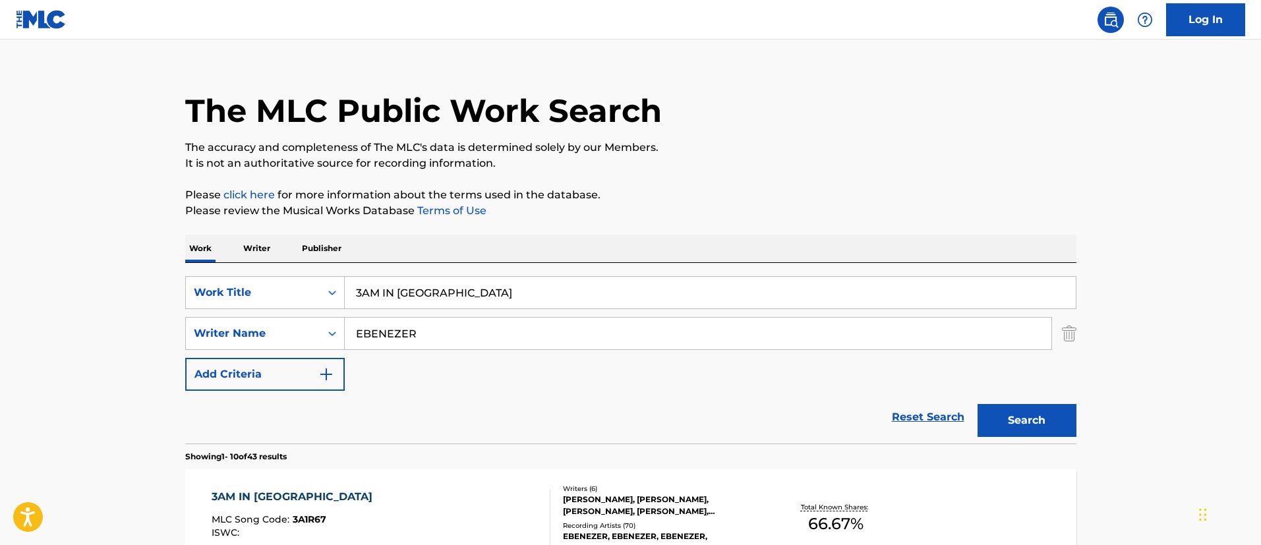
click at [265, 247] on p "Writer" at bounding box center [256, 249] width 35 height 28
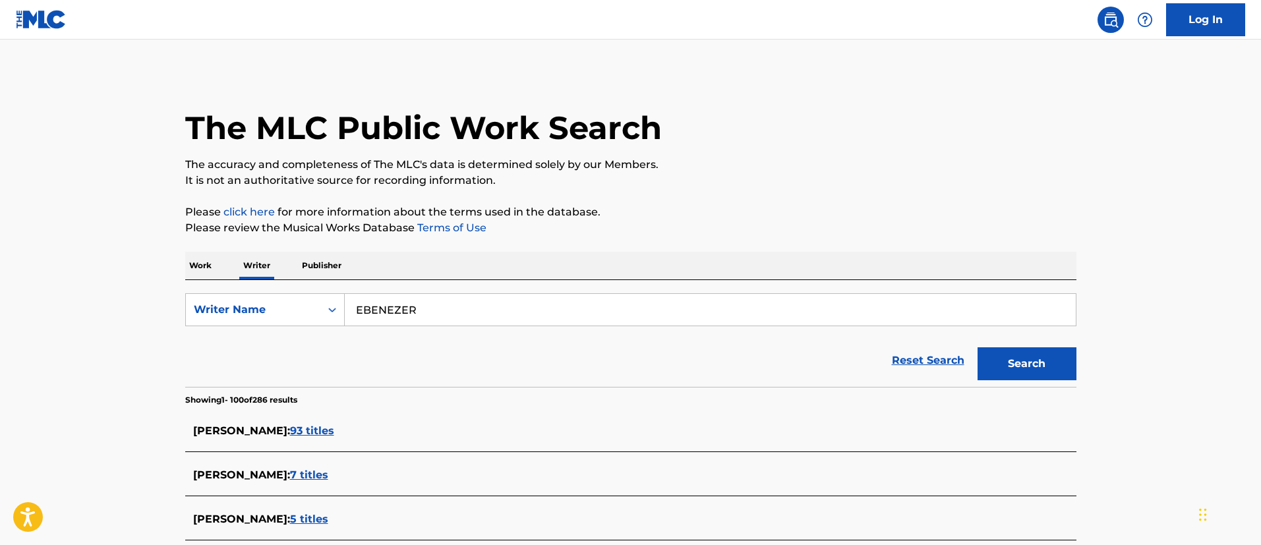
drag, startPoint x: 448, startPoint y: 316, endPoint x: 350, endPoint y: 338, distance: 100.0
click at [348, 337] on form "SearchWithCriteriad9cfe2a4-3f0b-4819-8af7-7de0c1bc518c Writer Name EBENEZER Res…" at bounding box center [630, 340] width 891 height 94
paste input "[PERSON_NAME]"
click at [1005, 365] on button "Search" at bounding box center [1027, 363] width 99 height 33
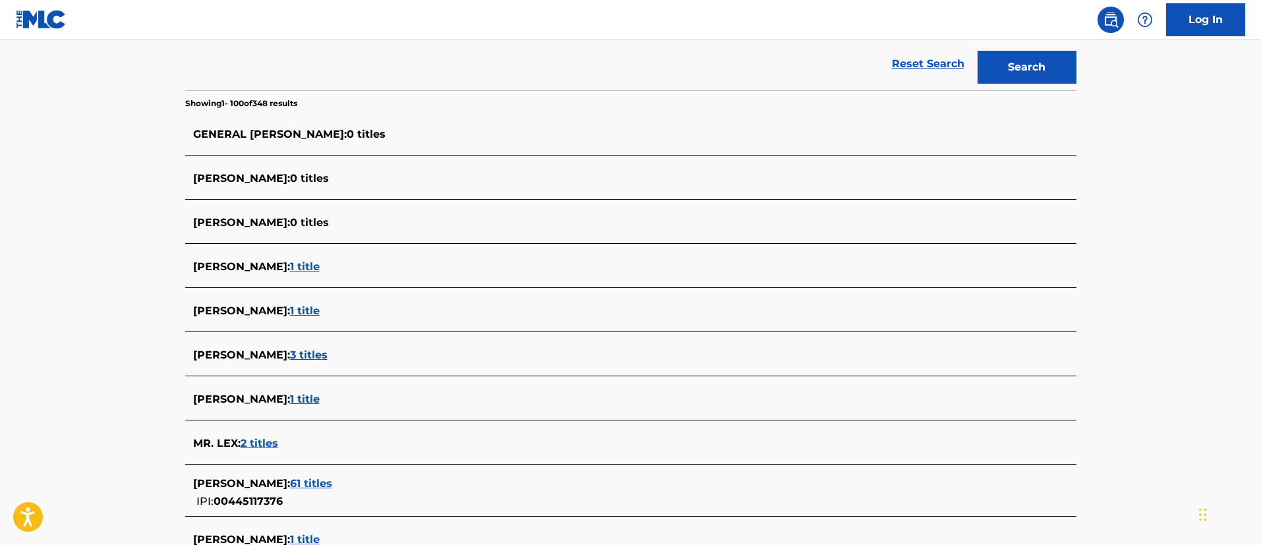
scroll to position [99, 0]
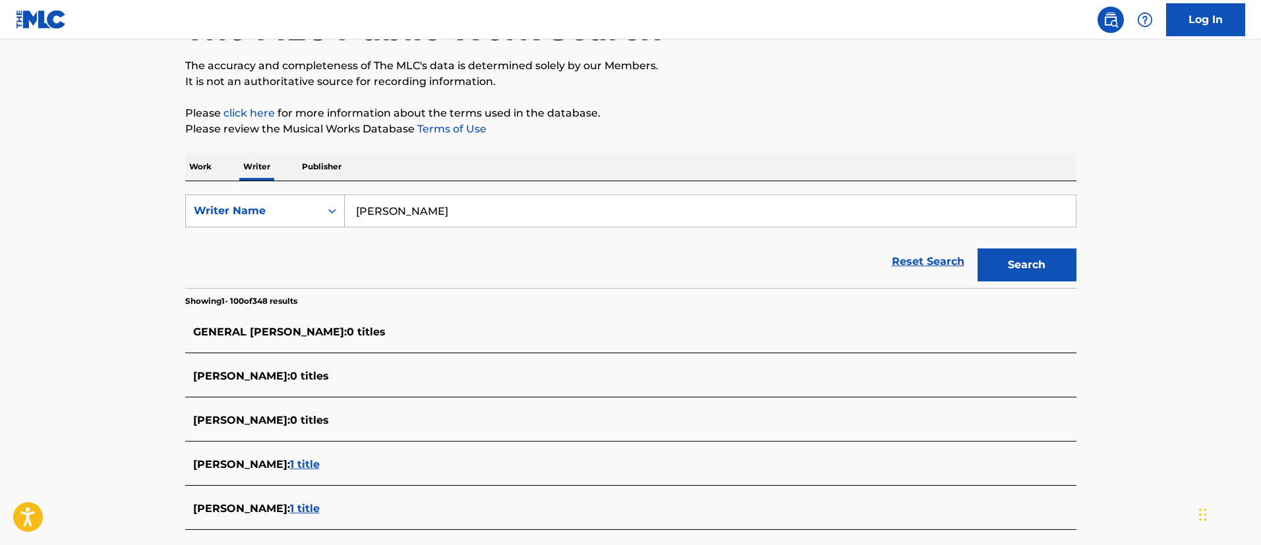
drag, startPoint x: 380, startPoint y: 210, endPoint x: 334, endPoint y: 210, distance: 46.2
click at [334, 210] on div "SearchWithCriteriad9cfe2a4-3f0b-4819-8af7-7de0c1bc518c Writer Name [PERSON_NAME]" at bounding box center [630, 210] width 891 height 33
click at [978, 249] on button "Search" at bounding box center [1027, 265] width 99 height 33
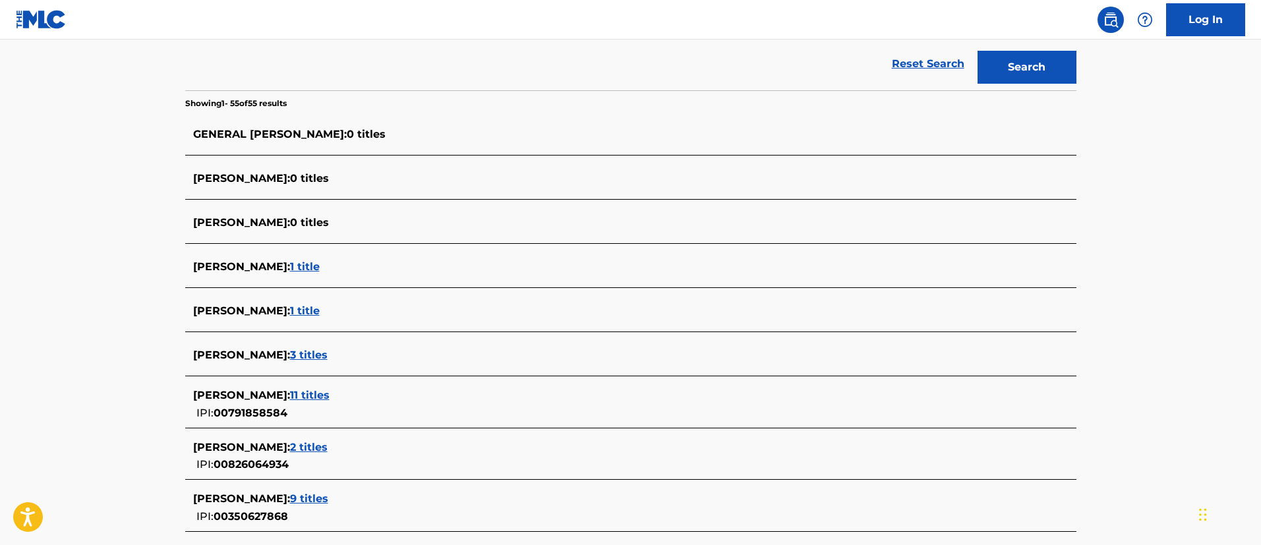
scroll to position [0, 0]
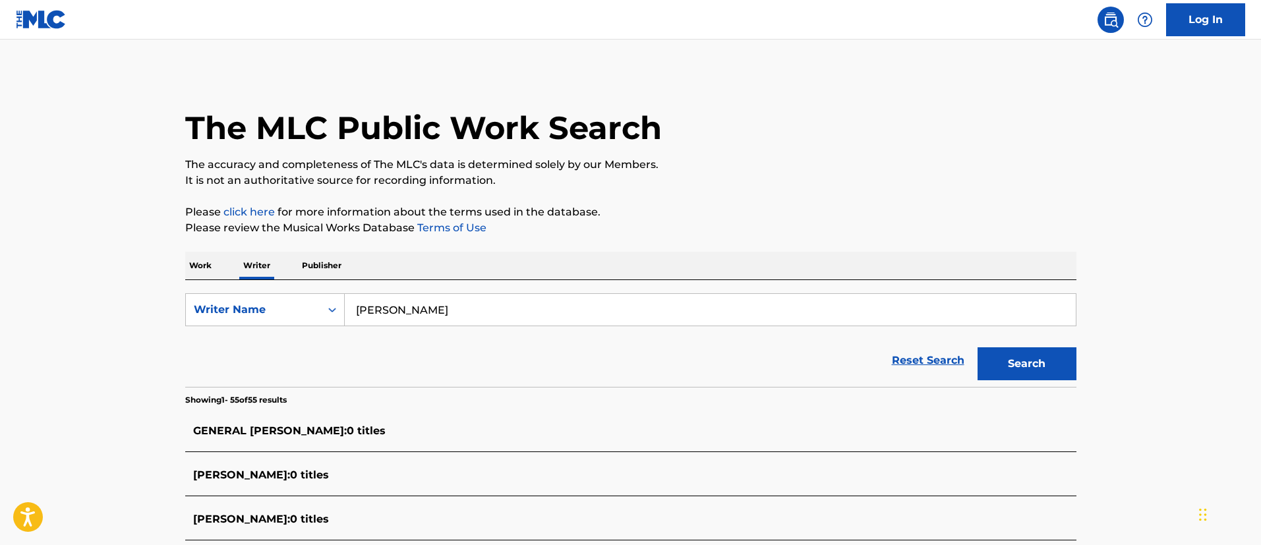
click at [978, 347] on button "Search" at bounding box center [1027, 363] width 99 height 33
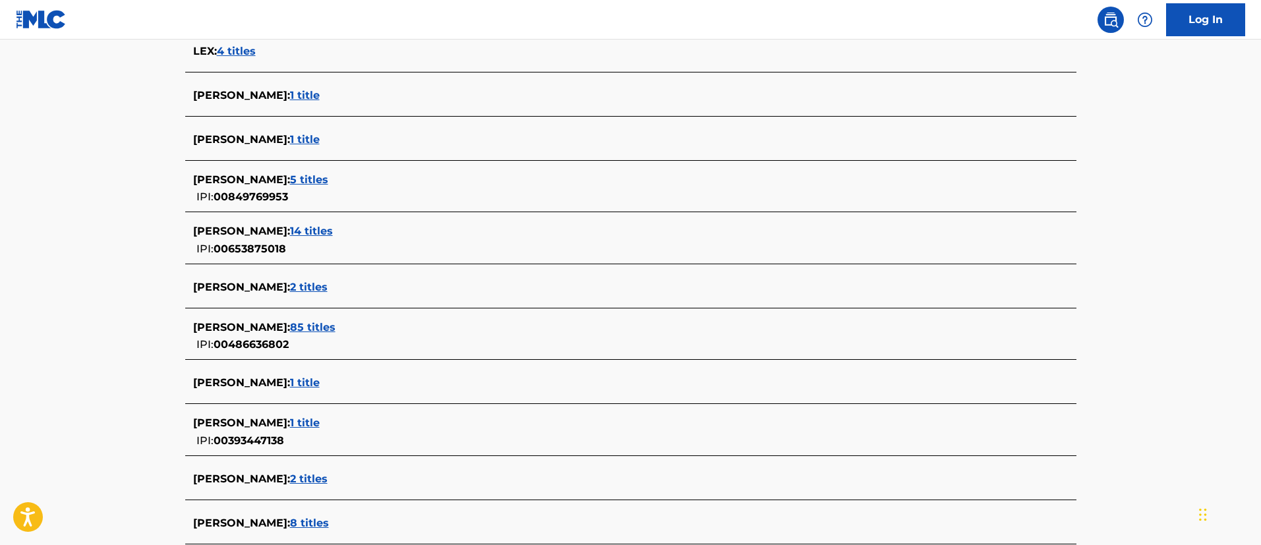
scroll to position [3758, 0]
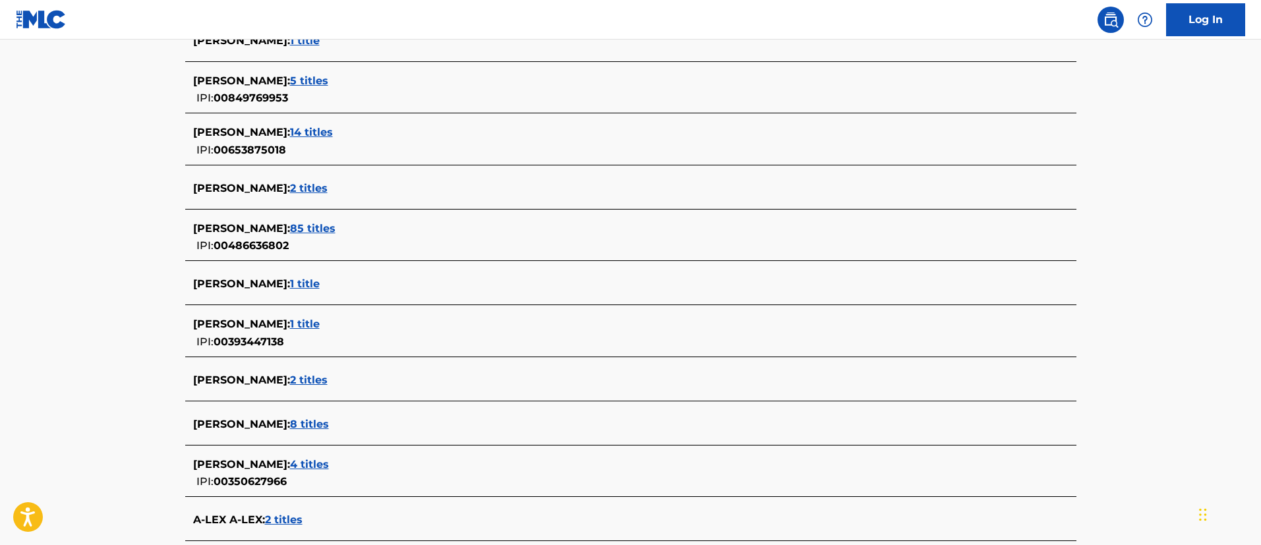
click at [297, 422] on span "8 titles" at bounding box center [309, 424] width 39 height 13
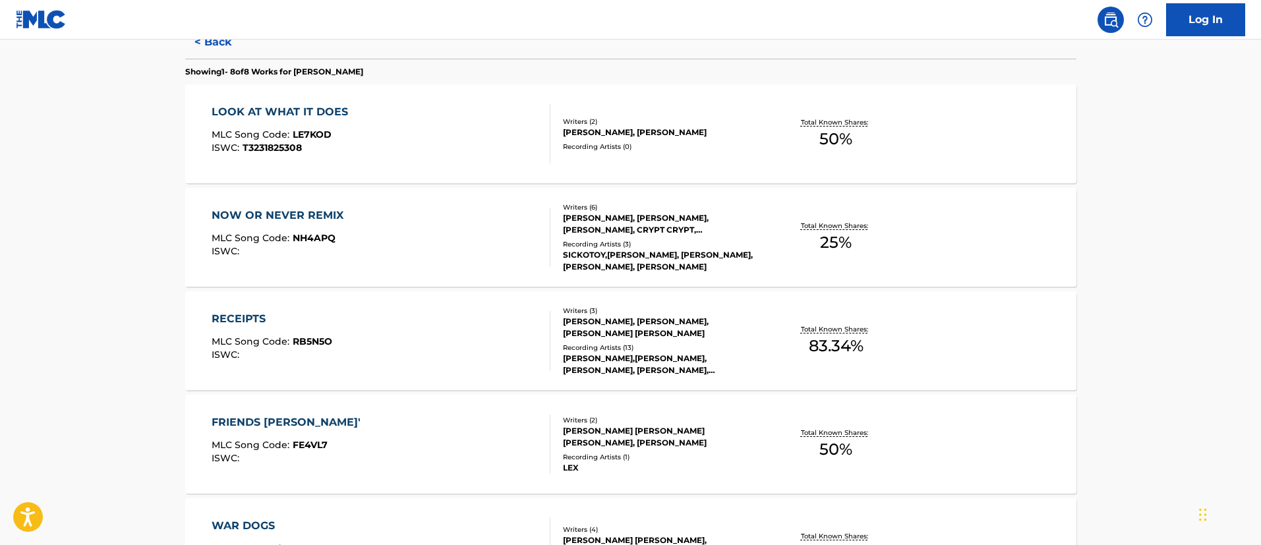
scroll to position [262, 0]
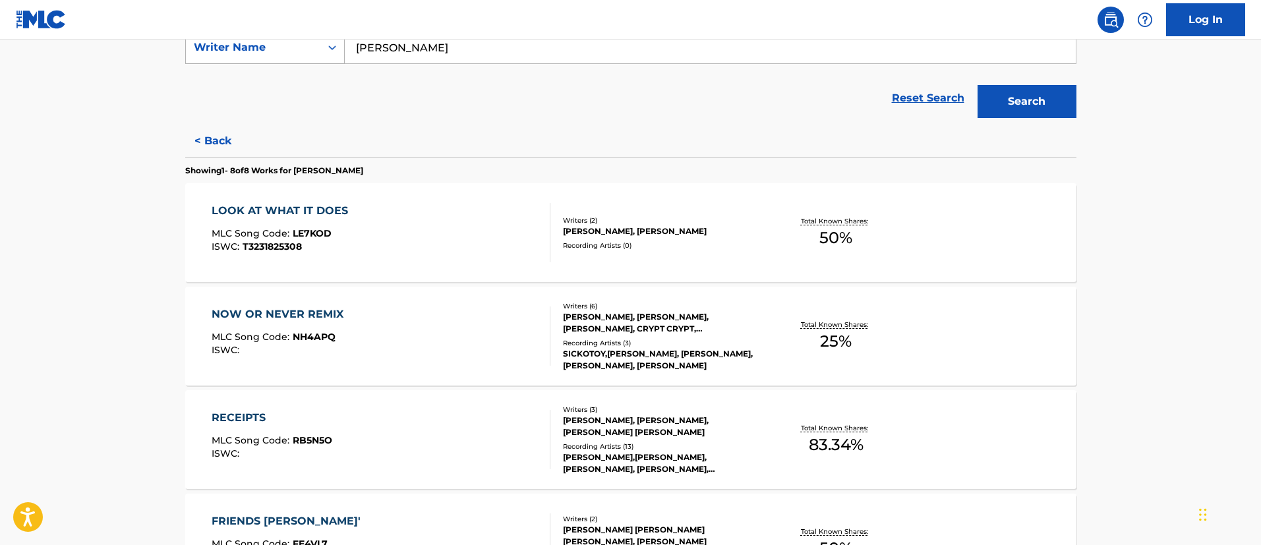
drag, startPoint x: 456, startPoint y: 51, endPoint x: 322, endPoint y: 47, distance: 133.9
click at [322, 47] on div "SearchWithCriteriad9cfe2a4-3f0b-4819-8af7-7de0c1bc518c Writer Name [PERSON_NAME]" at bounding box center [630, 47] width 891 height 33
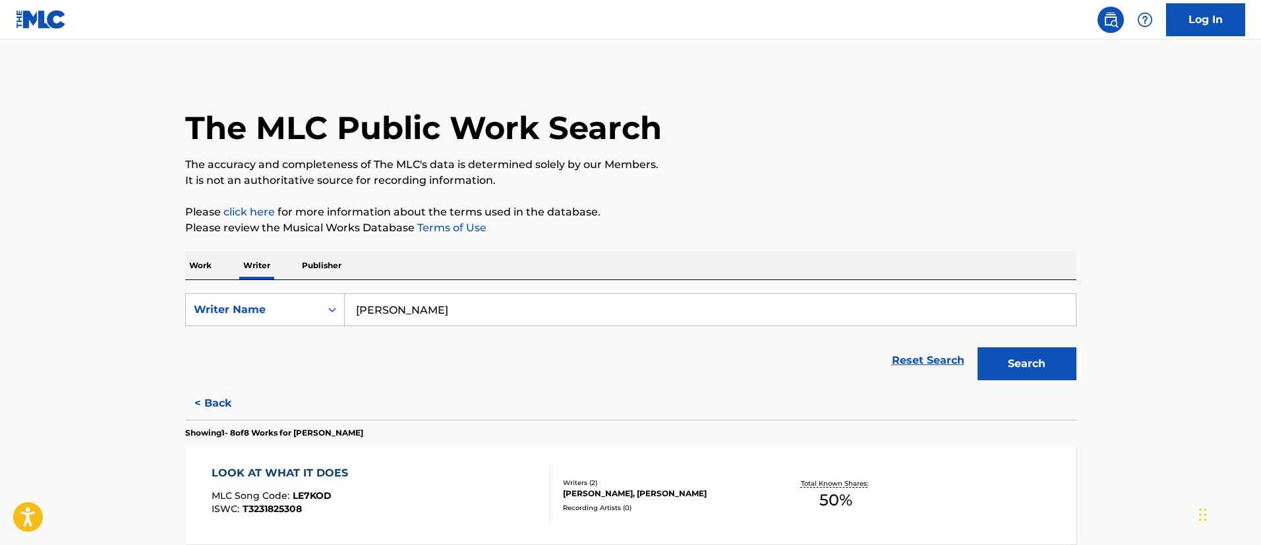
scroll to position [99, 0]
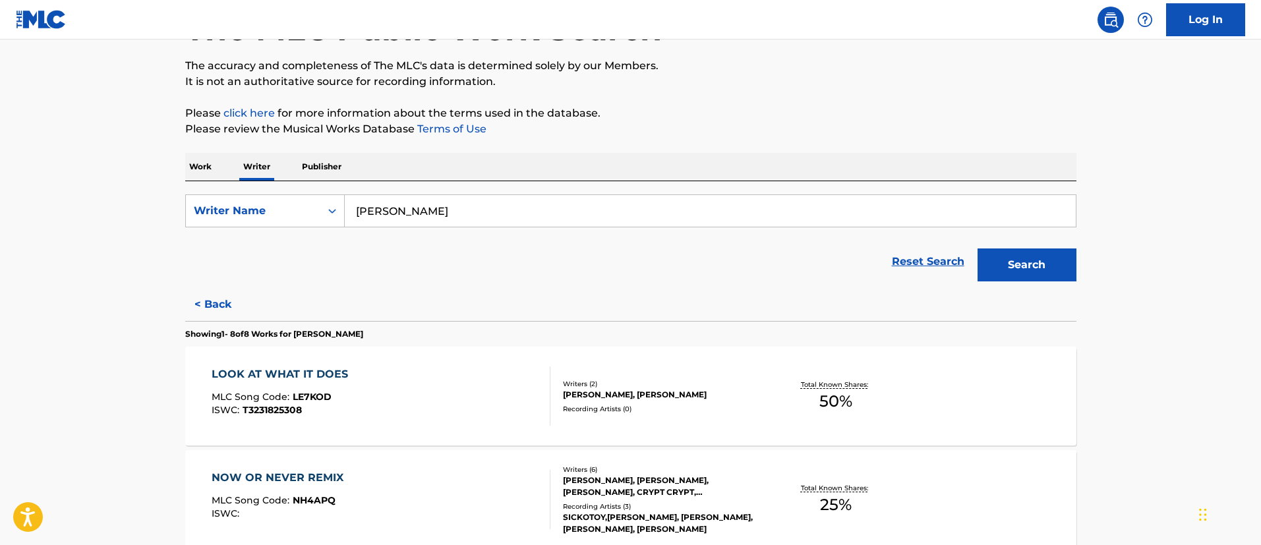
click at [376, 211] on input "[PERSON_NAME]" at bounding box center [710, 211] width 731 height 32
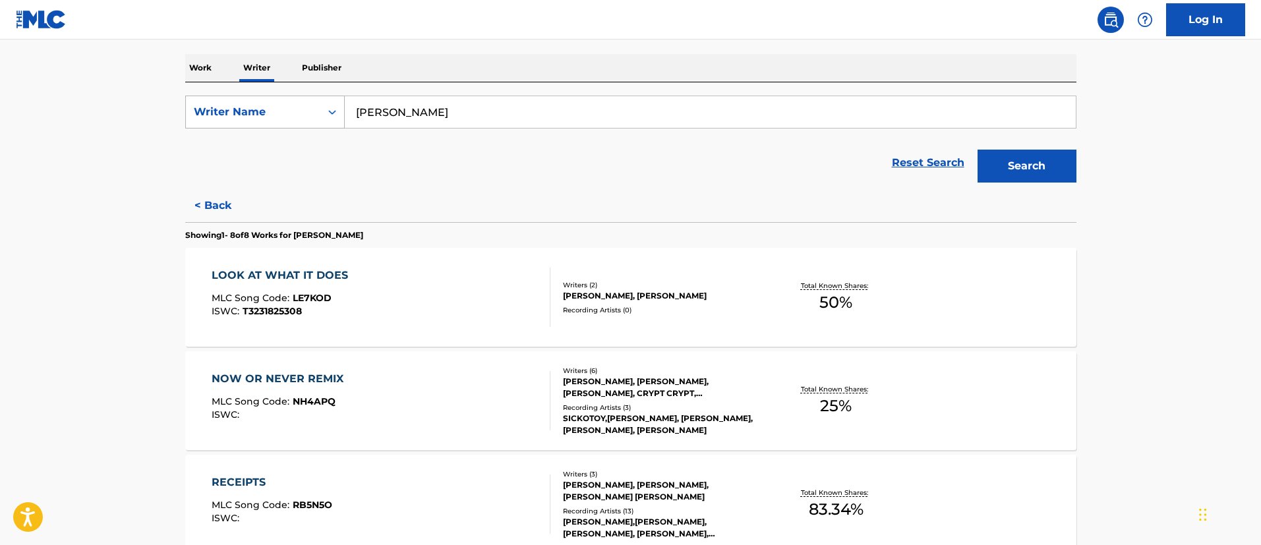
drag, startPoint x: 464, startPoint y: 111, endPoint x: 332, endPoint y: 108, distance: 131.9
click at [332, 108] on div "SearchWithCriteriad9cfe2a4-3f0b-4819-8af7-7de0c1bc518c Writer Name [PERSON_NAME]" at bounding box center [630, 112] width 891 height 33
paste input "[PERSON_NAME]"
type input "[PERSON_NAME]"
drag, startPoint x: 1029, startPoint y: 165, endPoint x: 1036, endPoint y: 160, distance: 9.0
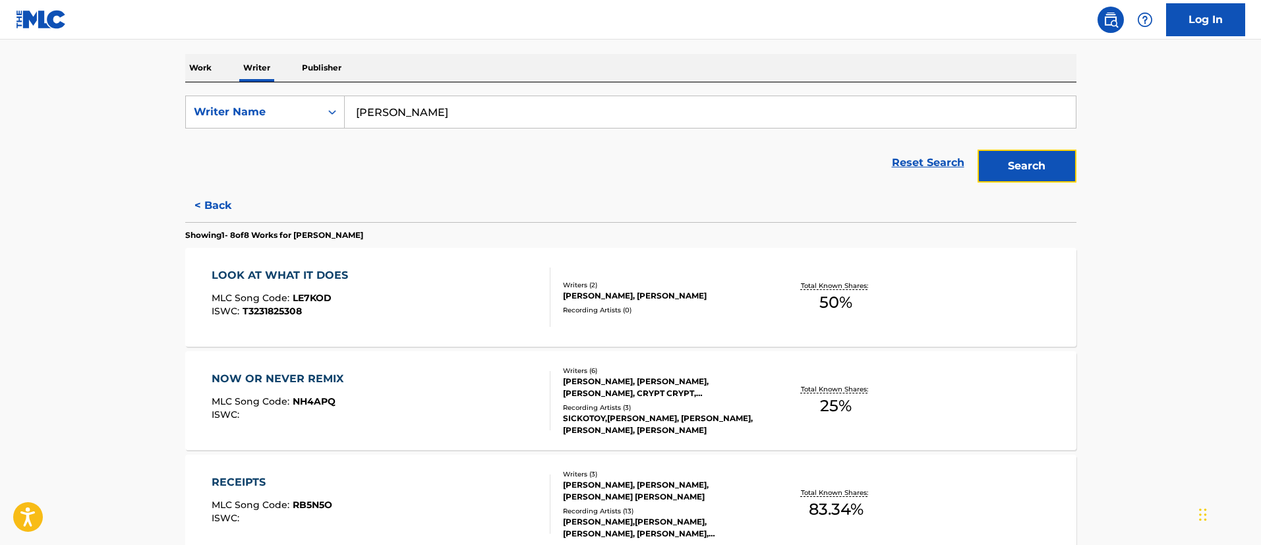
click at [1034, 162] on button "Search" at bounding box center [1027, 166] width 99 height 33
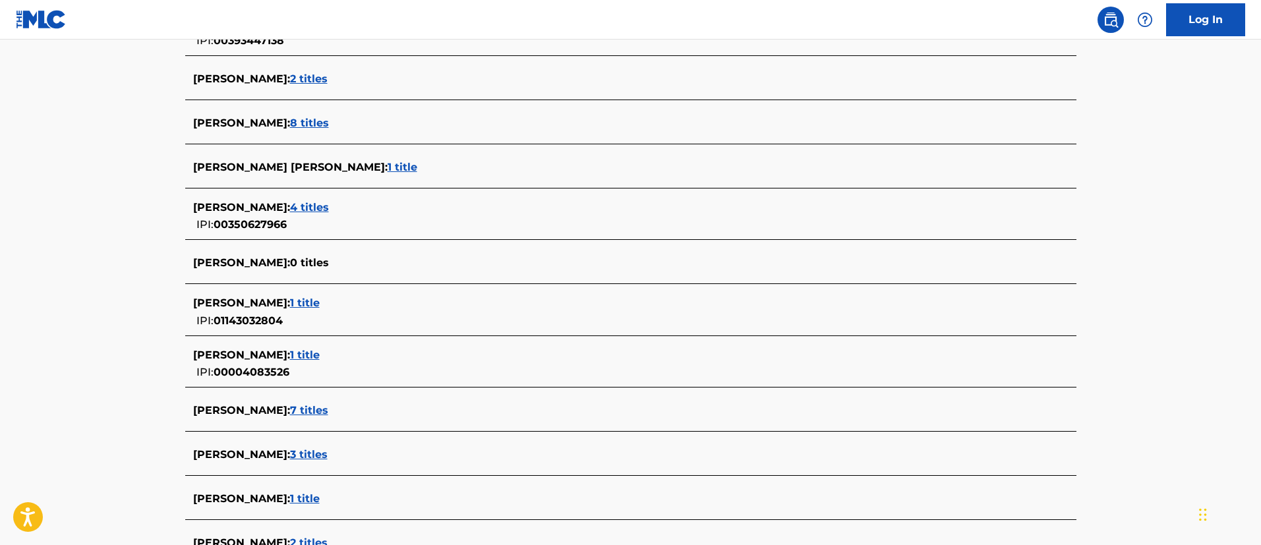
scroll to position [4153, 0]
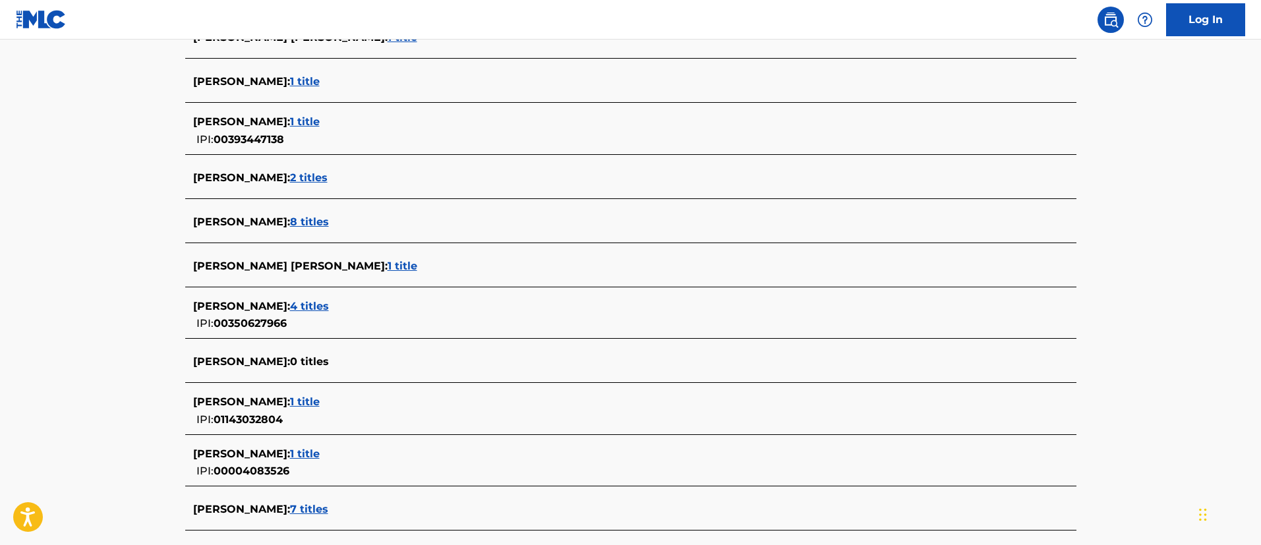
click at [324, 508] on span "7 titles" at bounding box center [309, 509] width 38 height 13
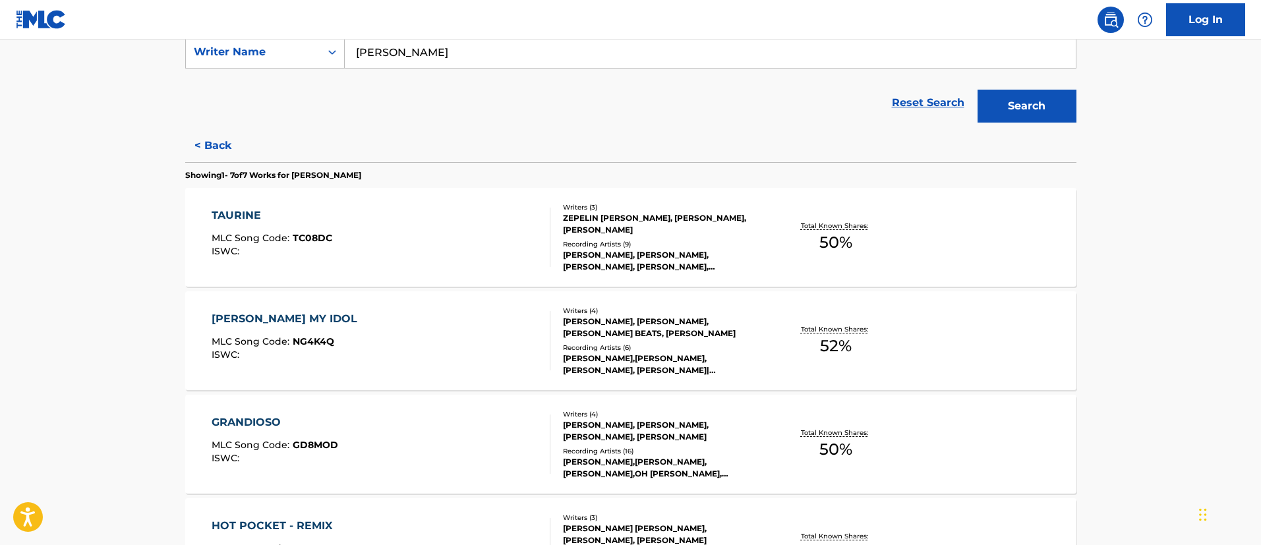
scroll to position [159, 0]
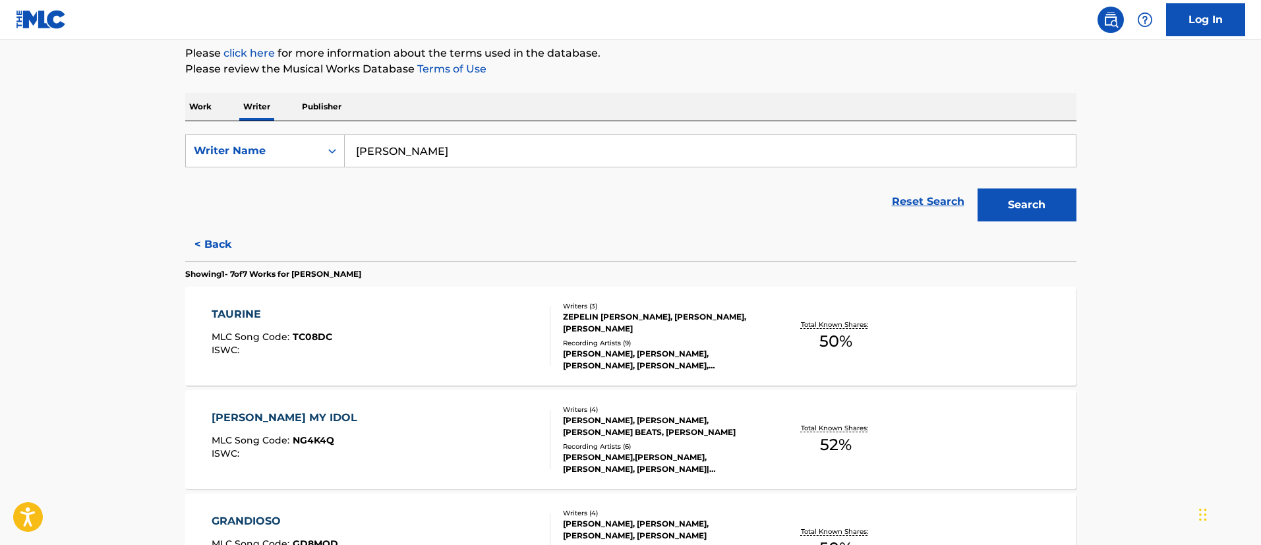
drag, startPoint x: 495, startPoint y: 156, endPoint x: 368, endPoint y: 149, distance: 127.4
click at [368, 149] on input "[PERSON_NAME]" at bounding box center [710, 151] width 731 height 32
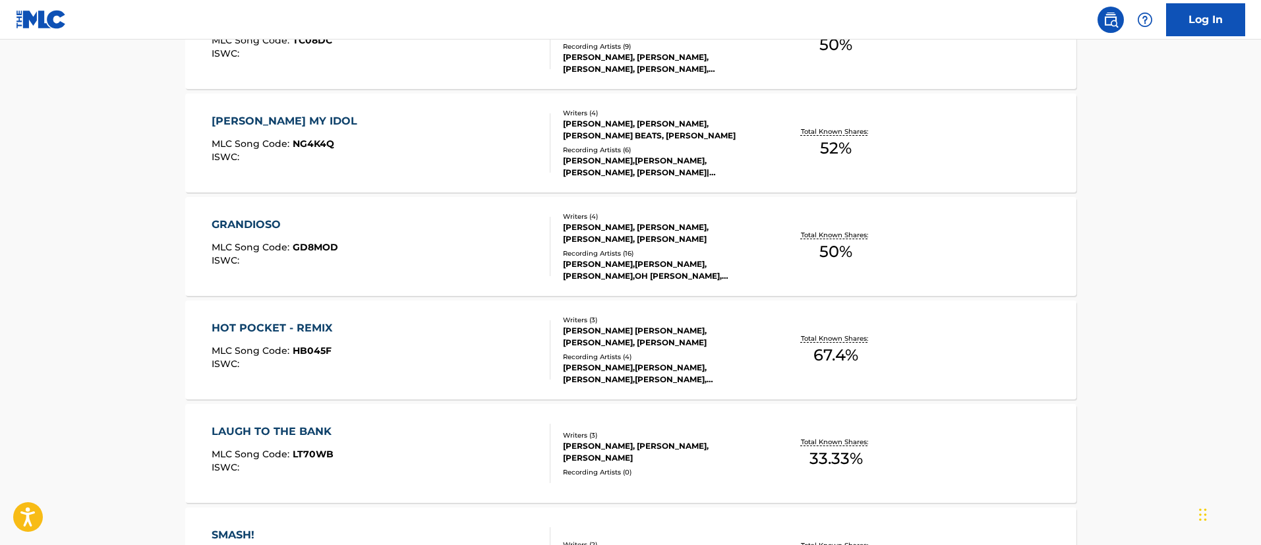
scroll to position [357, 0]
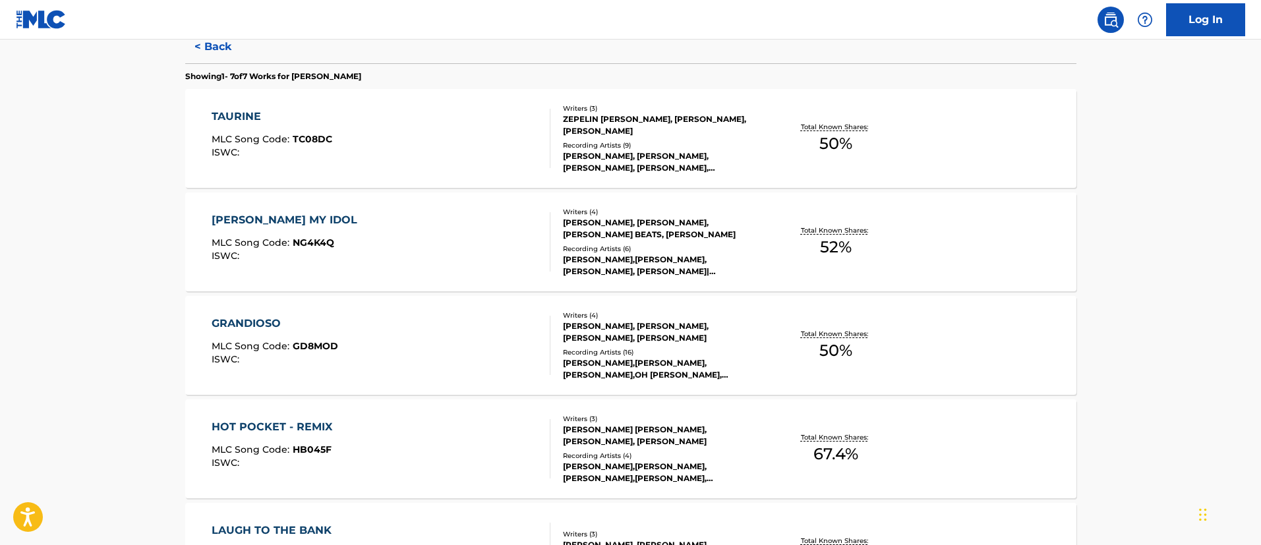
click at [407, 158] on div "TAURINE MLC Song Code : TC08DC ISWC :" at bounding box center [381, 138] width 339 height 59
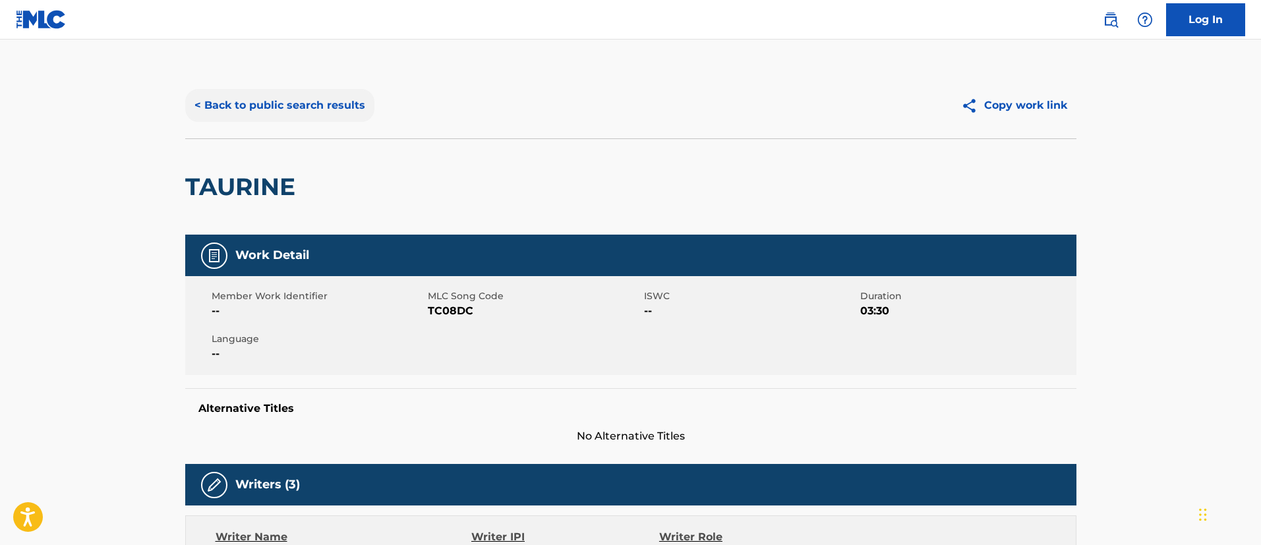
click at [298, 109] on button "< Back to public search results" at bounding box center [279, 105] width 189 height 33
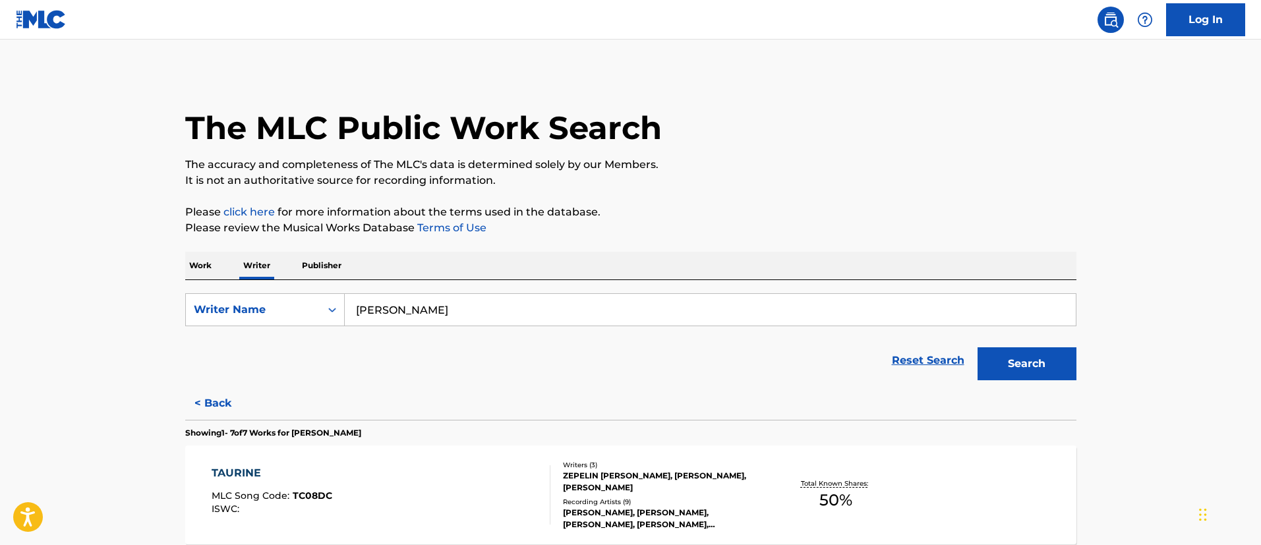
scroll to position [198, 0]
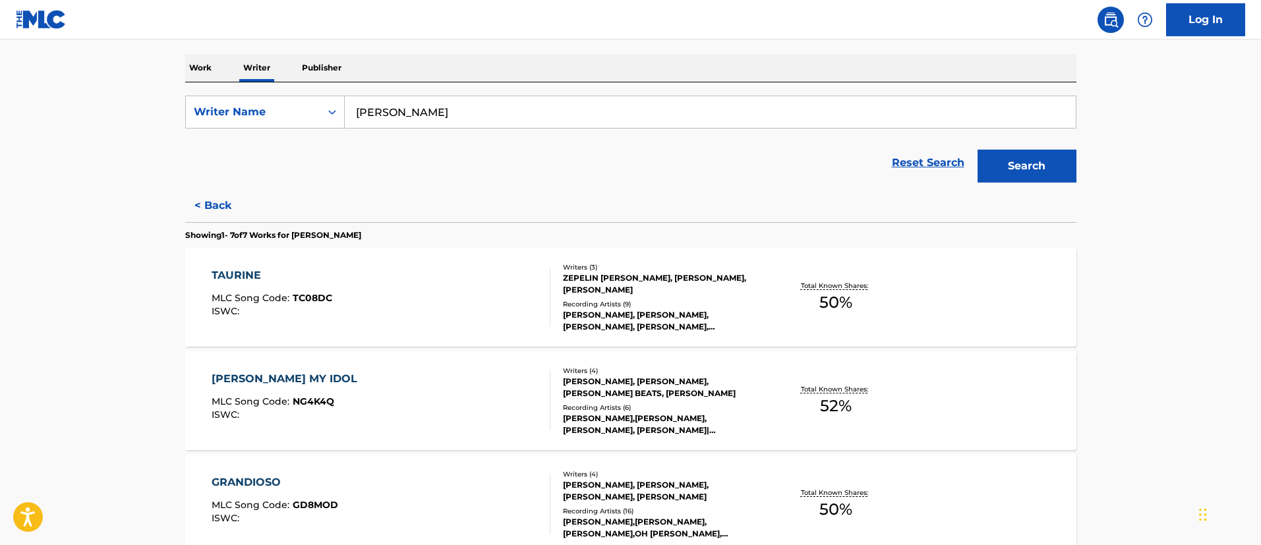
click at [378, 109] on input "[PERSON_NAME]" at bounding box center [710, 112] width 731 height 32
drag, startPoint x: 396, startPoint y: 111, endPoint x: 353, endPoint y: 110, distance: 42.2
click at [353, 110] on input "[PERSON_NAME]" at bounding box center [710, 112] width 731 height 32
type input "[PERSON_NAME]"
click at [978, 150] on button "Search" at bounding box center [1027, 166] width 99 height 33
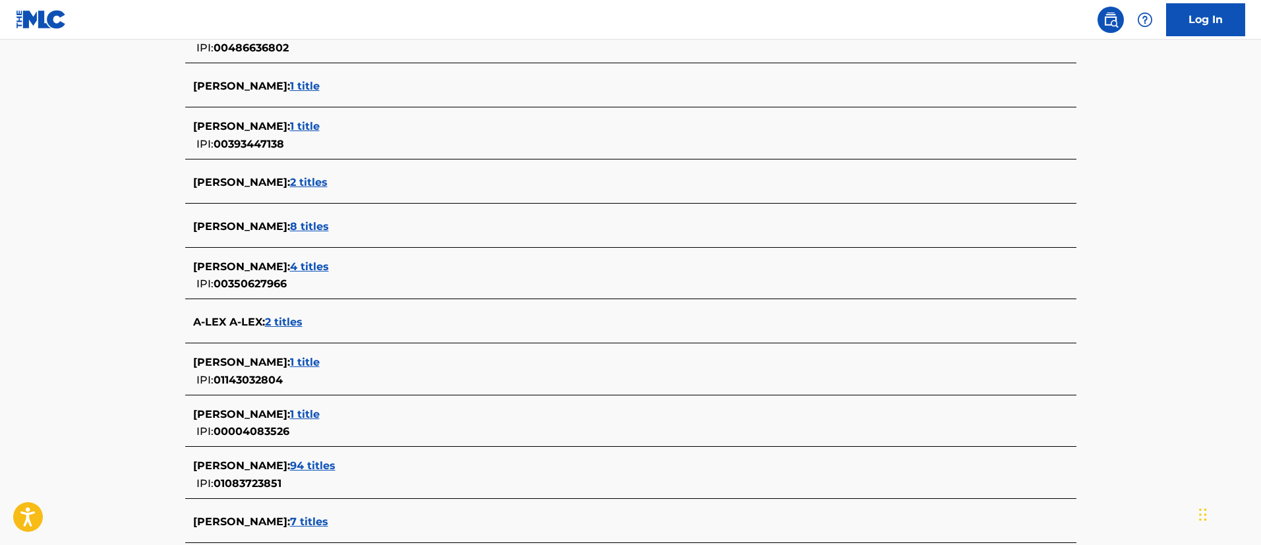
scroll to position [4055, 0]
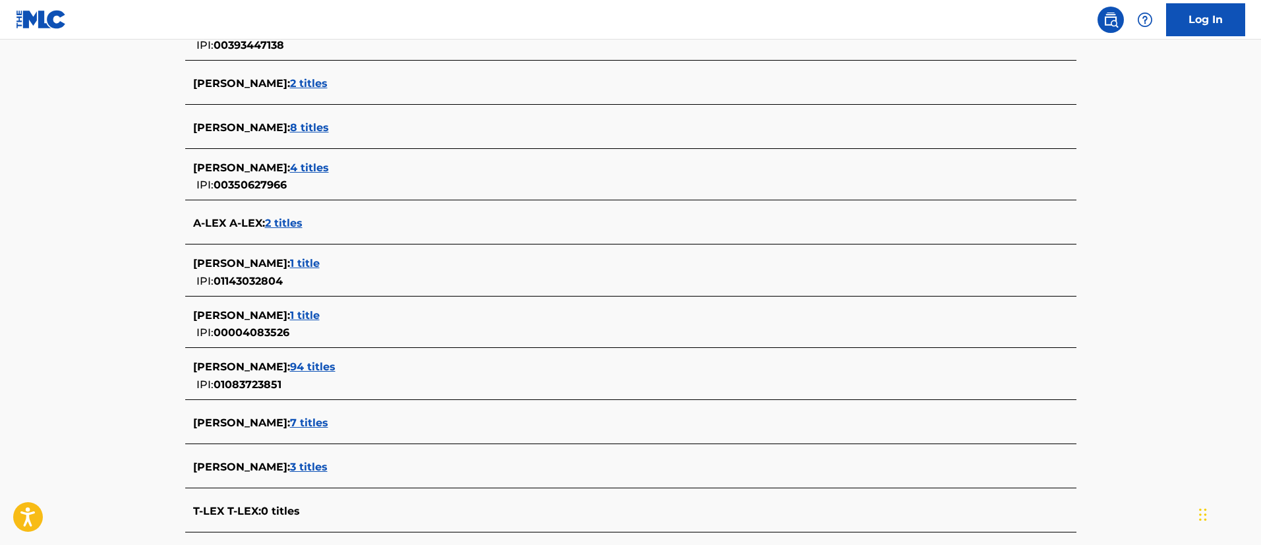
click at [328, 417] on span "7 titles" at bounding box center [309, 423] width 38 height 13
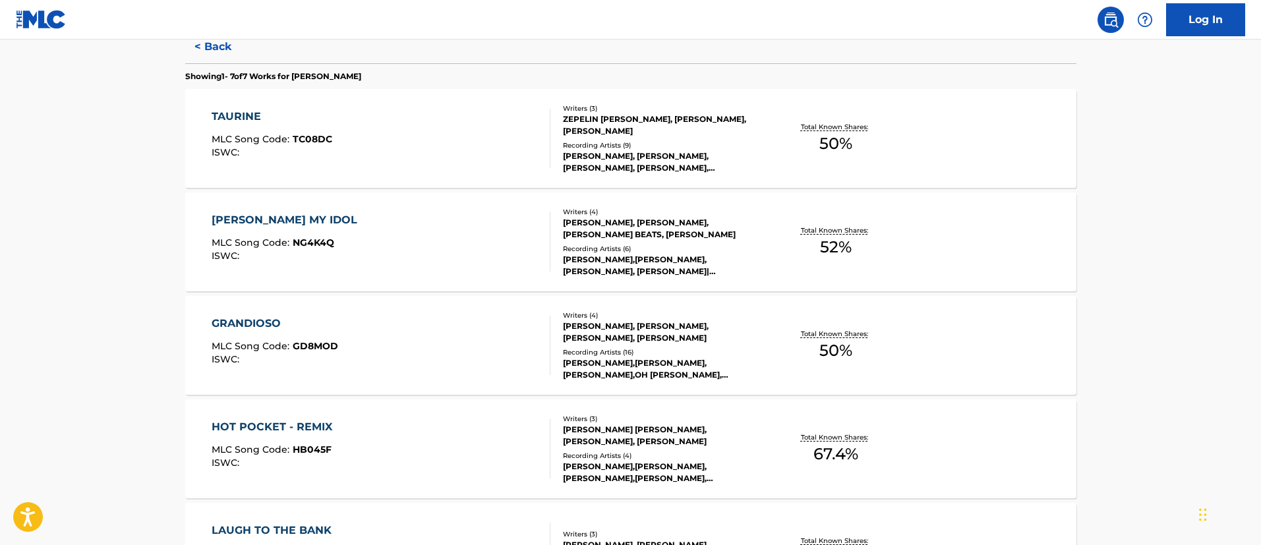
scroll to position [0, 0]
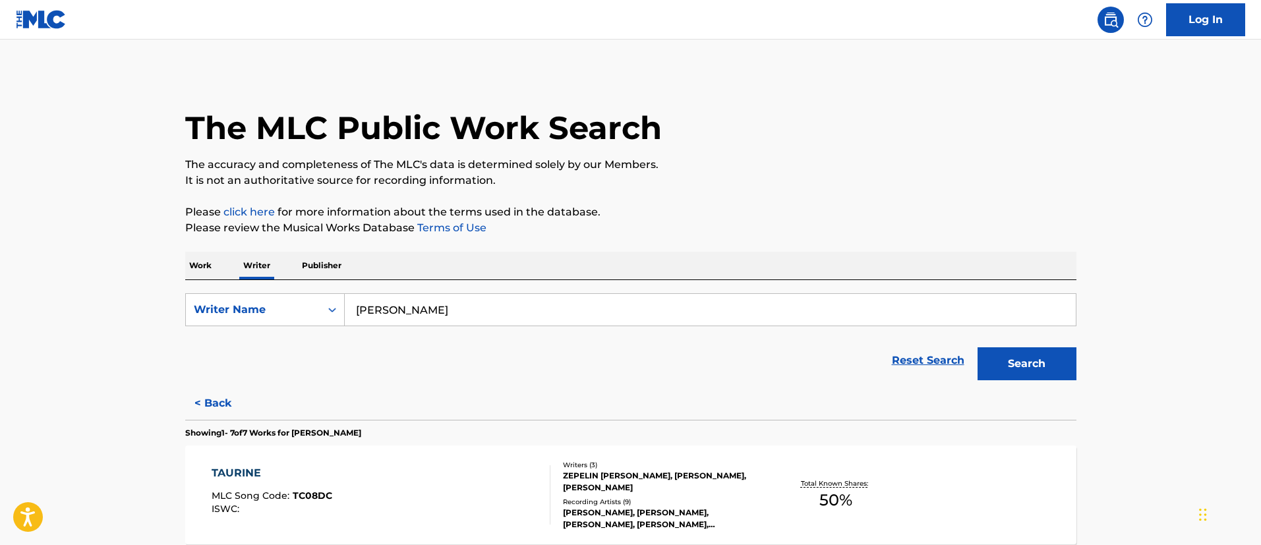
click at [204, 265] on p "Work" at bounding box center [200, 266] width 30 height 28
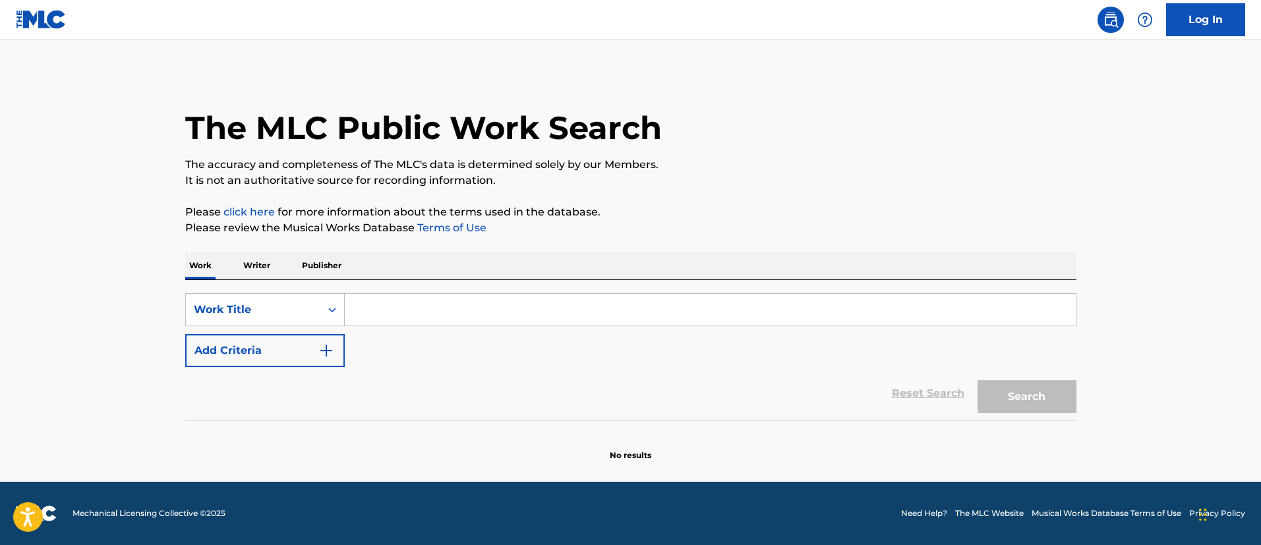
click at [367, 299] on input "Search Form" at bounding box center [710, 310] width 731 height 32
paste input "[PERSON_NAME] MY IDOL"
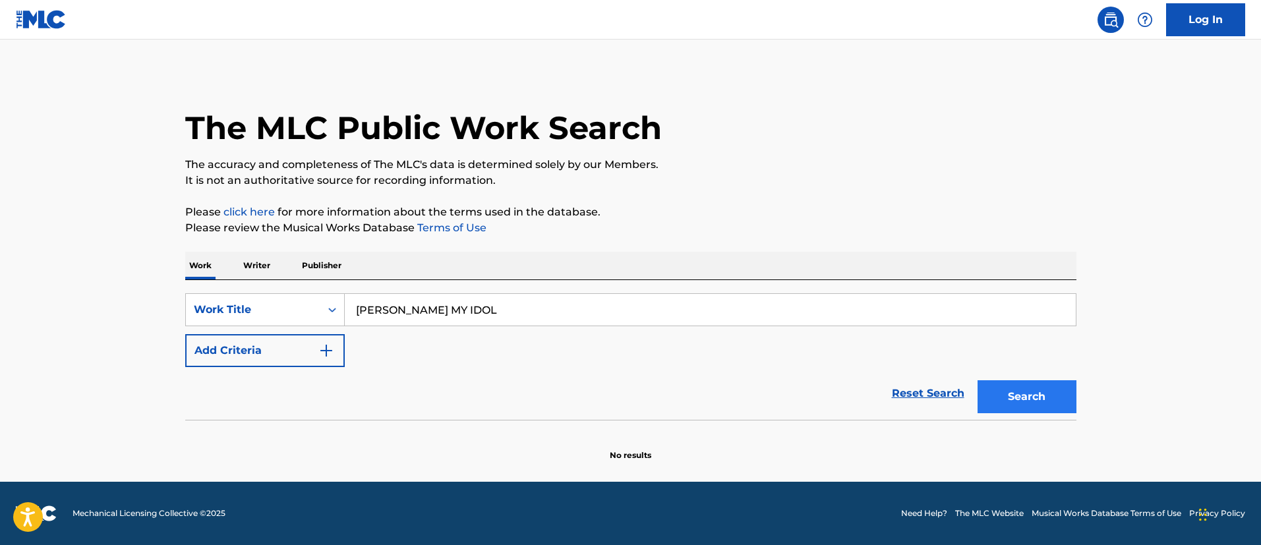
type input "[PERSON_NAME] MY IDOL"
click at [1051, 394] on button "Search" at bounding box center [1027, 396] width 99 height 33
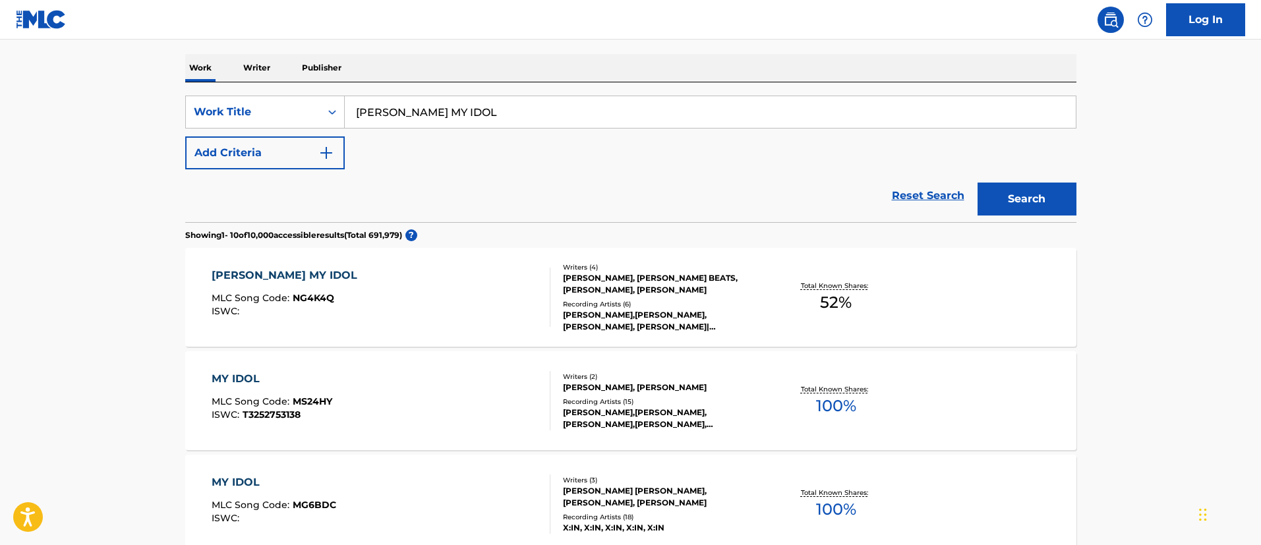
scroll to position [297, 0]
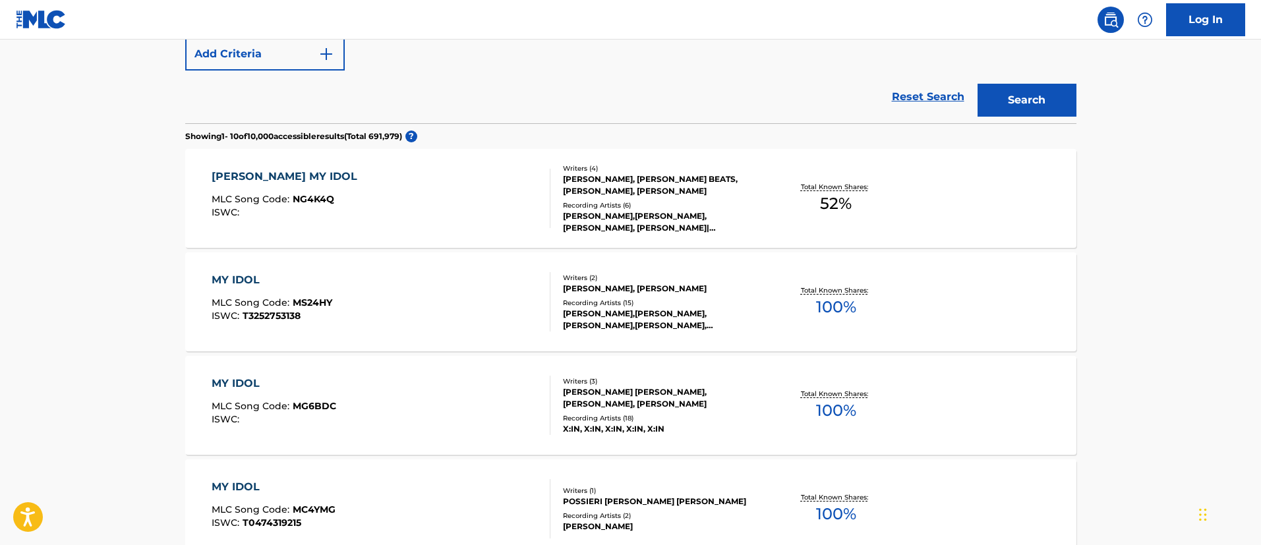
click at [314, 177] on div "[PERSON_NAME] MY IDOL" at bounding box center [288, 177] width 152 height 16
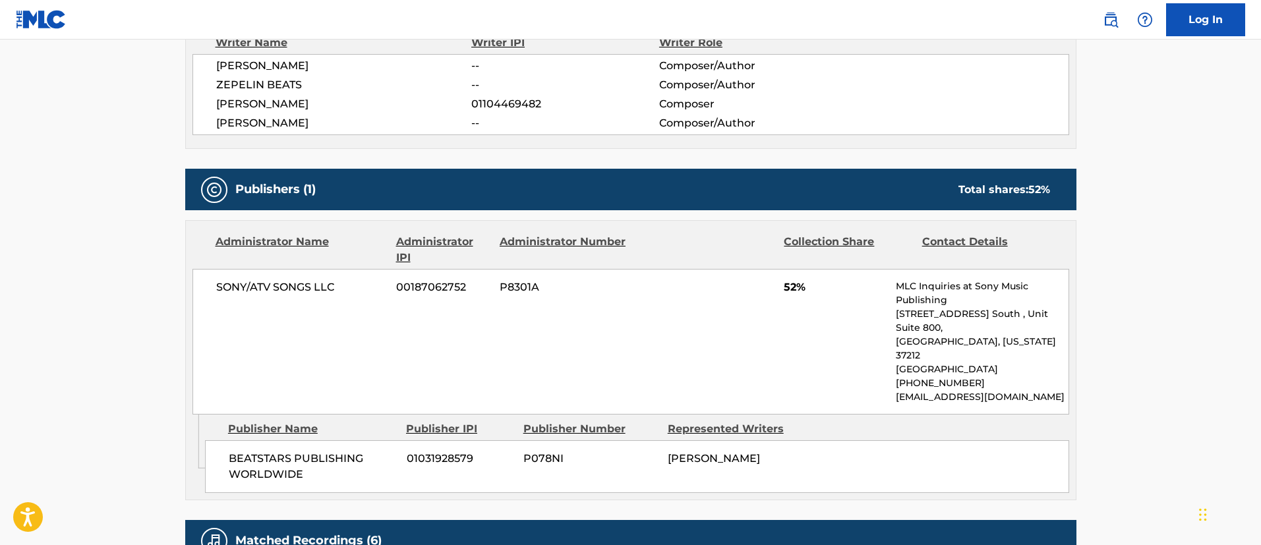
scroll to position [396, 0]
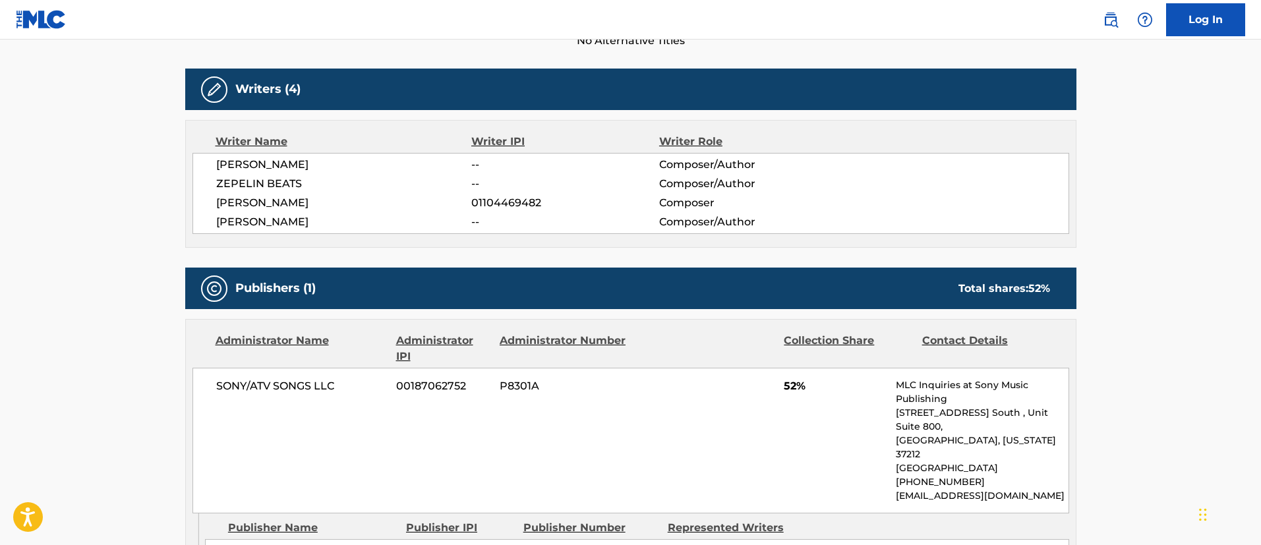
drag, startPoint x: 328, startPoint y: 223, endPoint x: 210, endPoint y: 227, distance: 118.1
click at [210, 227] on div "[PERSON_NAME] -- Composer/Author [PERSON_NAME] BEATS -- Composer/Author [PERSON…" at bounding box center [631, 193] width 877 height 81
copy span "[PERSON_NAME]"
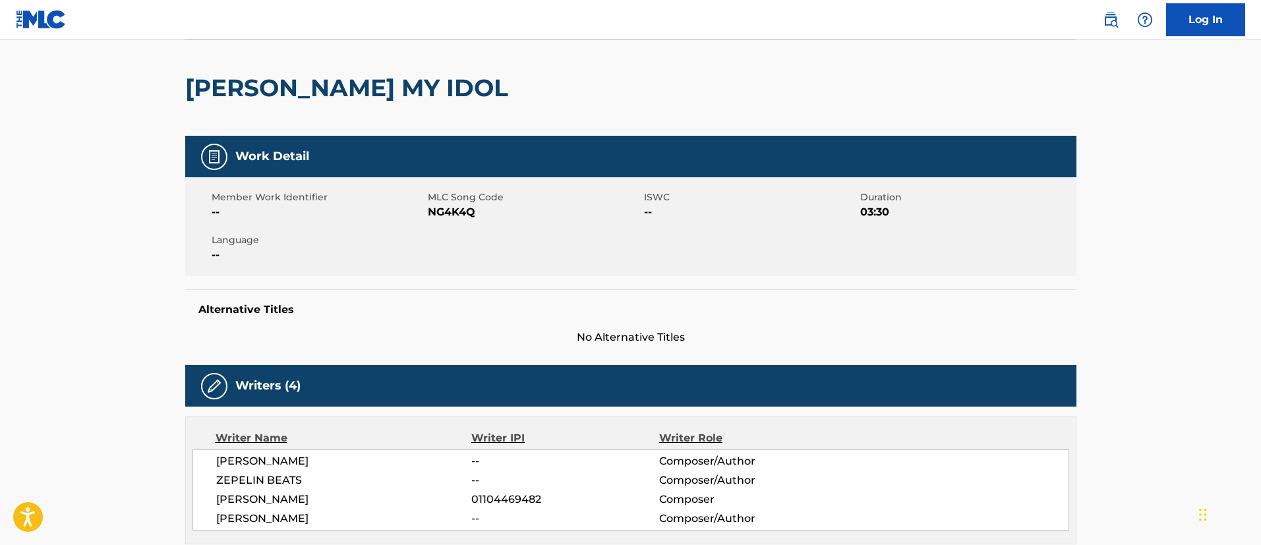
scroll to position [0, 0]
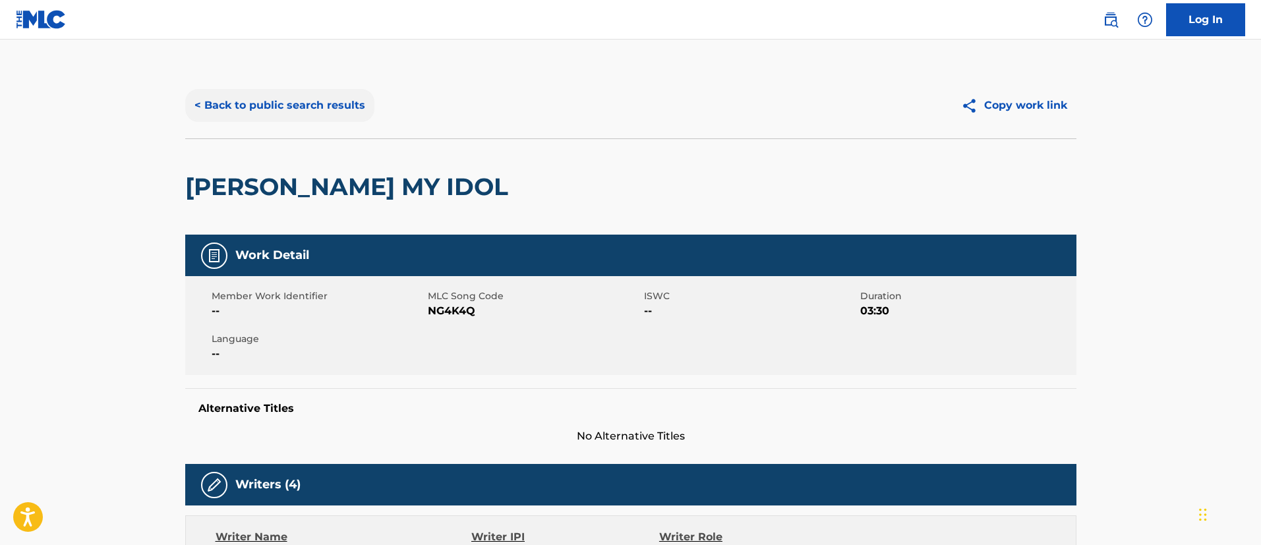
click at [258, 102] on button "< Back to public search results" at bounding box center [279, 105] width 189 height 33
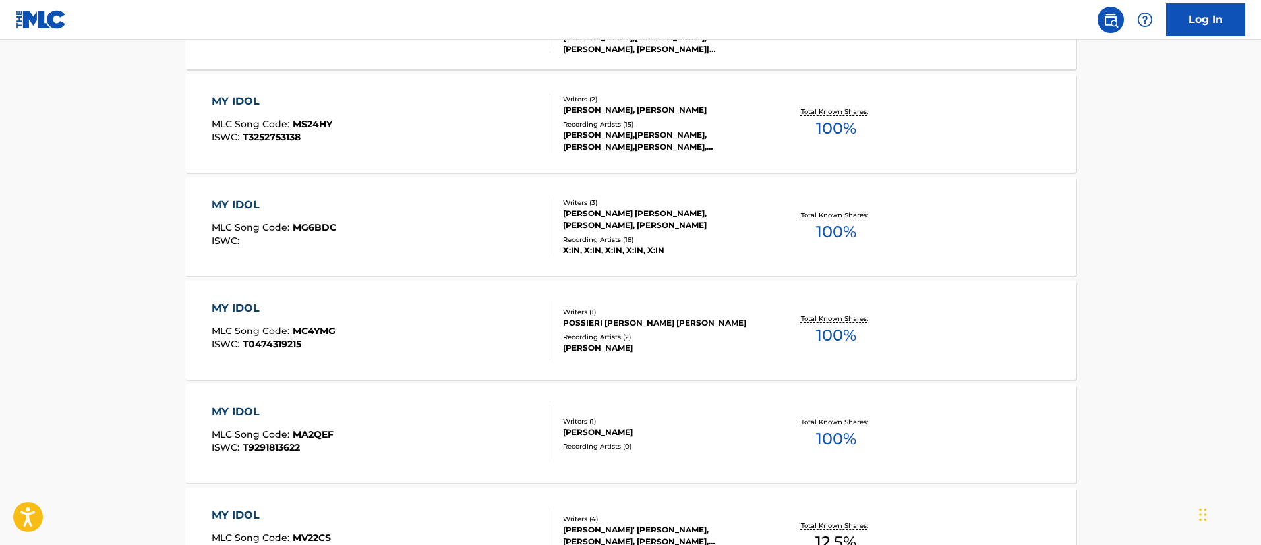
scroll to position [179, 0]
